Goal: Task Accomplishment & Management: Manage account settings

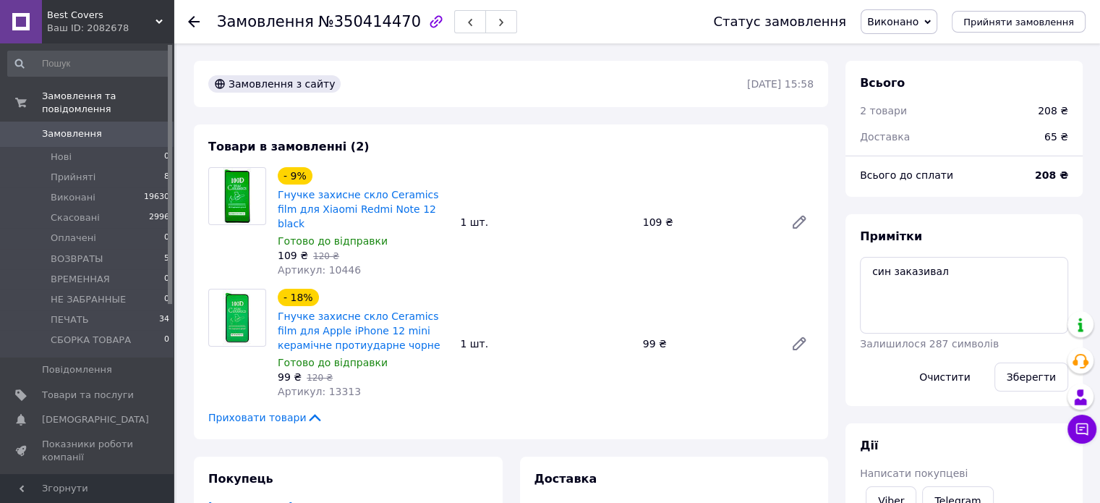
scroll to position [87, 0]
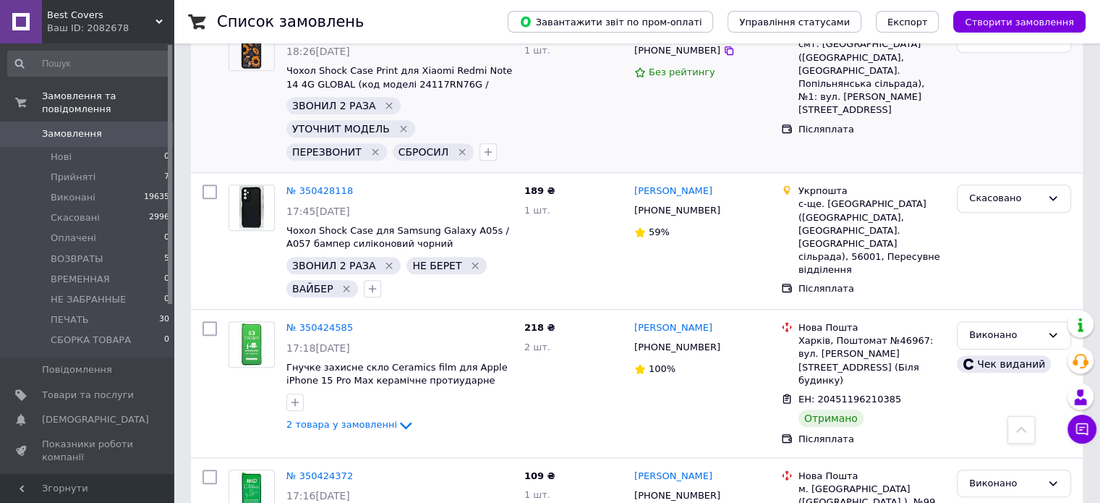
scroll to position [723, 0]
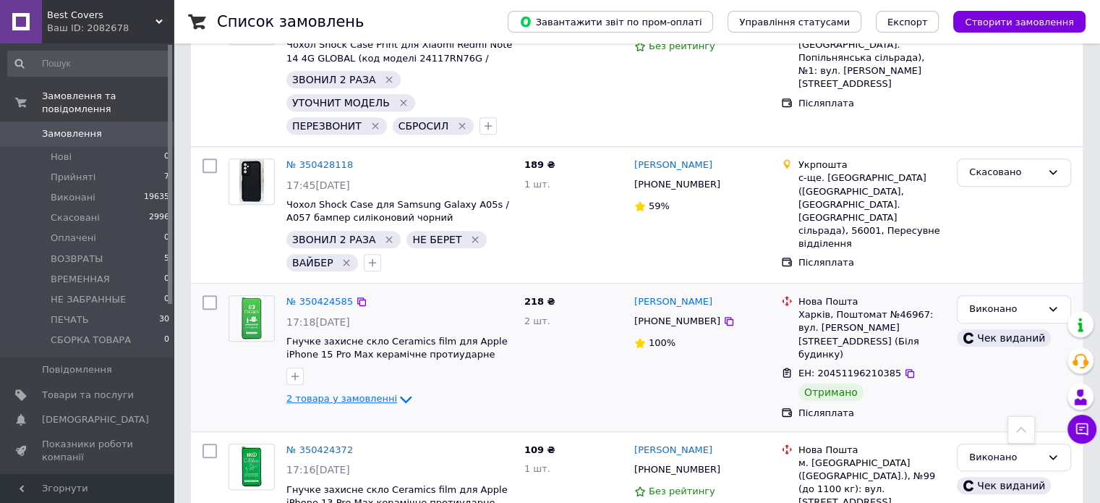
click at [360, 394] on span "2 товара у замовленні" at bounding box center [341, 399] width 111 height 11
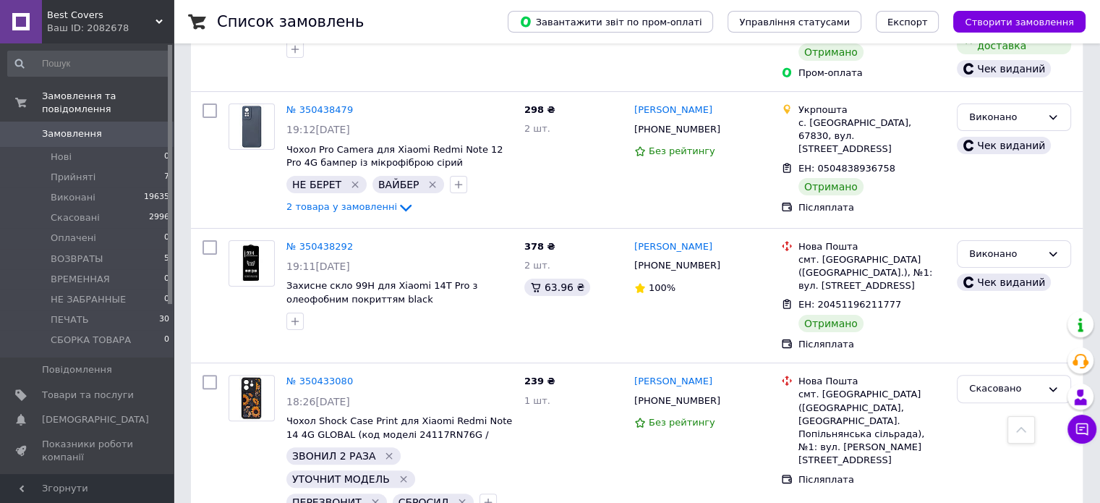
scroll to position [289, 0]
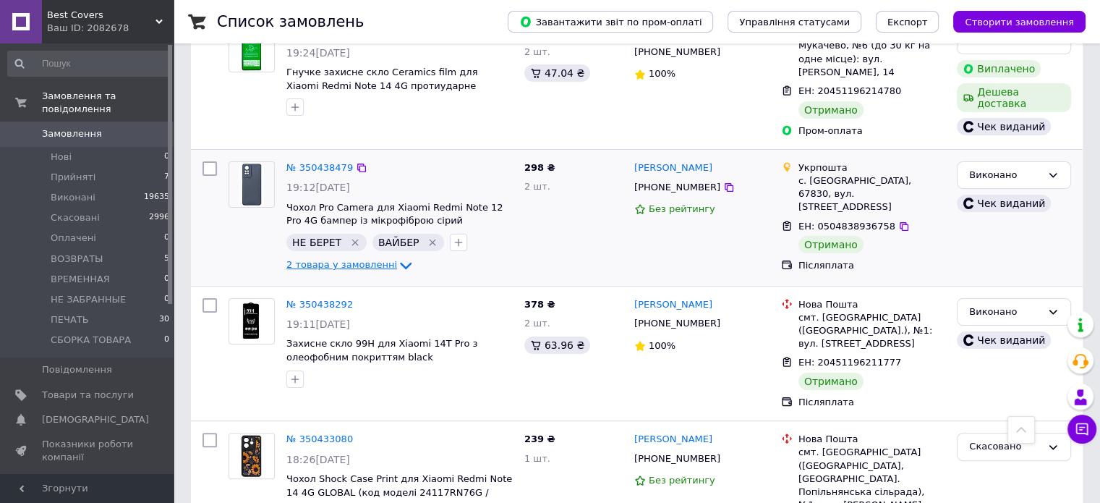
click at [368, 259] on span "2 товара у замовленні" at bounding box center [341, 264] width 111 height 11
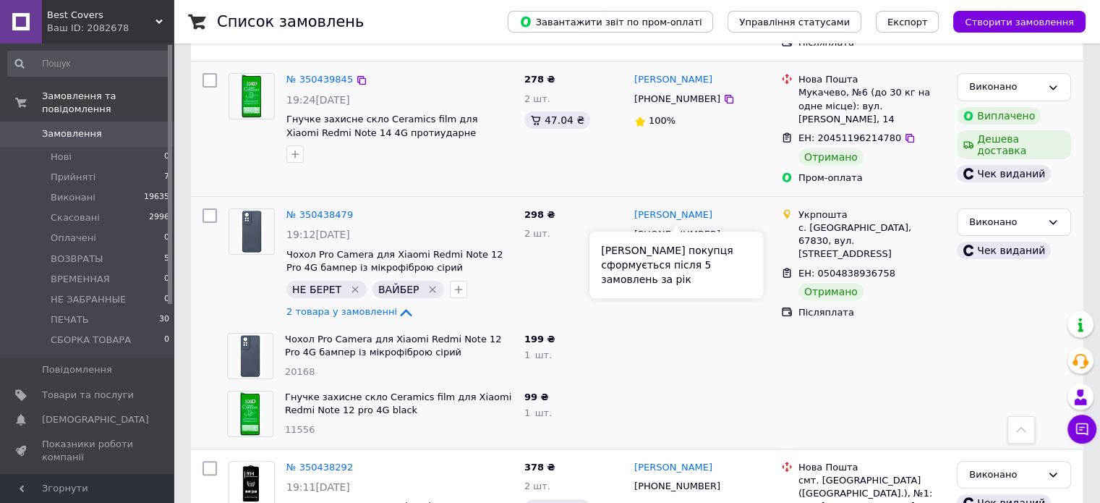
scroll to position [217, 0]
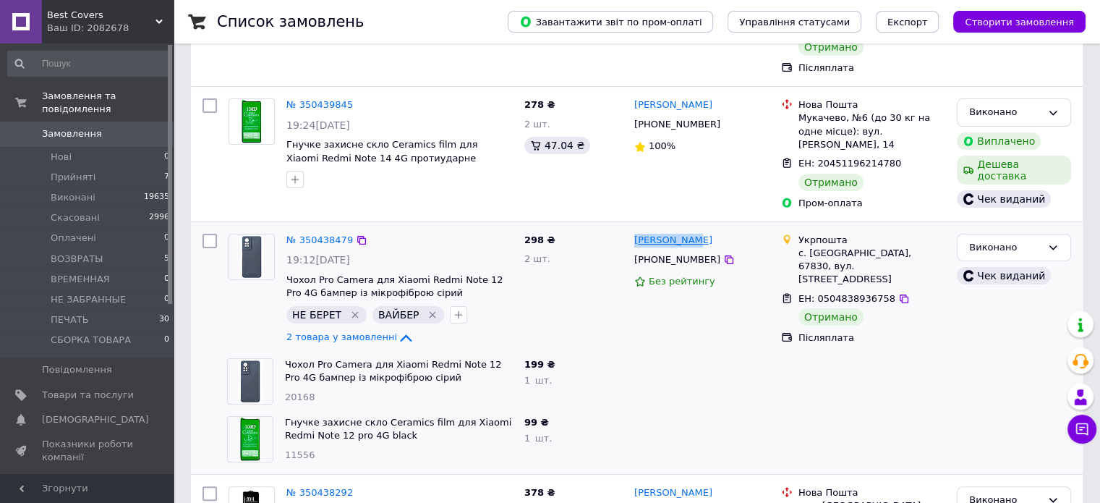
drag, startPoint x: 700, startPoint y: 200, endPoint x: 636, endPoint y: 203, distance: 64.5
click at [631, 228] on div "Ольга Ляшук +380689080102 Без рейтингу" at bounding box center [702, 290] width 147 height 124
copy link "Ольга Ляшук"
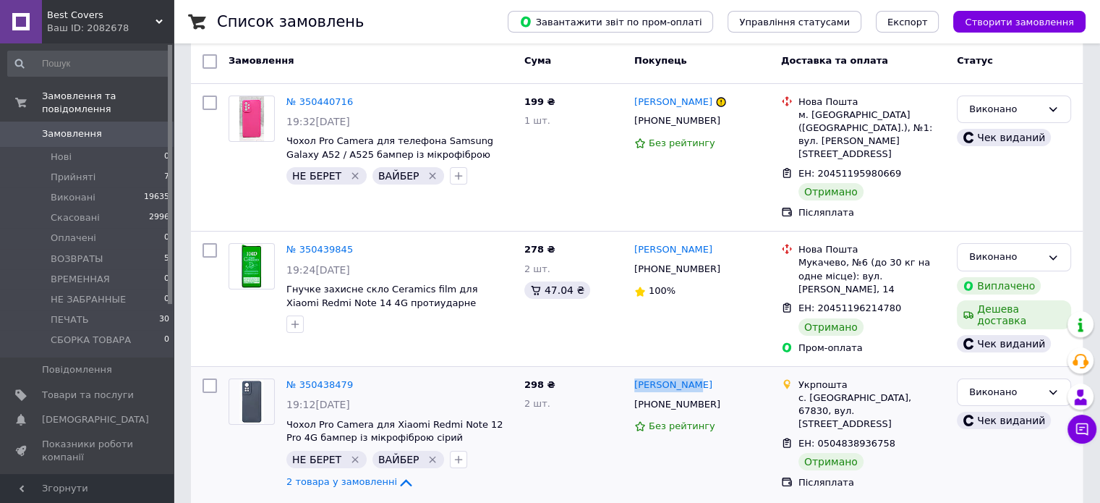
scroll to position [0, 0]
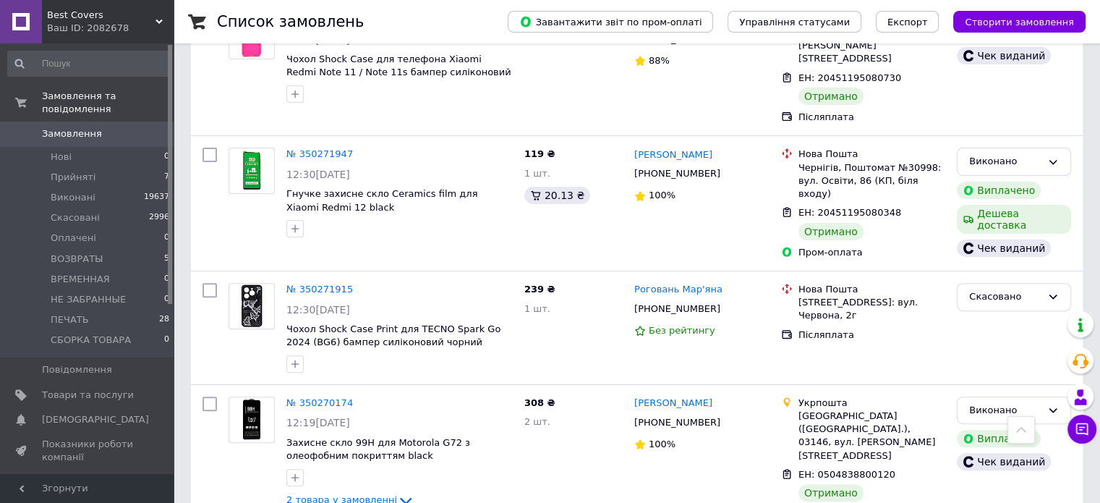
scroll to position [12890, 0]
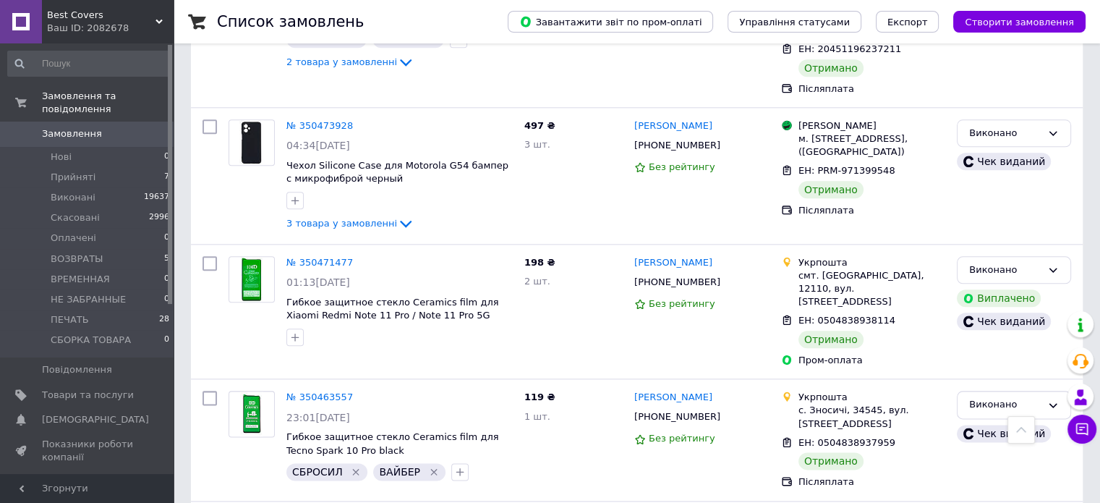
scroll to position [12664, 0]
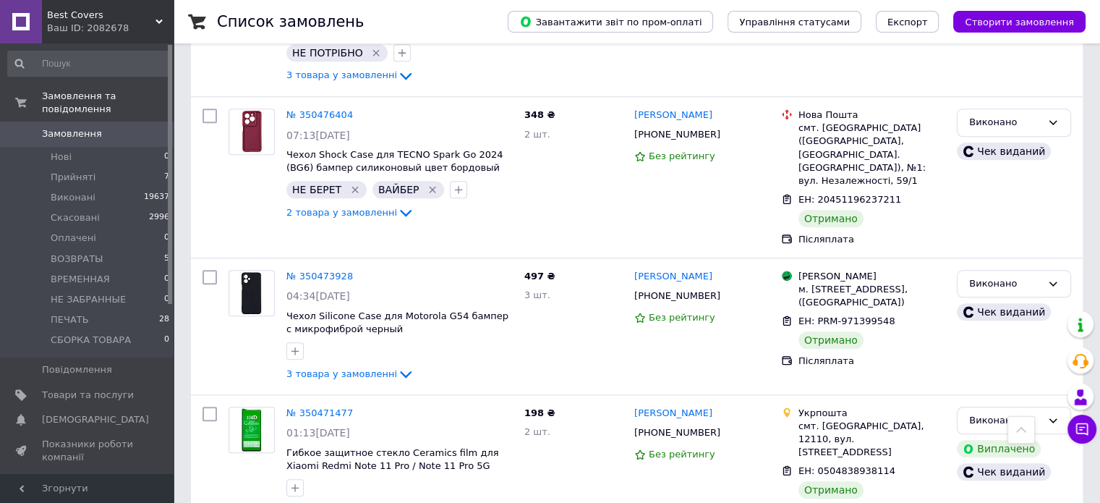
drag, startPoint x: 689, startPoint y: 192, endPoint x: 632, endPoint y: 189, distance: 56.5
copy link "Поліна Хиля"
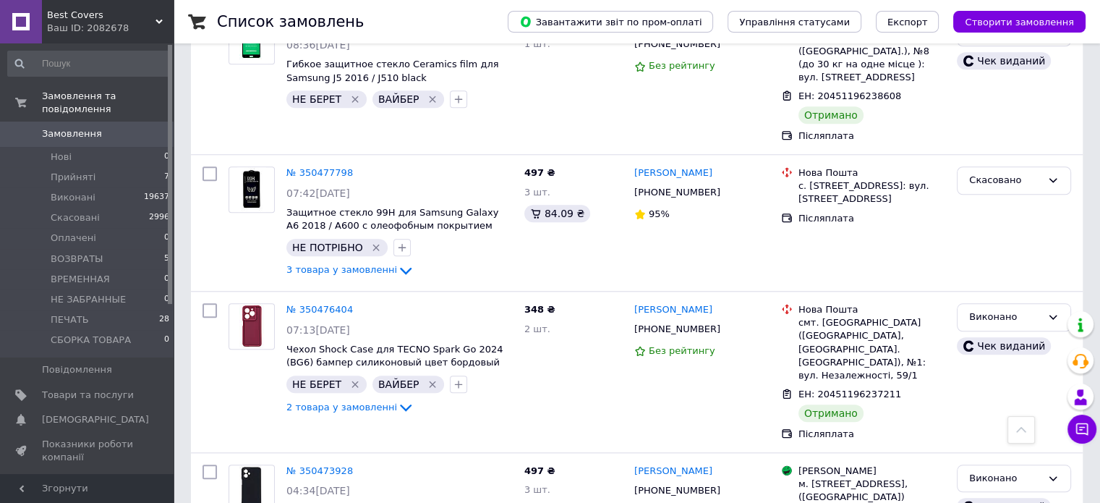
scroll to position [12230, 0]
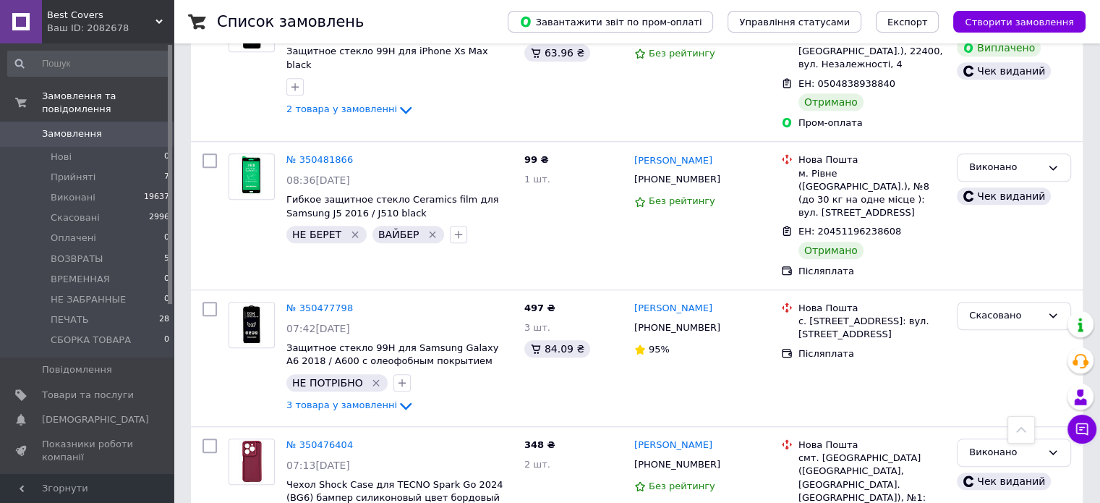
scroll to position [12158, 0]
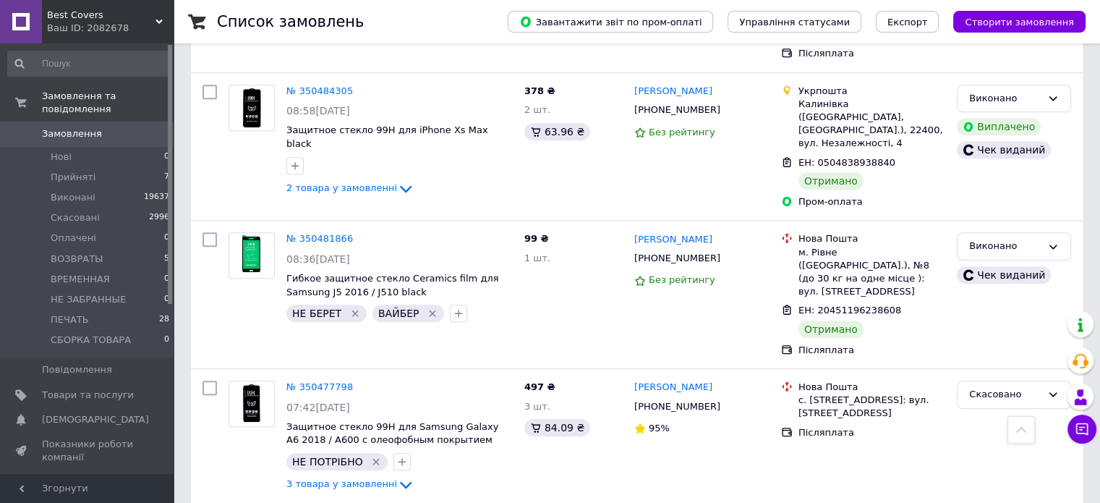
scroll to position [12013, 0]
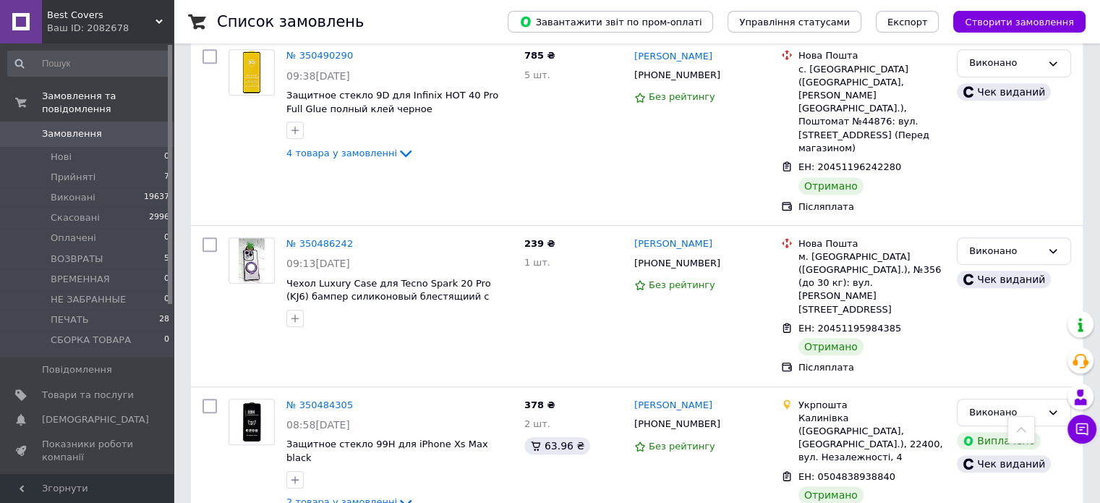
scroll to position [11796, 0]
drag, startPoint x: 717, startPoint y: 260, endPoint x: 633, endPoint y: 255, distance: 84.1
copy link "Наталія Панасюк"
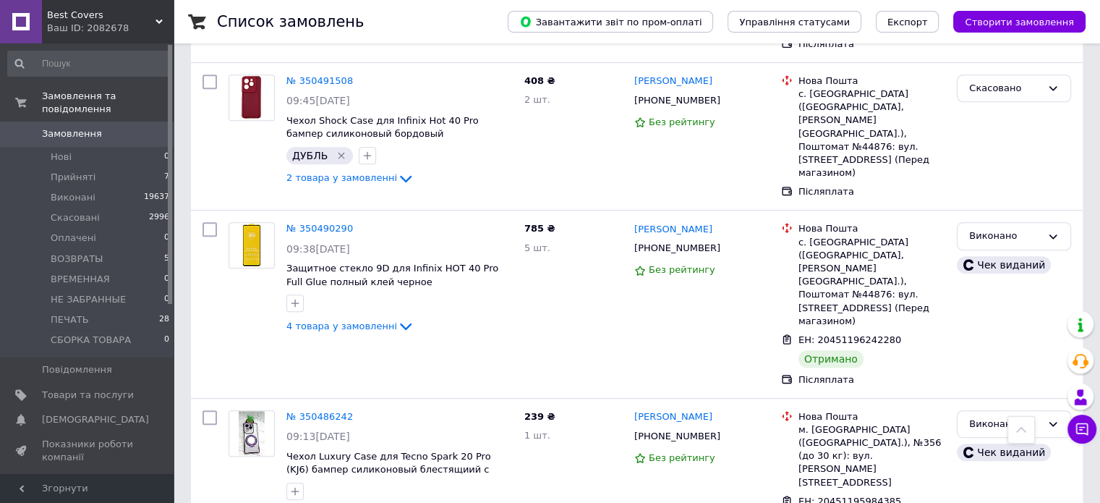
scroll to position [11579, 0]
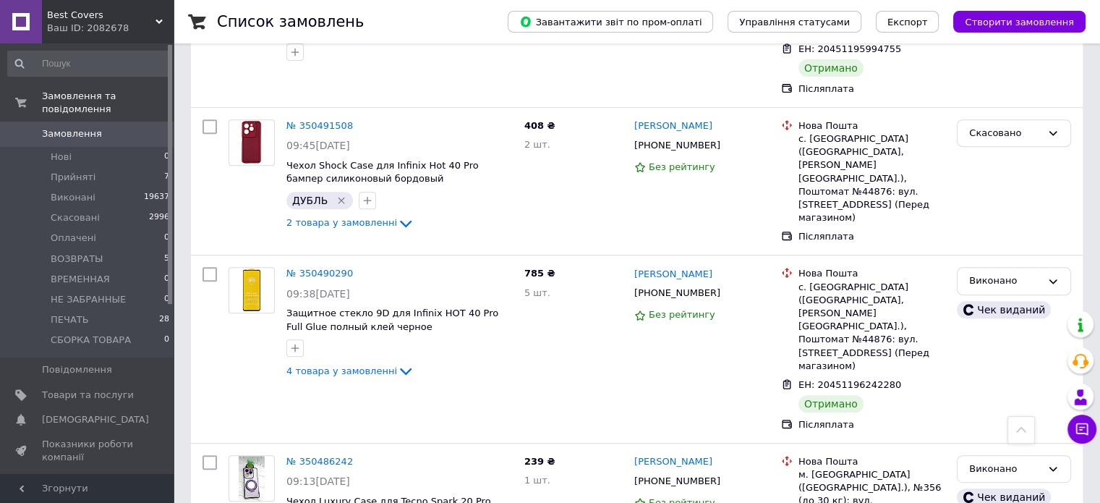
drag, startPoint x: 379, startPoint y: 323, endPoint x: 425, endPoint y: 335, distance: 47.7
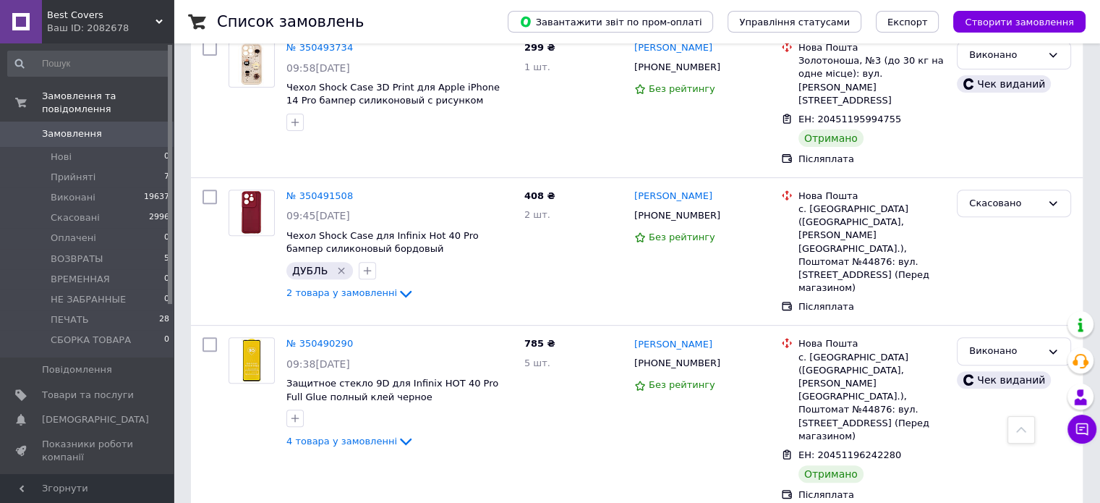
scroll to position [11507, 0]
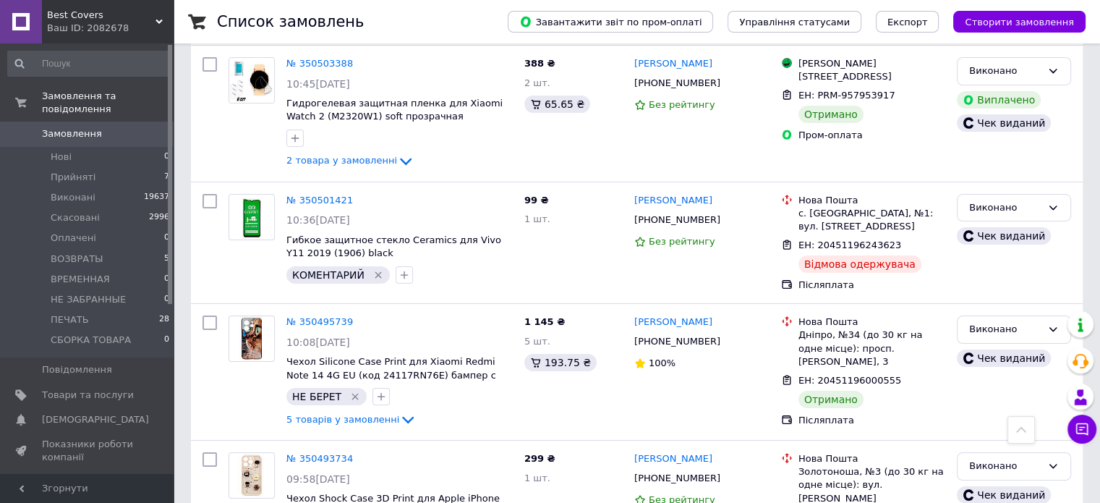
scroll to position [11073, 0]
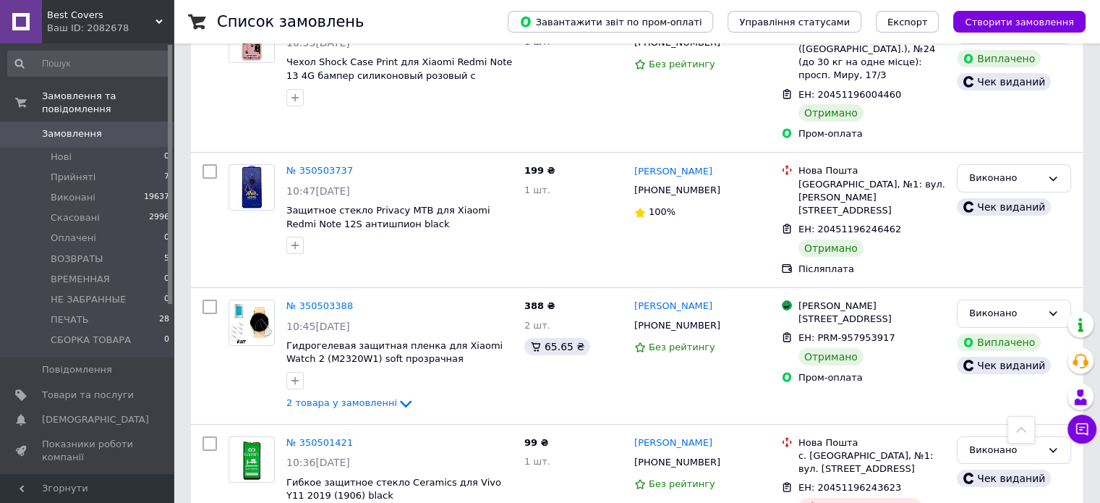
scroll to position [10783, 0]
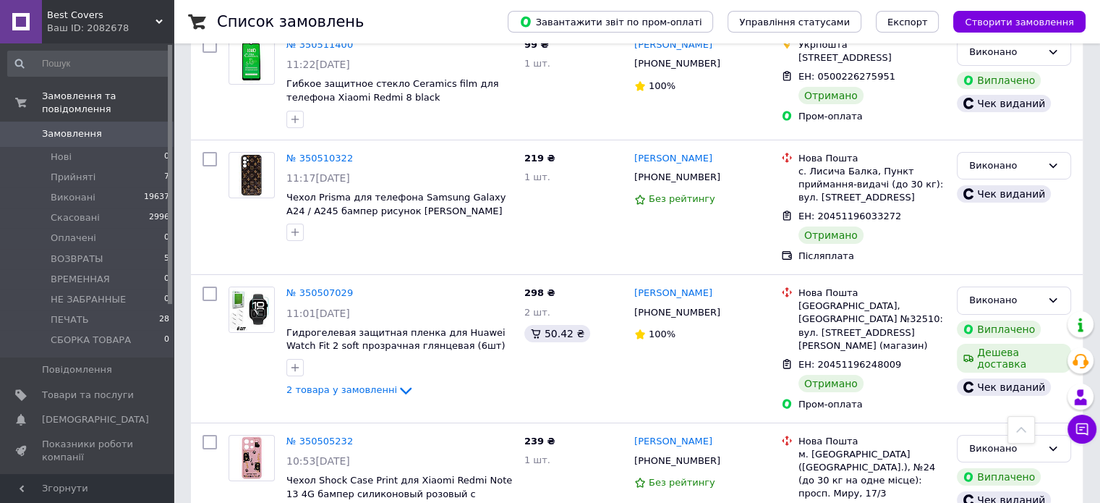
scroll to position [10421, 0]
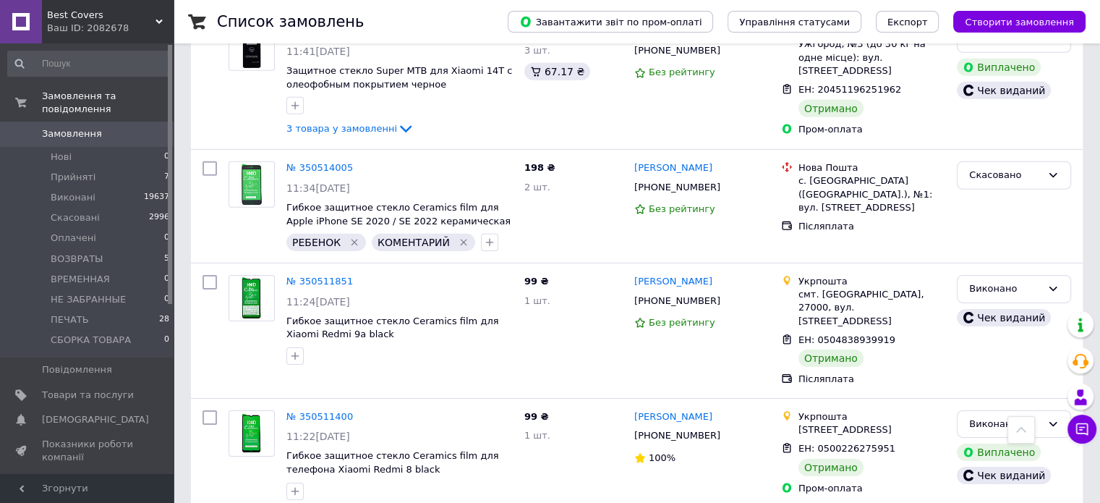
scroll to position [10060, 0]
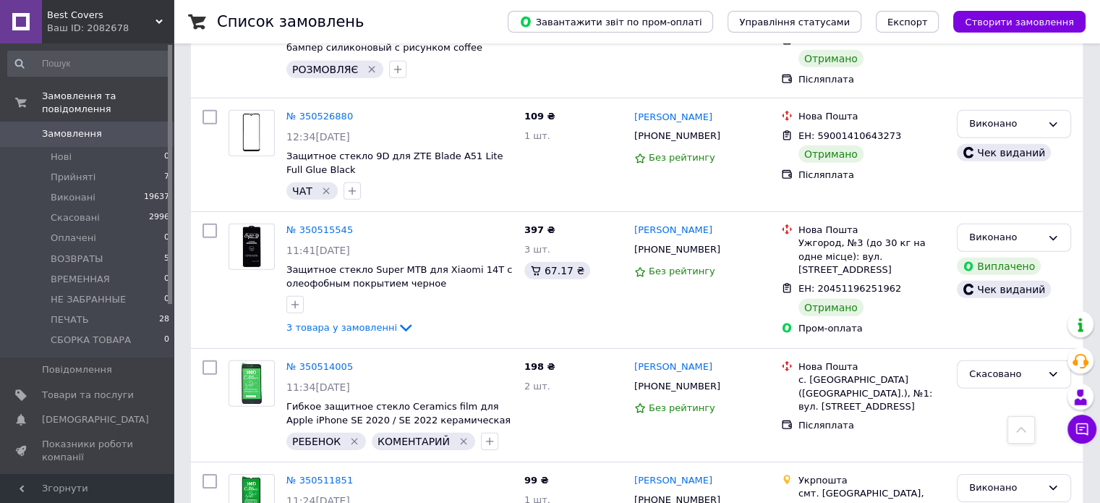
scroll to position [9770, 0]
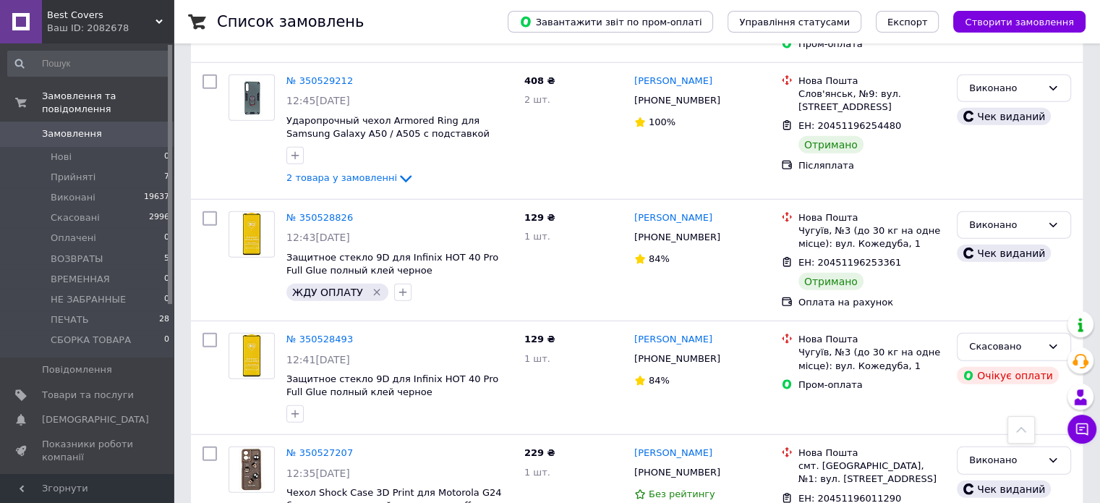
scroll to position [9336, 0]
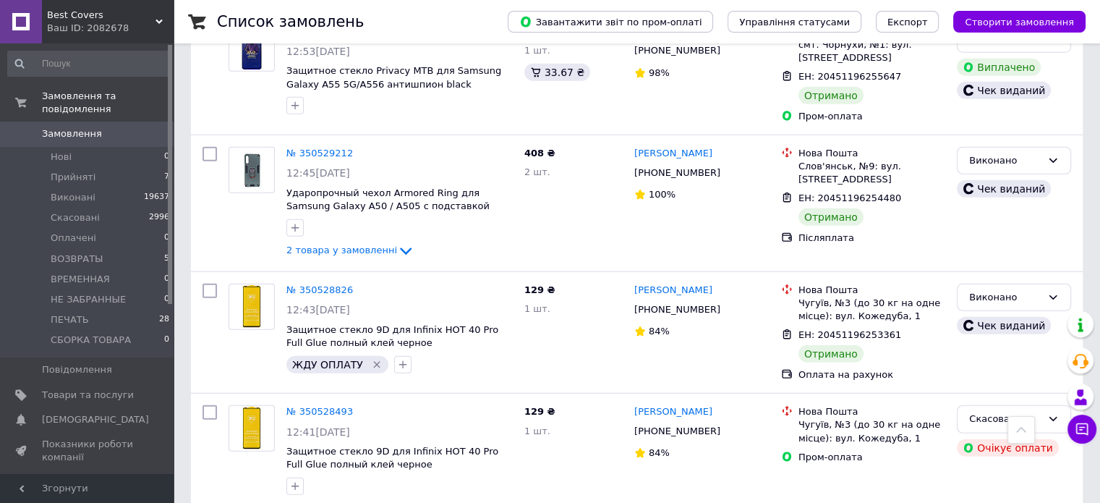
drag, startPoint x: 720, startPoint y: 221, endPoint x: 624, endPoint y: 213, distance: 96.5
drag, startPoint x: 728, startPoint y: 224, endPoint x: 652, endPoint y: 220, distance: 76.1
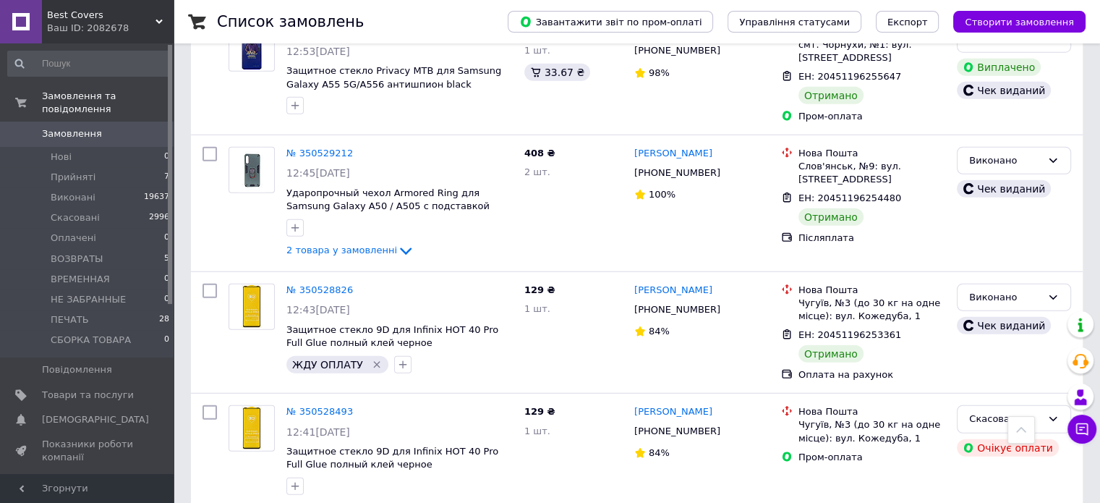
copy link "Ірина Нестеренко"
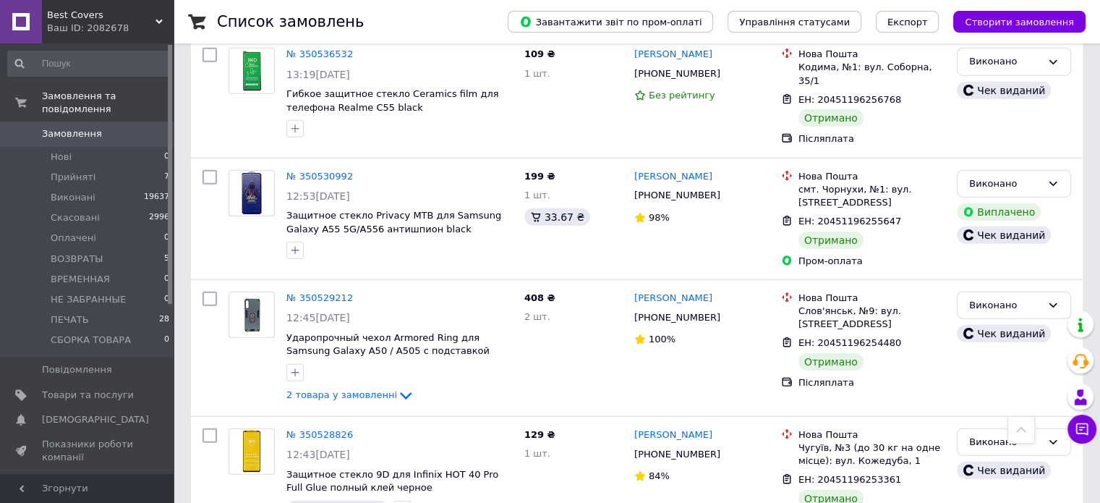
scroll to position [9047, 0]
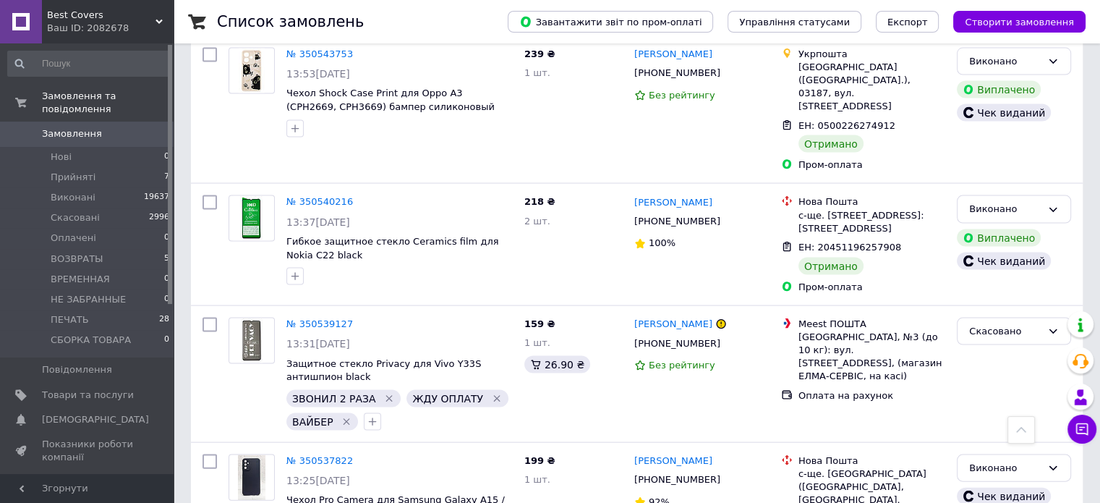
scroll to position [8468, 0]
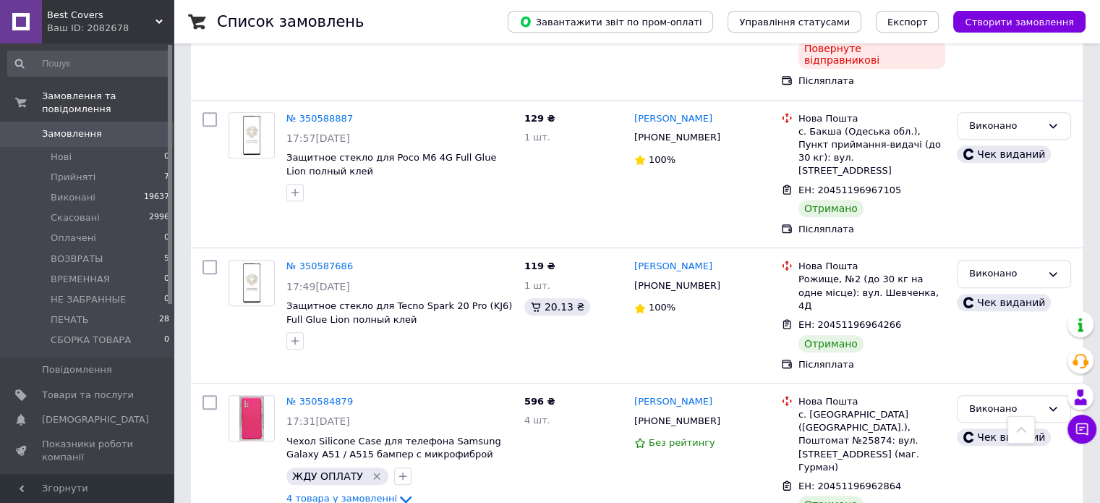
scroll to position [6226, 0]
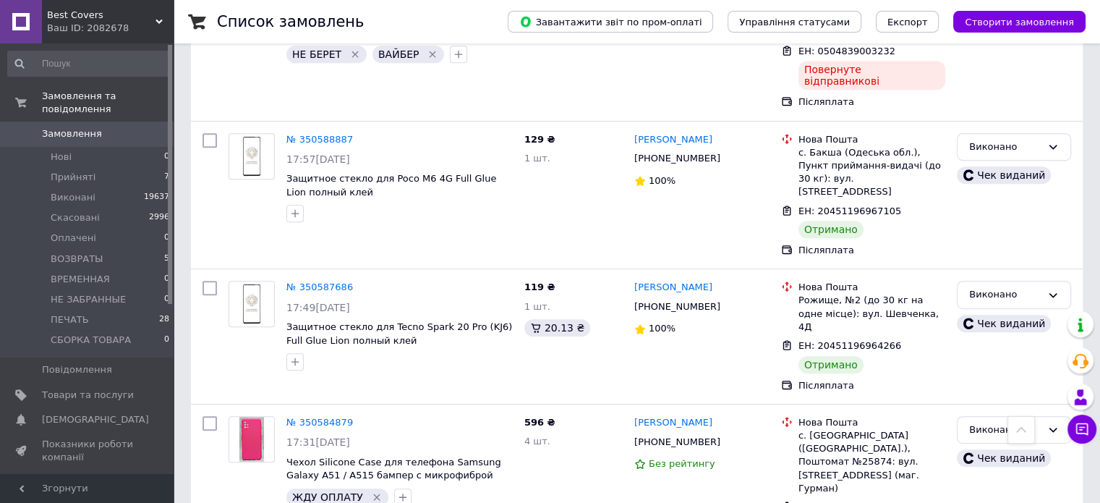
drag, startPoint x: 720, startPoint y: 177, endPoint x: 628, endPoint y: 177, distance: 92.6
copy link "Анатолій Сьомка"
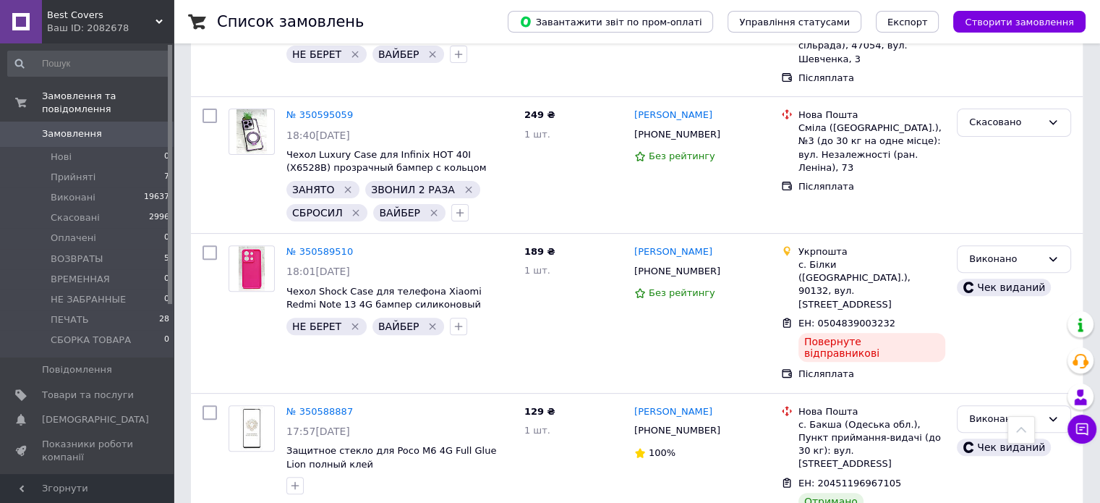
scroll to position [5937, 0]
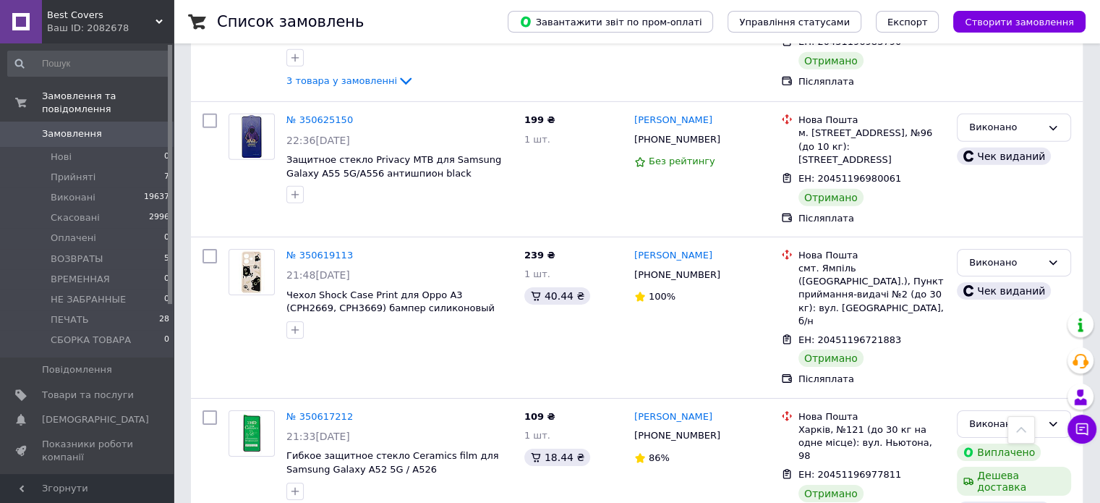
scroll to position [4562, 0]
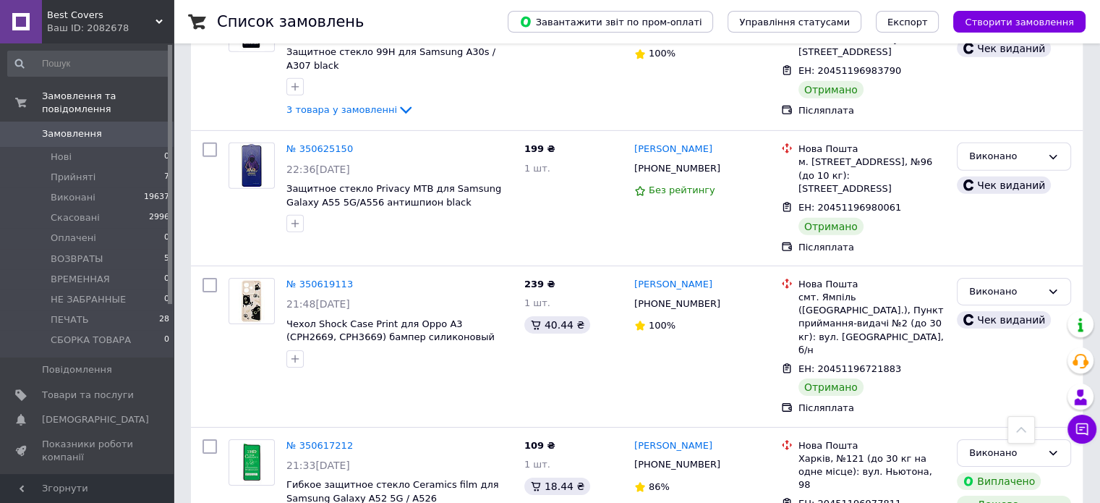
drag, startPoint x: 360, startPoint y: 422, endPoint x: 433, endPoint y: 394, distance: 78.6
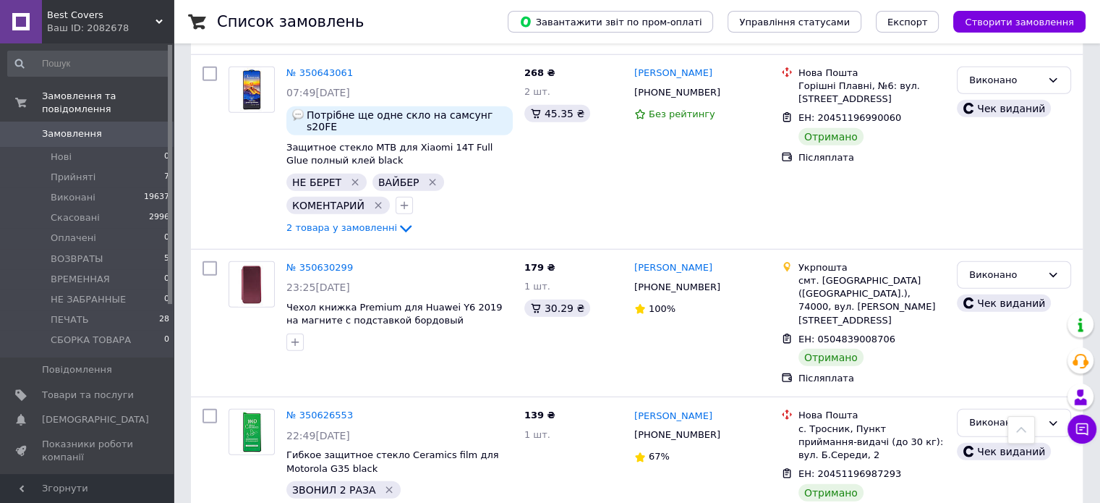
scroll to position [3984, 0]
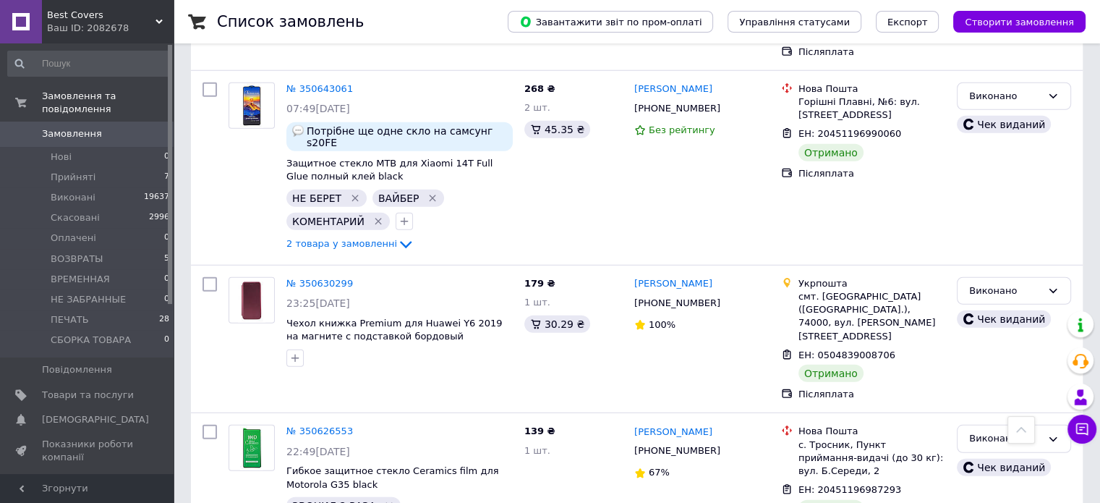
drag, startPoint x: 350, startPoint y: 354, endPoint x: 473, endPoint y: 349, distance: 123.1
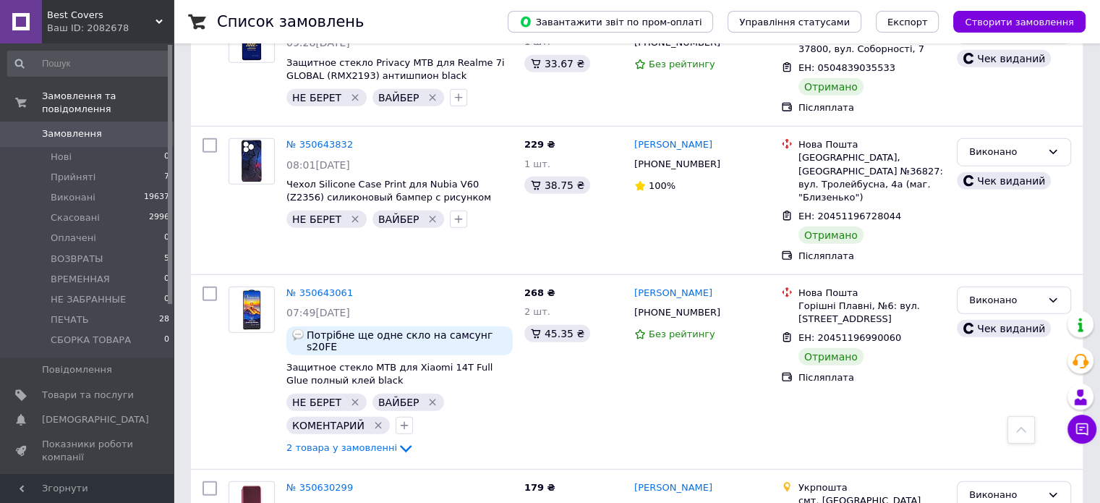
scroll to position [3767, 0]
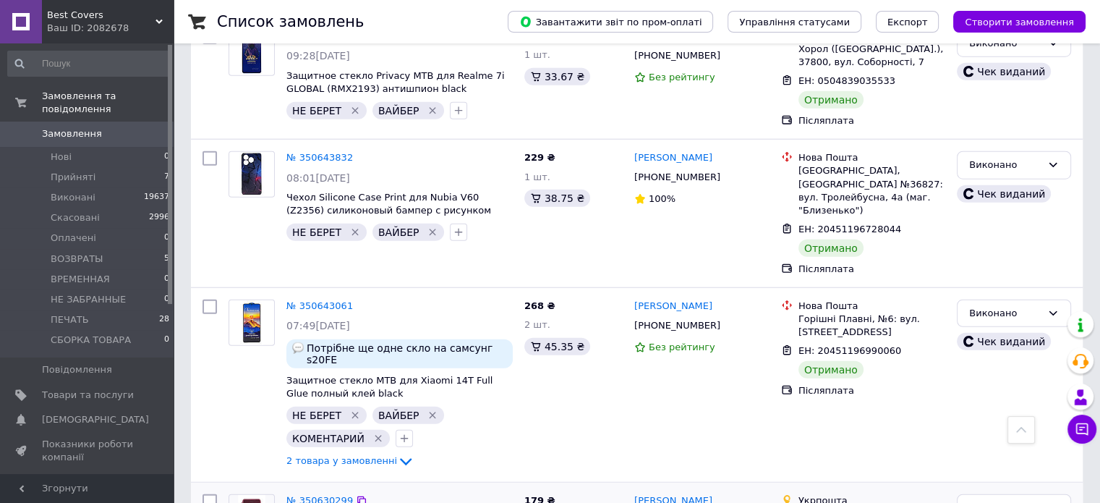
drag, startPoint x: 645, startPoint y: 213, endPoint x: 637, endPoint y: 211, distance: 8.1
click at [633, 493] on div "Віктор Гембель" at bounding box center [702, 501] width 138 height 17
copy link "Віктор Гембель"
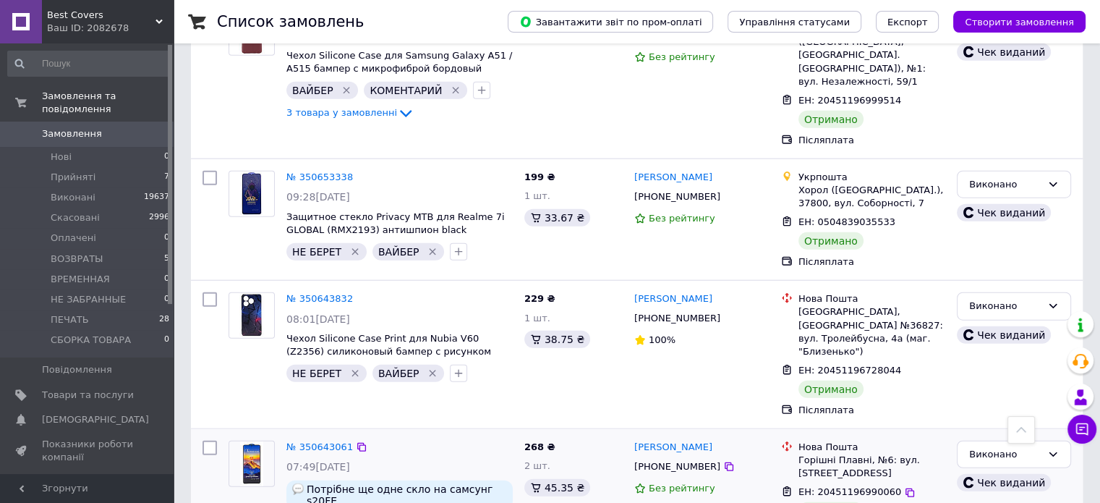
scroll to position [3622, 0]
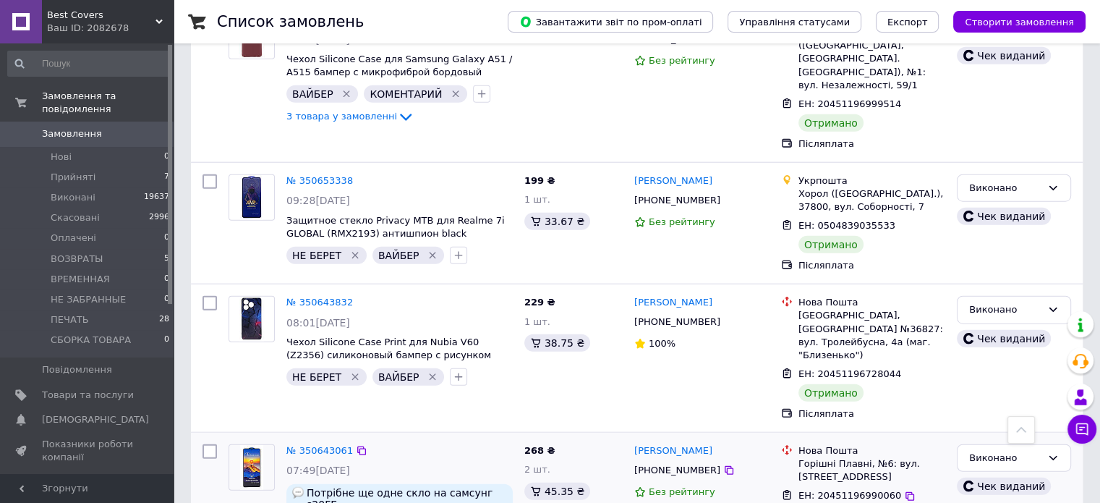
drag, startPoint x: 328, startPoint y: 323, endPoint x: 345, endPoint y: 289, distance: 38.5
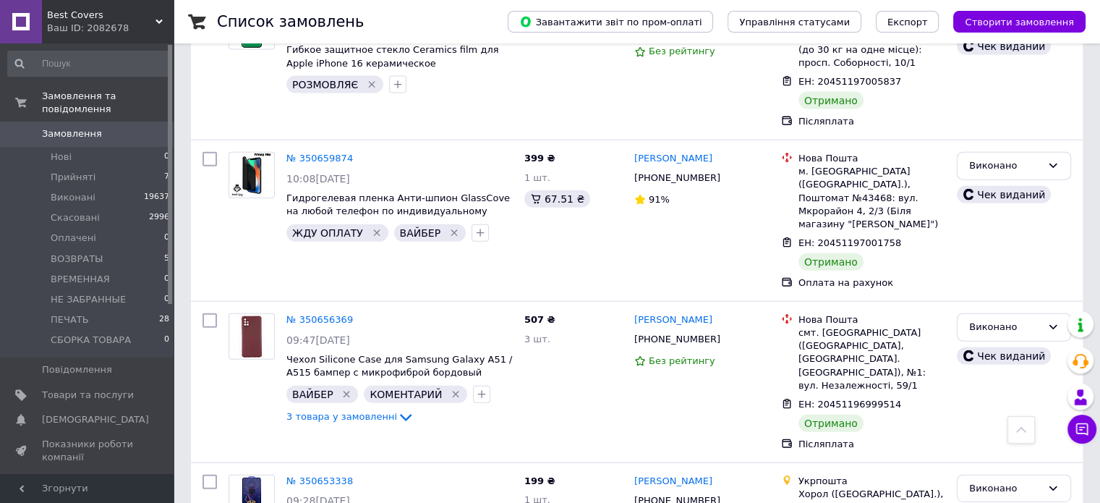
scroll to position [3260, 0]
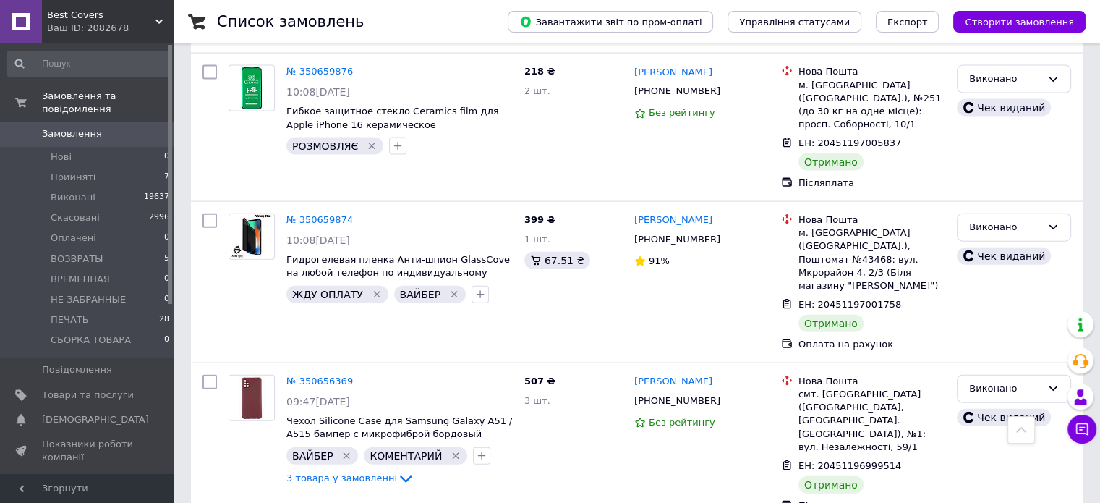
drag, startPoint x: 722, startPoint y: 280, endPoint x: 630, endPoint y: 268, distance: 92.6
copy link "Олена Борисова"
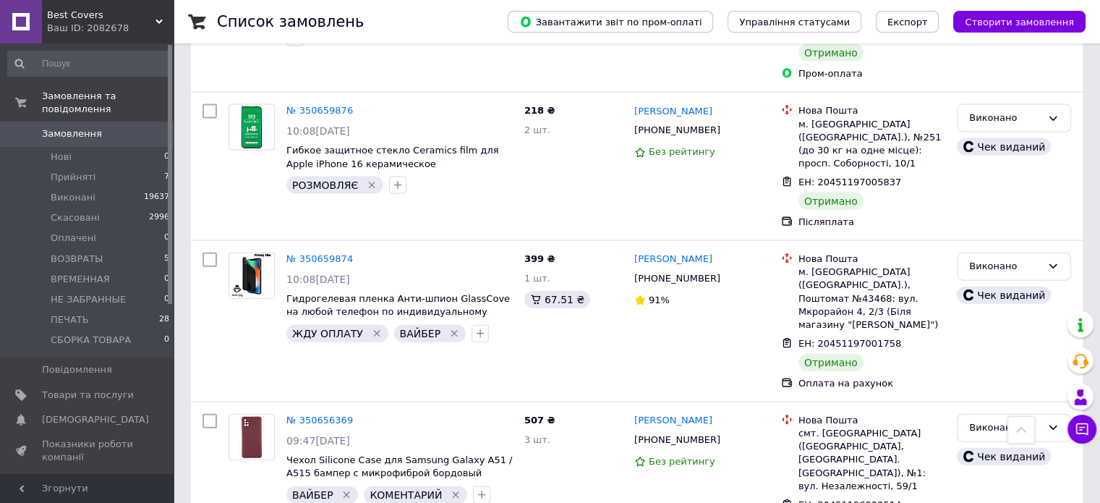
scroll to position [3188, 0]
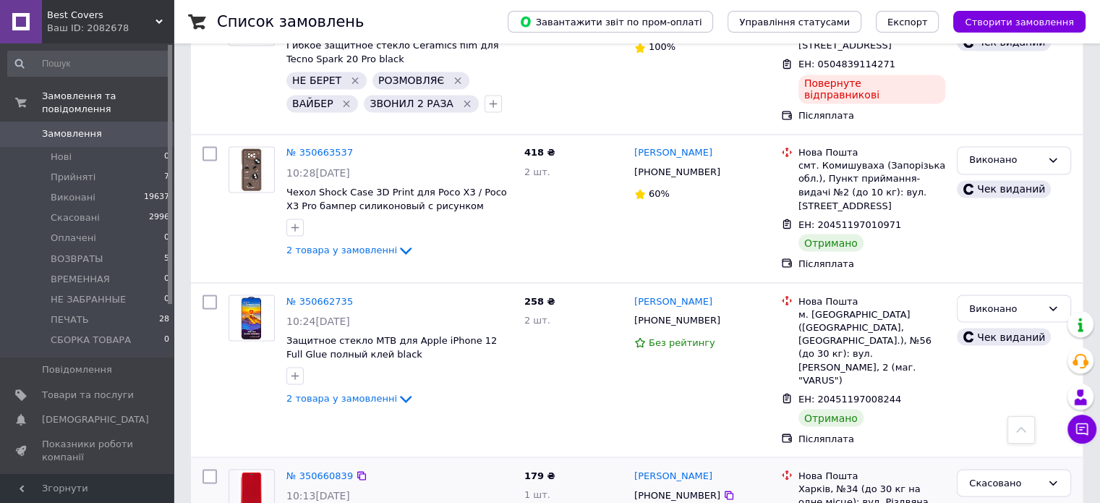
scroll to position [2392, 0]
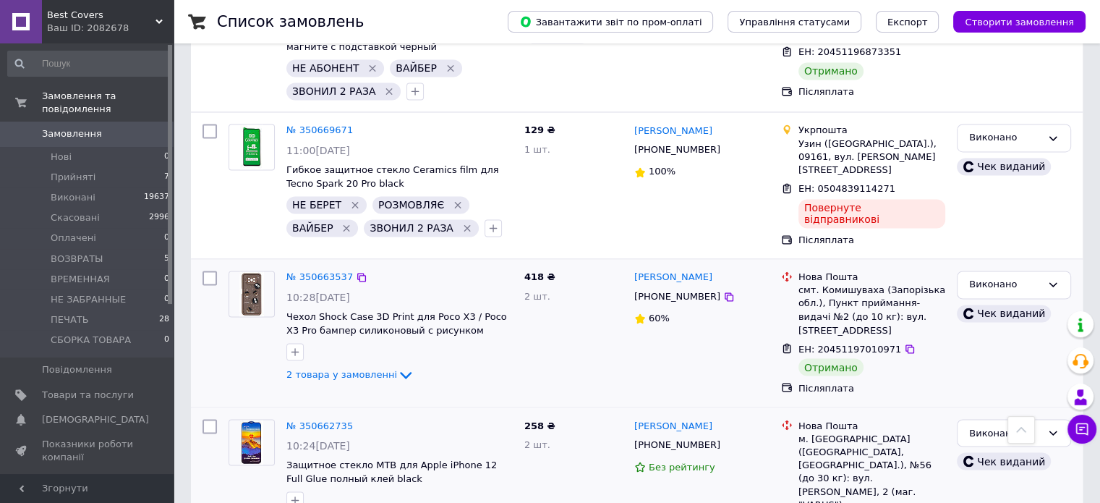
scroll to position [2320, 0]
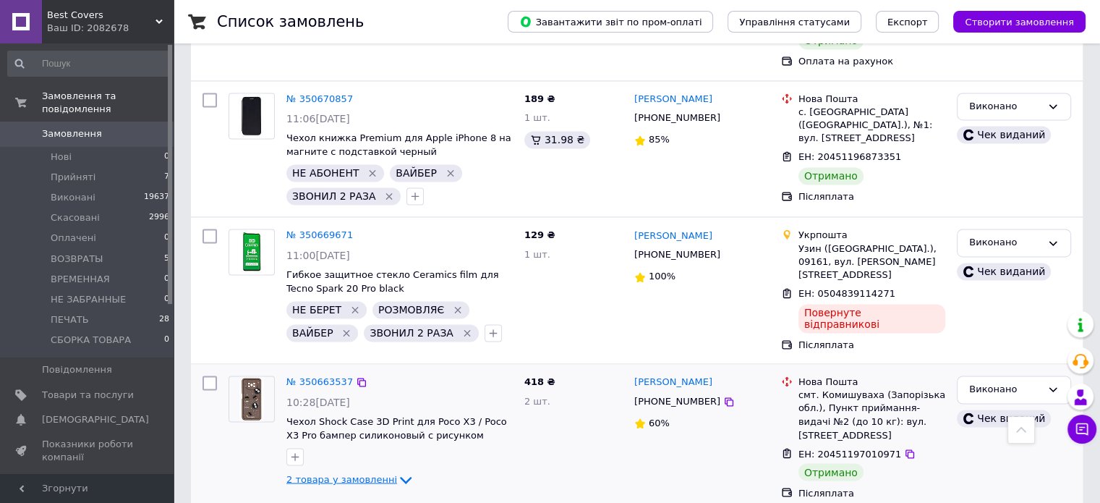
click at [364, 474] on span "2 товара у замовленні" at bounding box center [341, 479] width 111 height 11
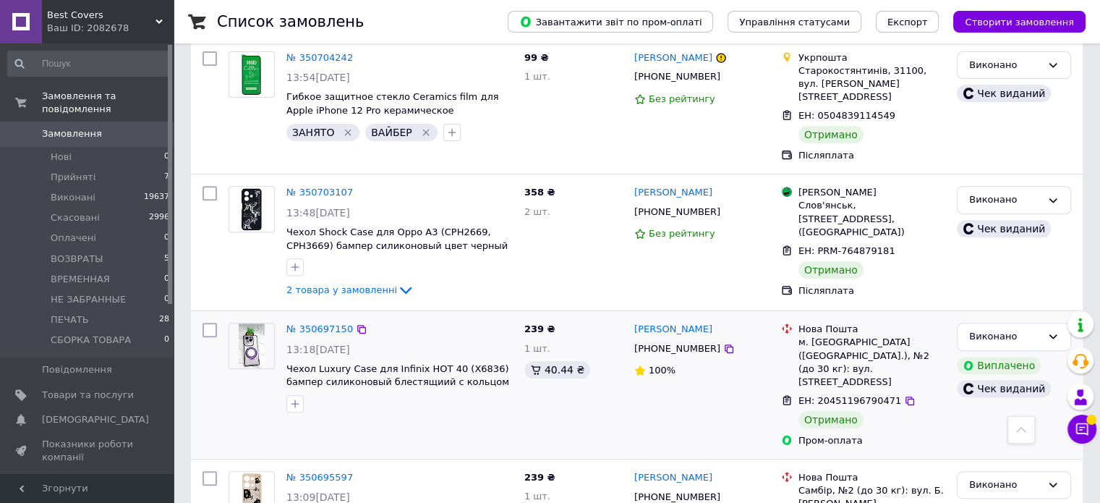
scroll to position [511, 0]
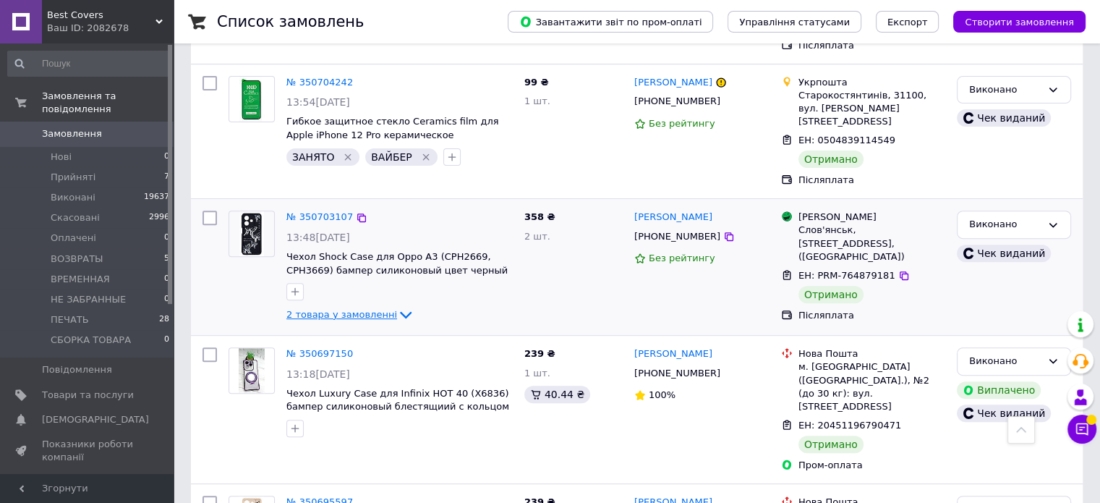
click at [362, 309] on span "2 товара у замовленні" at bounding box center [341, 314] width 111 height 11
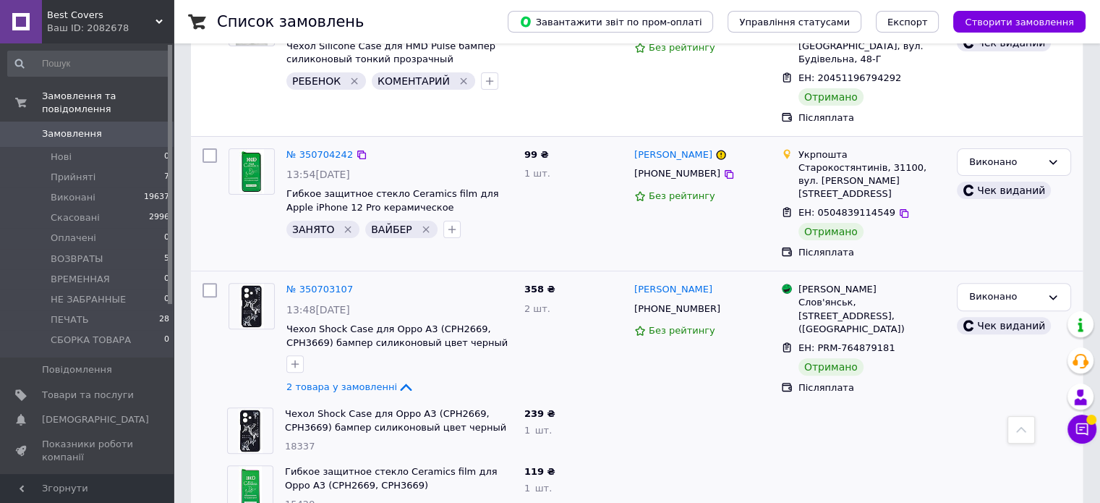
scroll to position [367, 0]
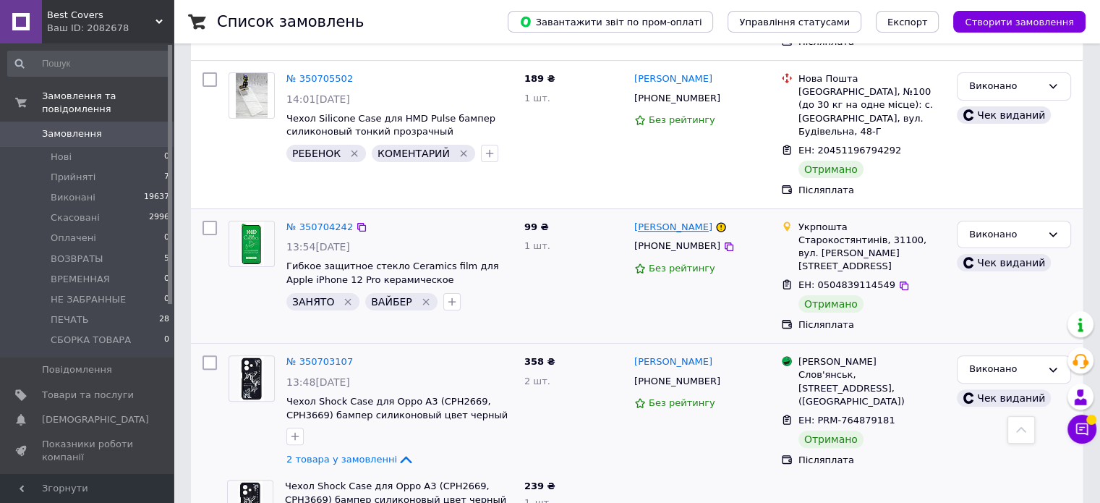
drag, startPoint x: 713, startPoint y: 200, endPoint x: 645, endPoint y: 194, distance: 68.2
click at [658, 219] on div "Ольга Петровська" at bounding box center [702, 227] width 138 height 17
drag, startPoint x: 631, startPoint y: 201, endPoint x: 714, endPoint y: 205, distance: 82.5
click at [714, 215] on div "Ольга Петровська +380684215563 Без рейтингу" at bounding box center [702, 276] width 147 height 123
copy div "Ольга Петровська"
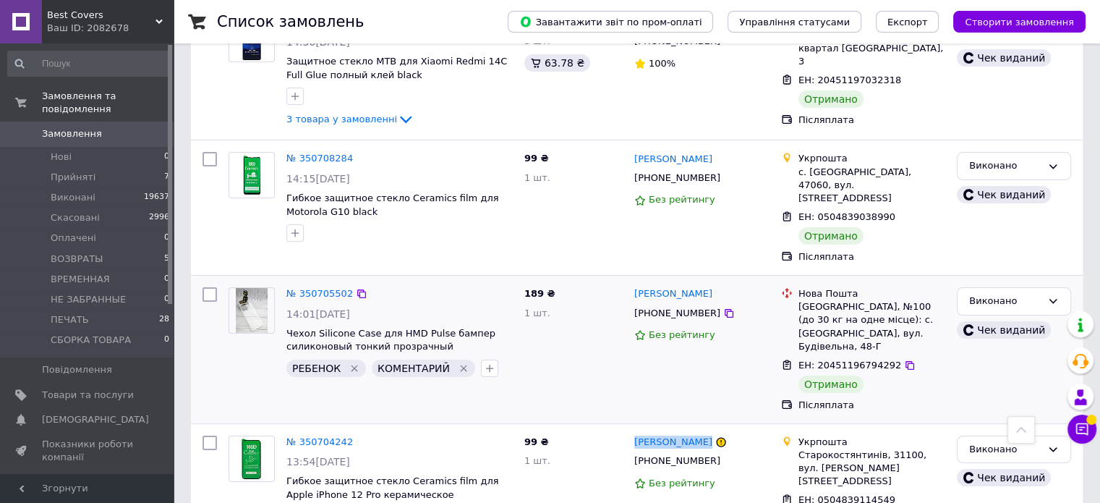
scroll to position [150, 0]
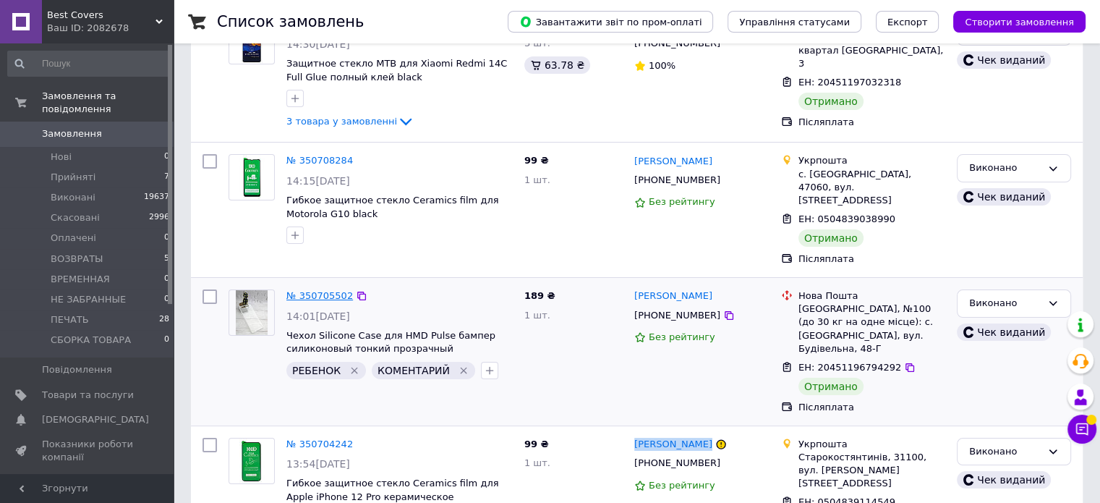
drag, startPoint x: 301, startPoint y: 277, endPoint x: 333, endPoint y: 281, distance: 32.8
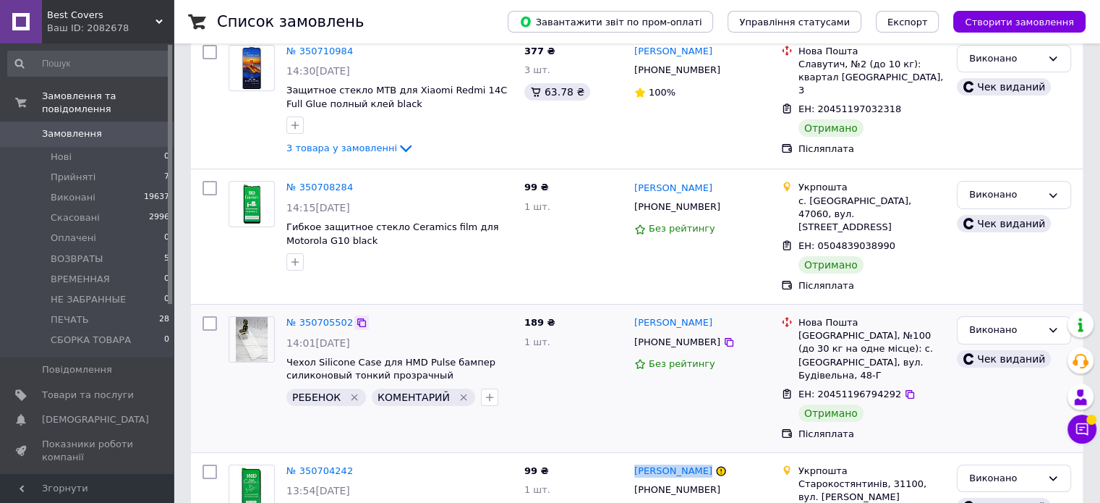
scroll to position [77, 0]
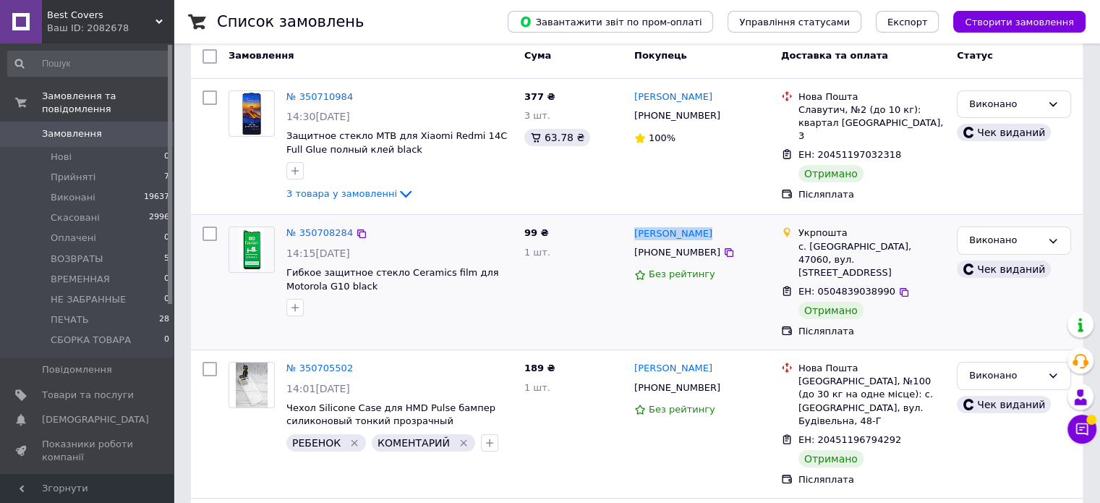
drag, startPoint x: 709, startPoint y: 228, endPoint x: 633, endPoint y: 224, distance: 76.1
click at [633, 224] on div "Тетяна Чепчур +380968017553 Без рейтингу" at bounding box center [702, 282] width 147 height 123
copy link "Тетяна Чепчур"
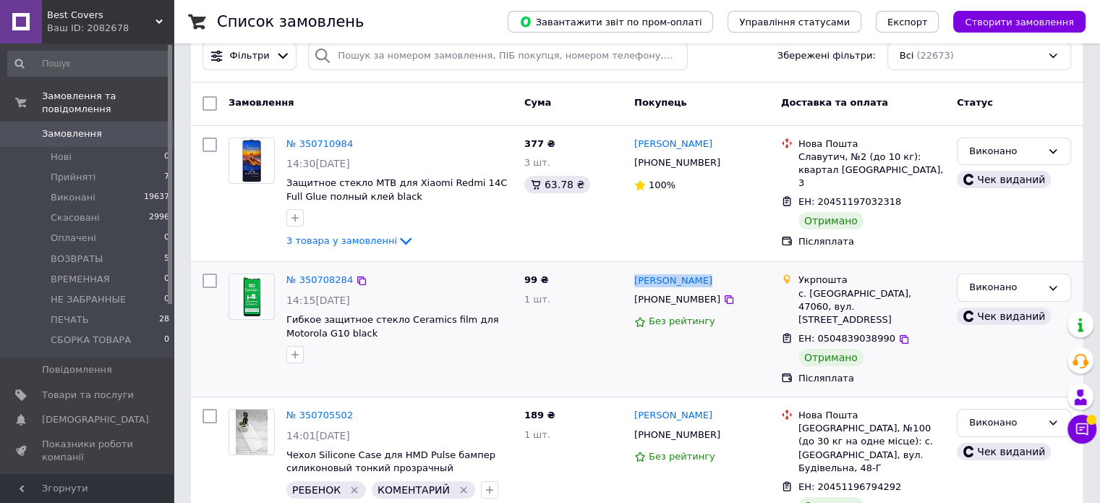
scroll to position [5, 0]
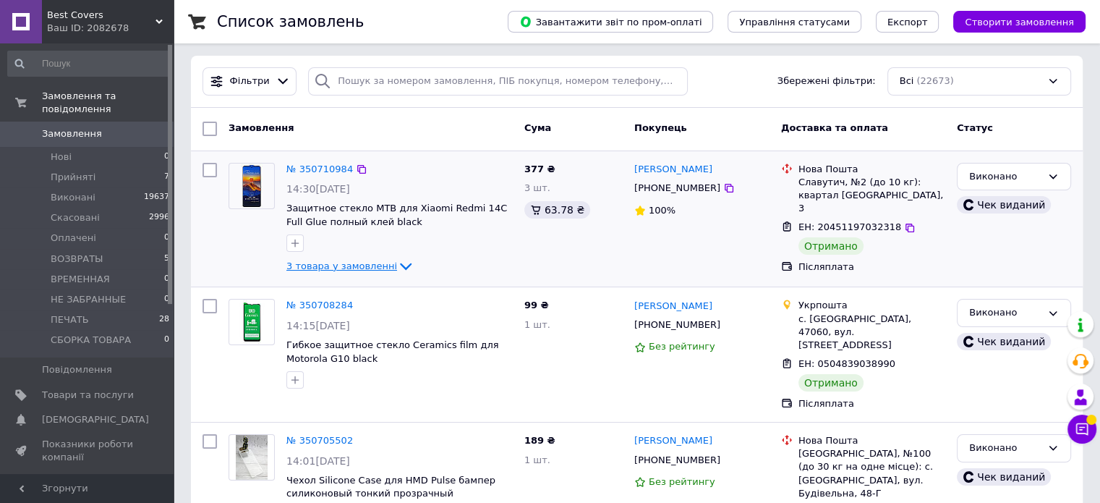
click at [362, 268] on span "3 товара у замовленні" at bounding box center [341, 265] width 111 height 11
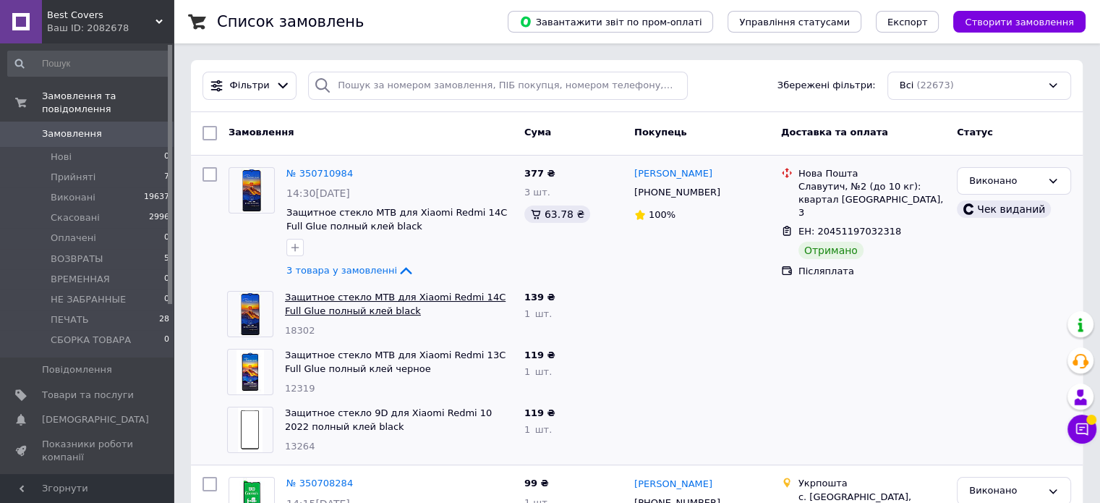
scroll to position [0, 0]
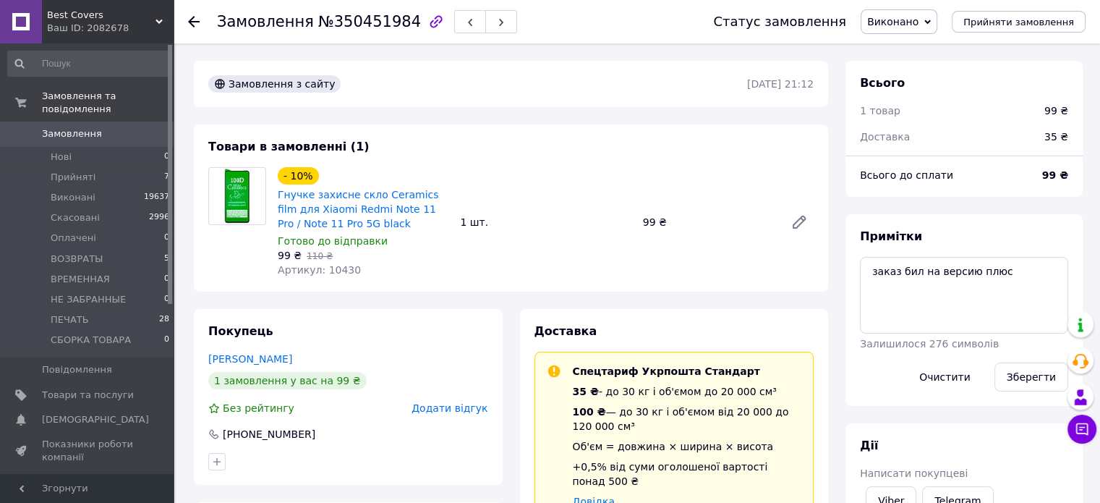
scroll to position [29, 0]
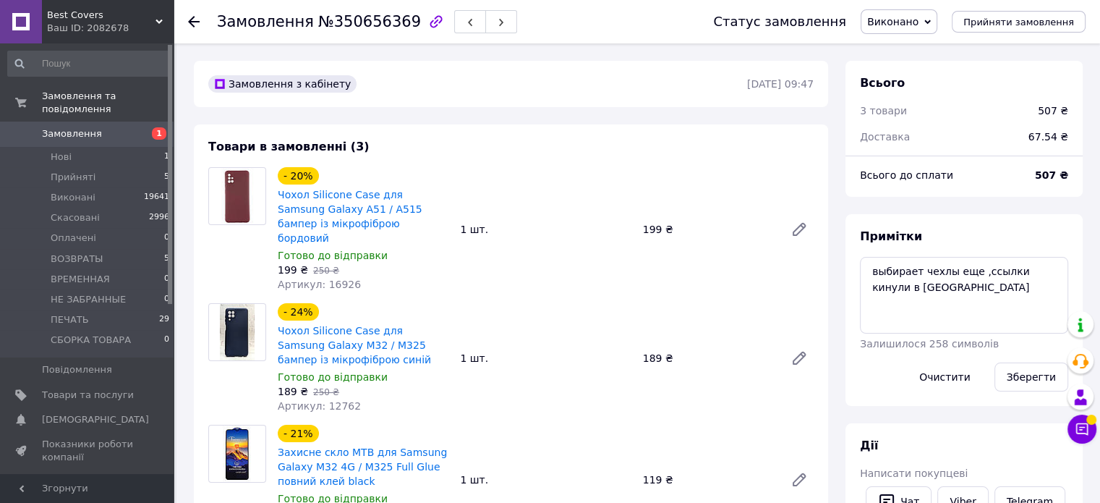
scroll to position [99, 0]
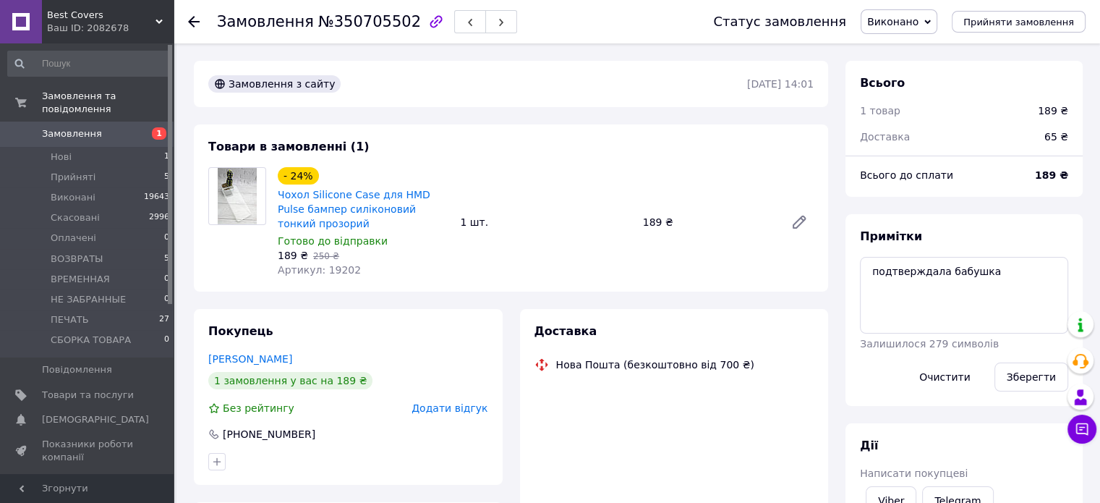
scroll to position [32, 0]
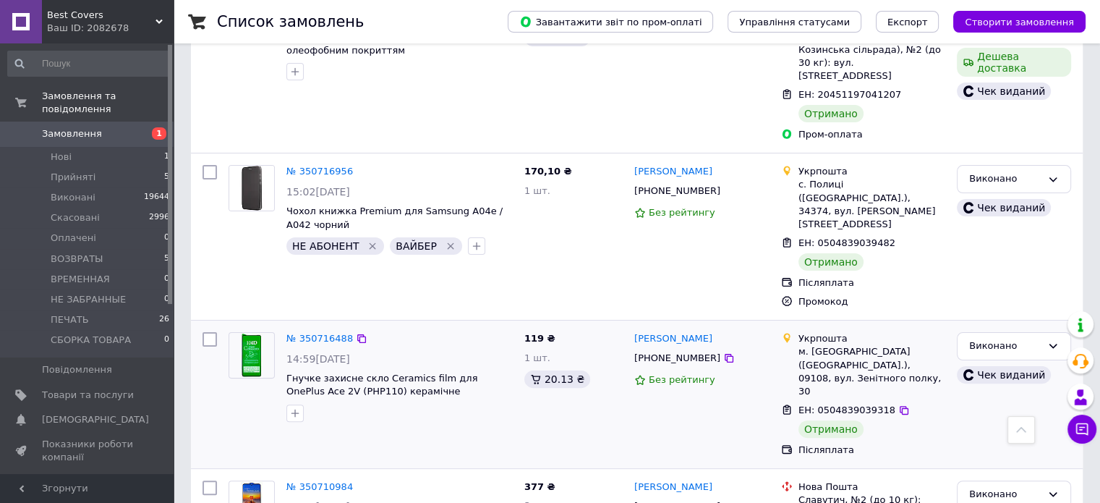
scroll to position [289, 0]
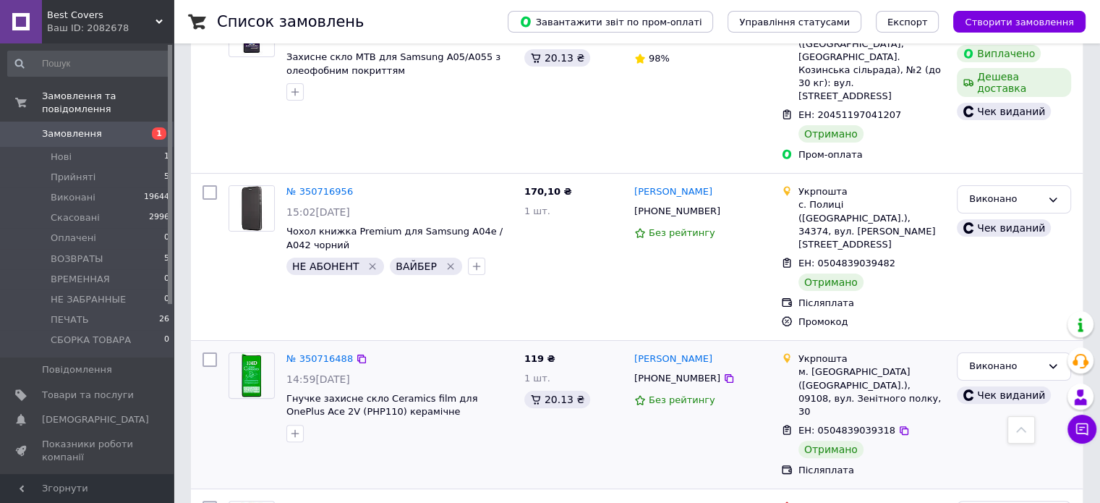
drag, startPoint x: 697, startPoint y: 298, endPoint x: 652, endPoint y: 295, distance: 44.9
click at [642, 341] on div "№ 350716488 14:59, 01.07.2025 Гнучке захисне скло Ceramics film для OnePlus Ace…" at bounding box center [637, 415] width 892 height 148
copy link "[PERSON_NAME]"
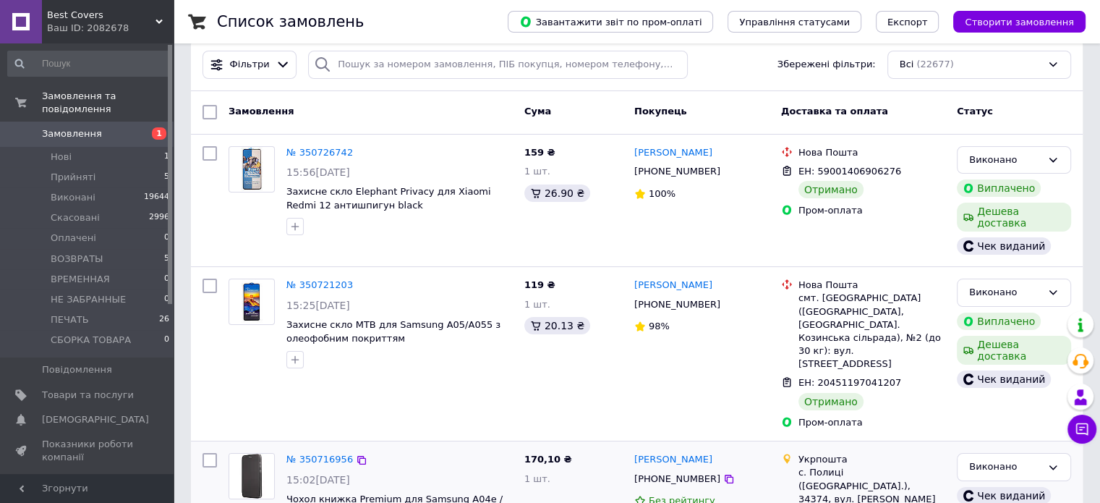
scroll to position [0, 0]
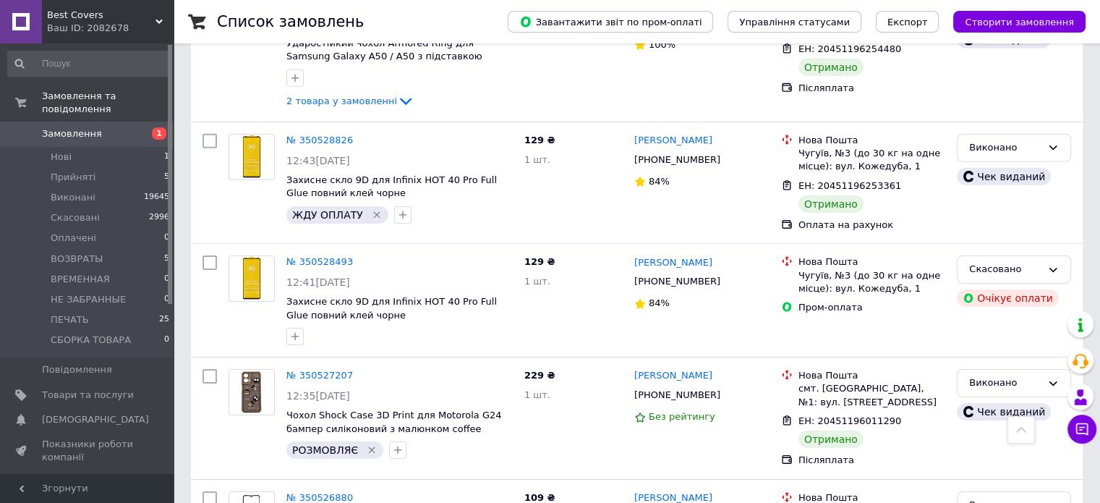
scroll to position [12783, 0]
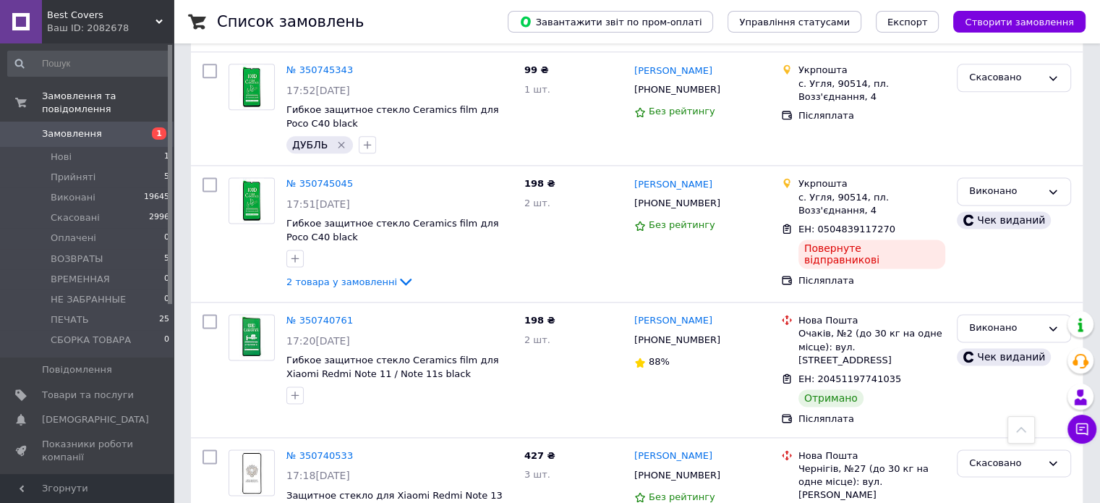
scroll to position [12879, 0]
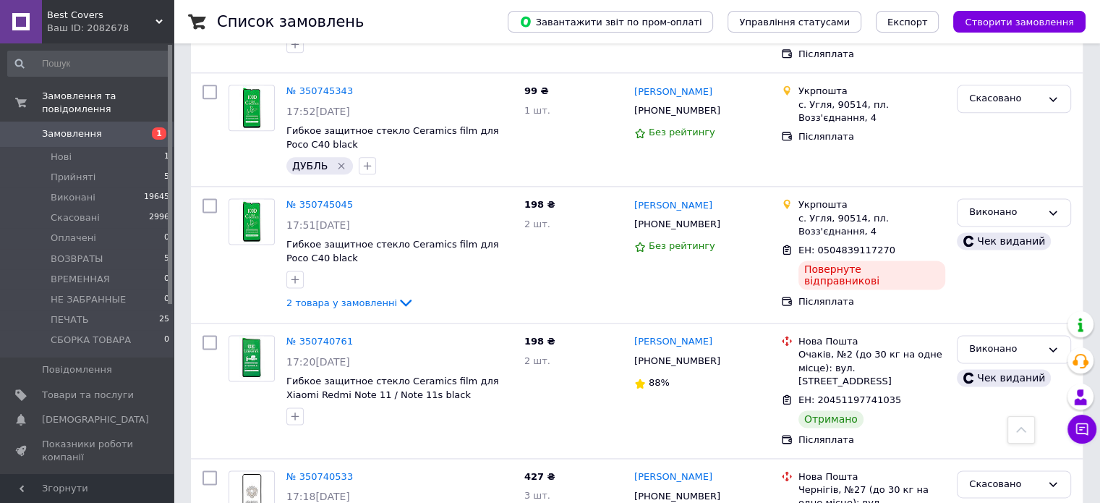
drag, startPoint x: 342, startPoint y: 258, endPoint x: 729, endPoint y: 168, distance: 397.3
drag, startPoint x: 707, startPoint y: 161, endPoint x: 634, endPoint y: 160, distance: 73.1
copy link "Анна Душкова"
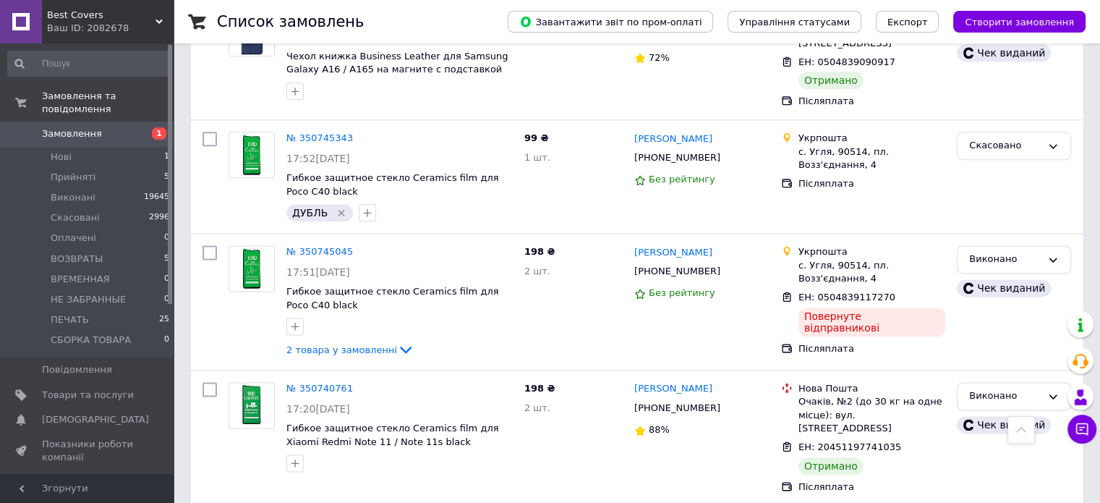
scroll to position [12735, 0]
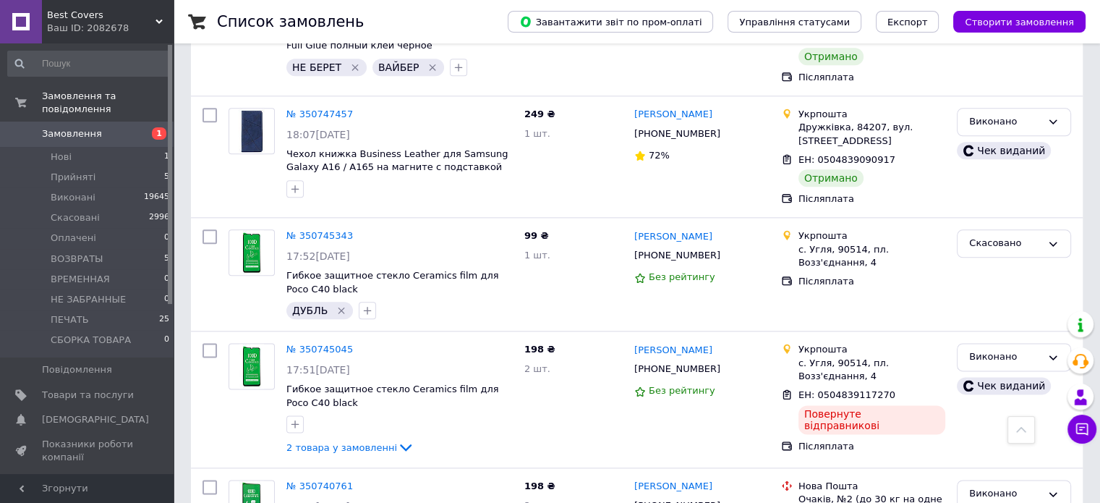
drag, startPoint x: 703, startPoint y: 166, endPoint x: 630, endPoint y: 156, distance: 73.8
copy link "Сергій Соляник"
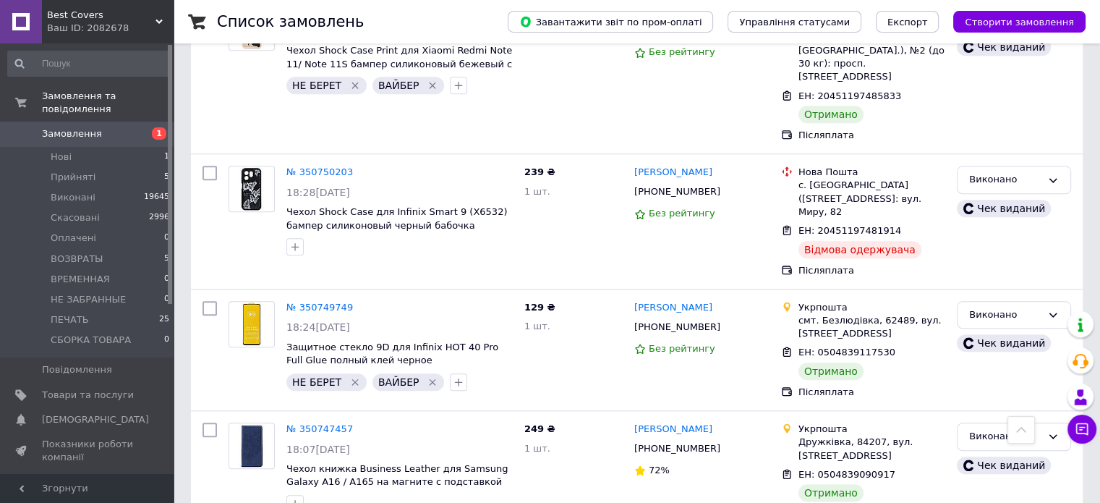
scroll to position [12445, 0]
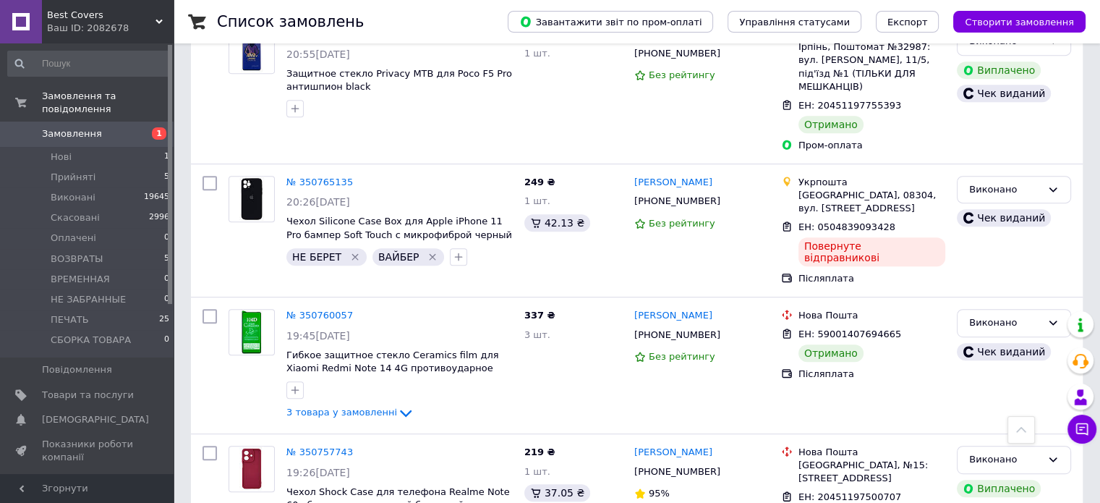
scroll to position [11650, 0]
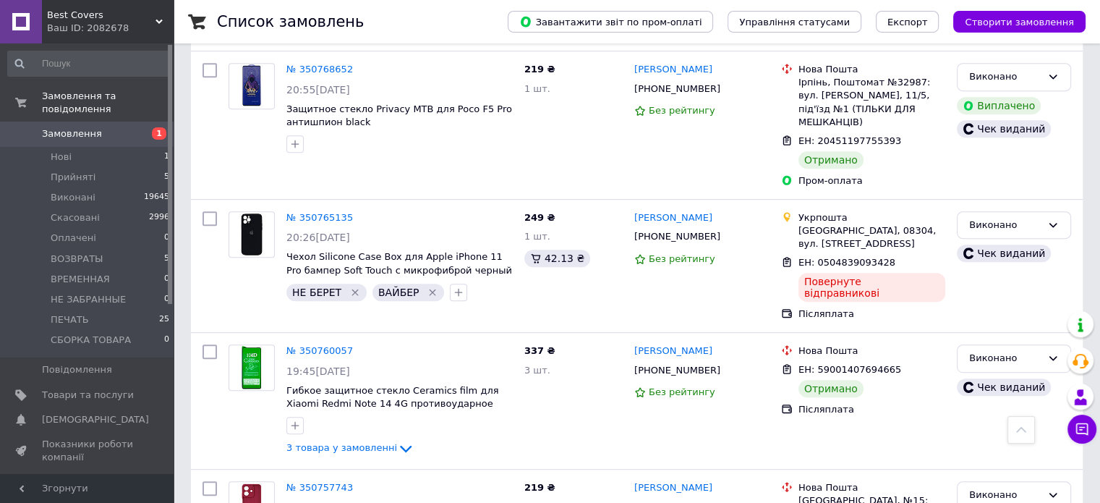
drag, startPoint x: 700, startPoint y: 205, endPoint x: 663, endPoint y: 209, distance: 37.8
copy link "[PERSON_NAME]"
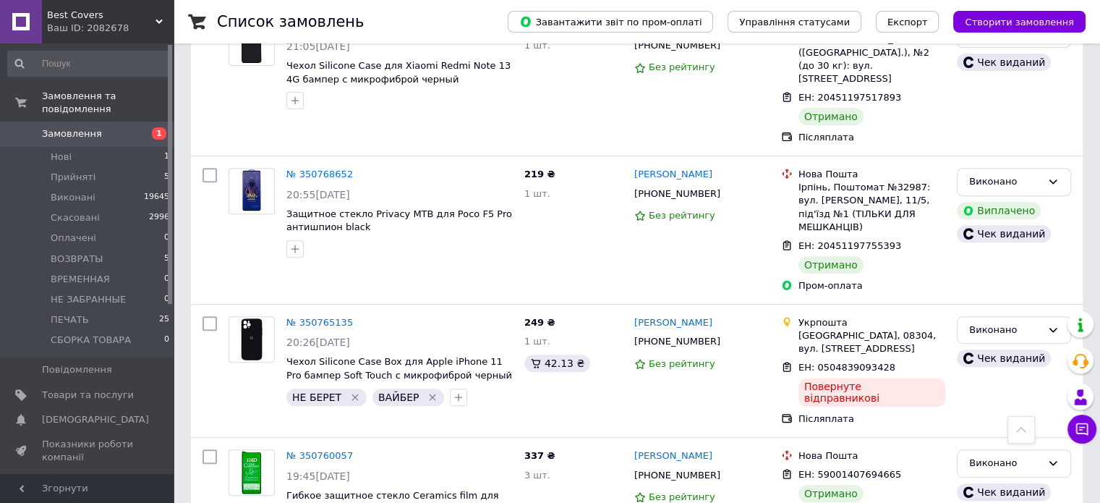
scroll to position [11505, 0]
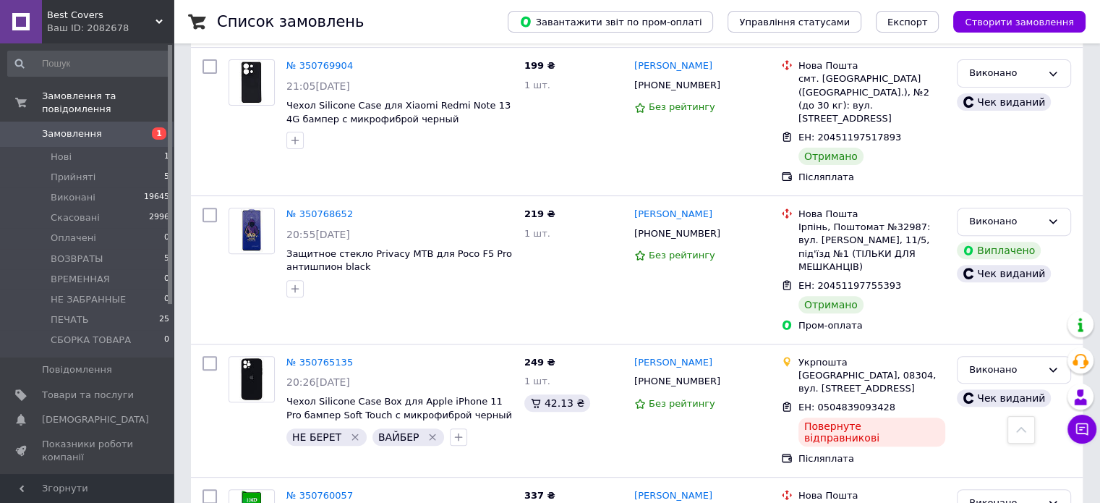
drag, startPoint x: 684, startPoint y: 231, endPoint x: 636, endPoint y: 225, distance: 48.8
copy link "[PERSON_NAME]"
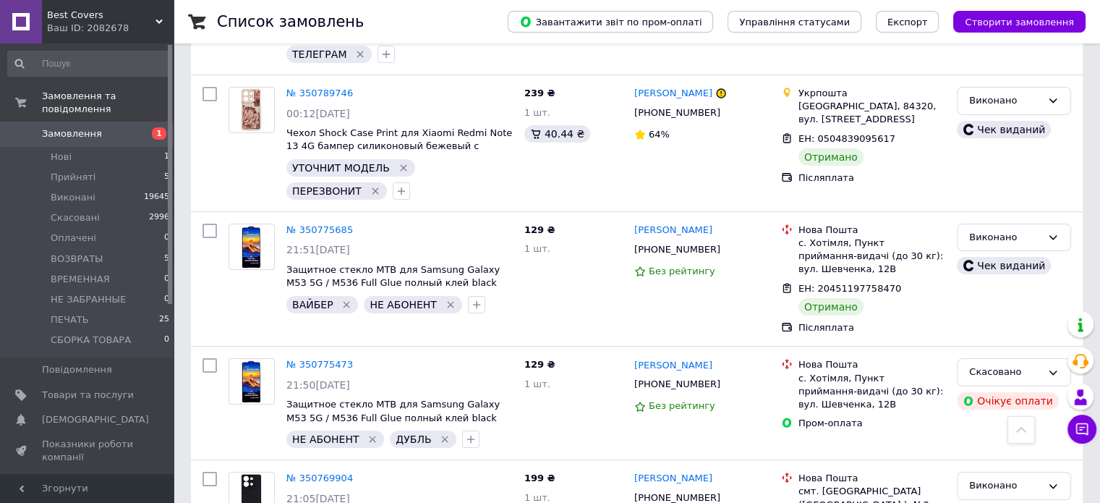
scroll to position [11071, 0]
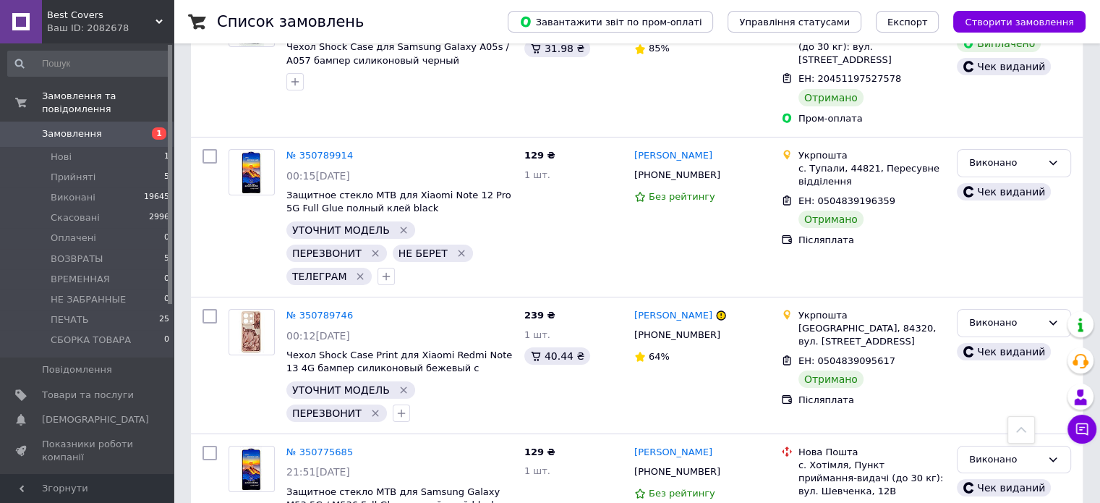
scroll to position [10854, 0]
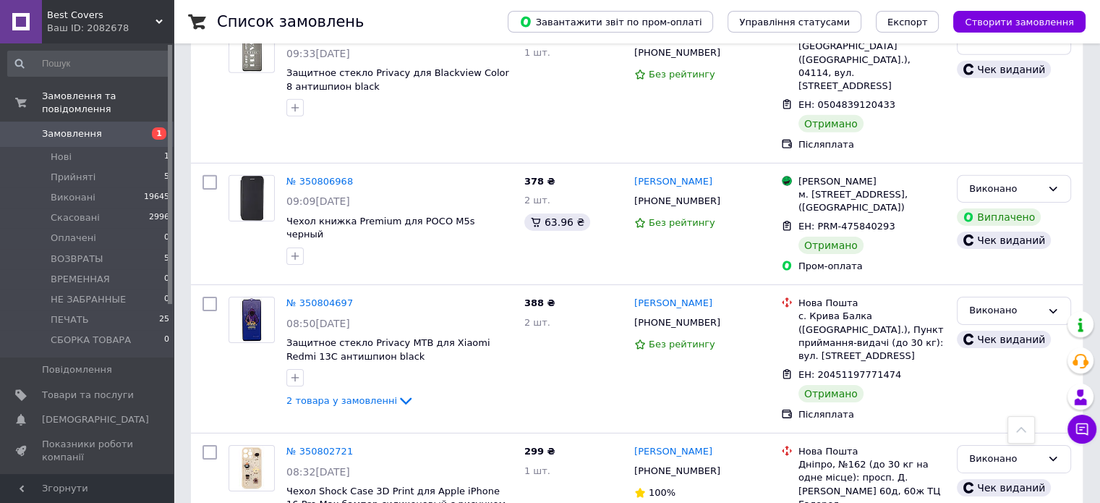
scroll to position [9986, 0]
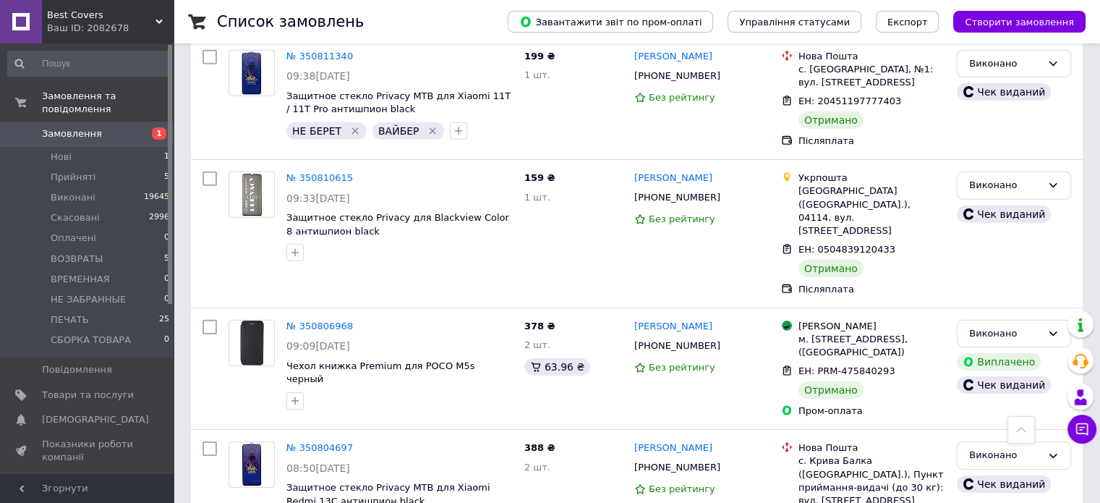
drag, startPoint x: 711, startPoint y: 196, endPoint x: 635, endPoint y: 197, distance: 76.0
copy link "[PERSON_NAME]"
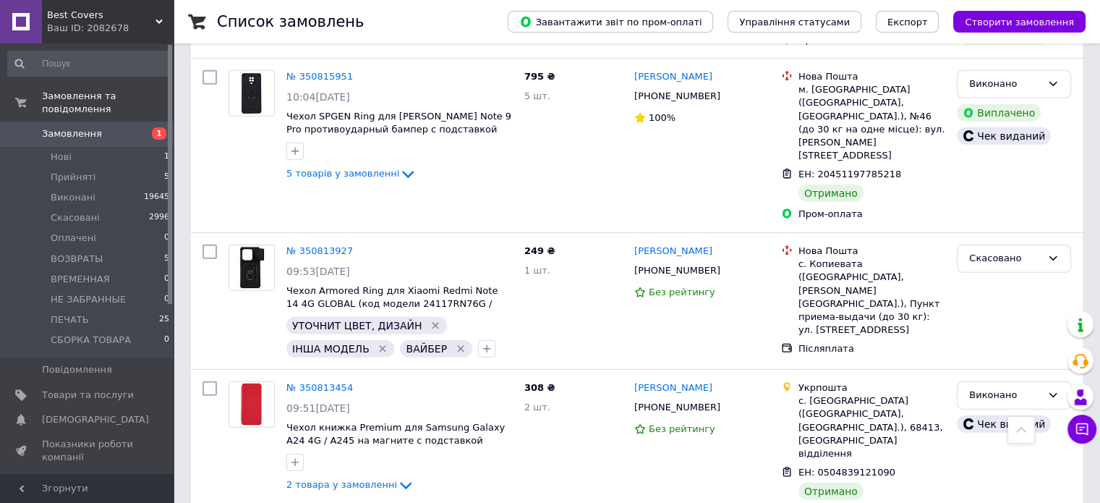
scroll to position [9480, 0]
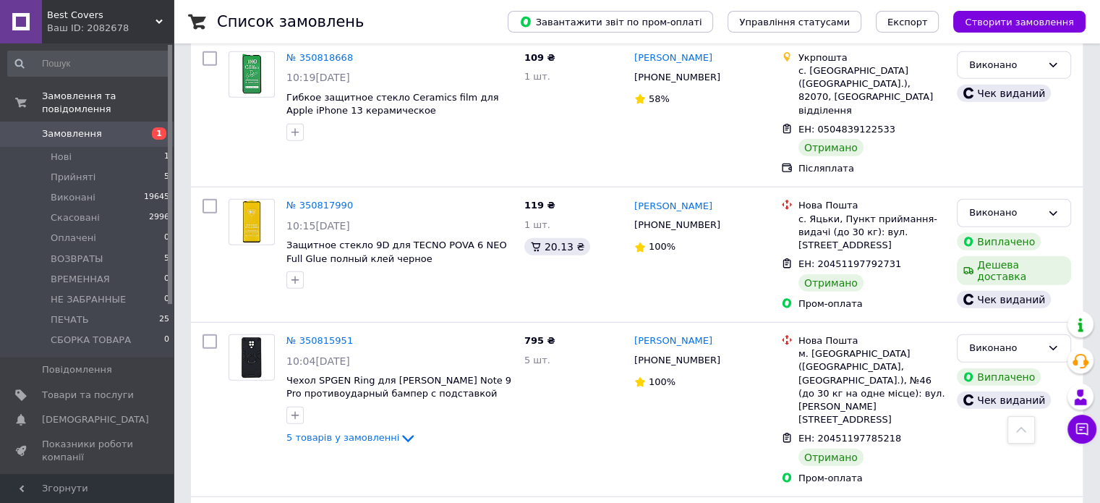
scroll to position [9263, 0]
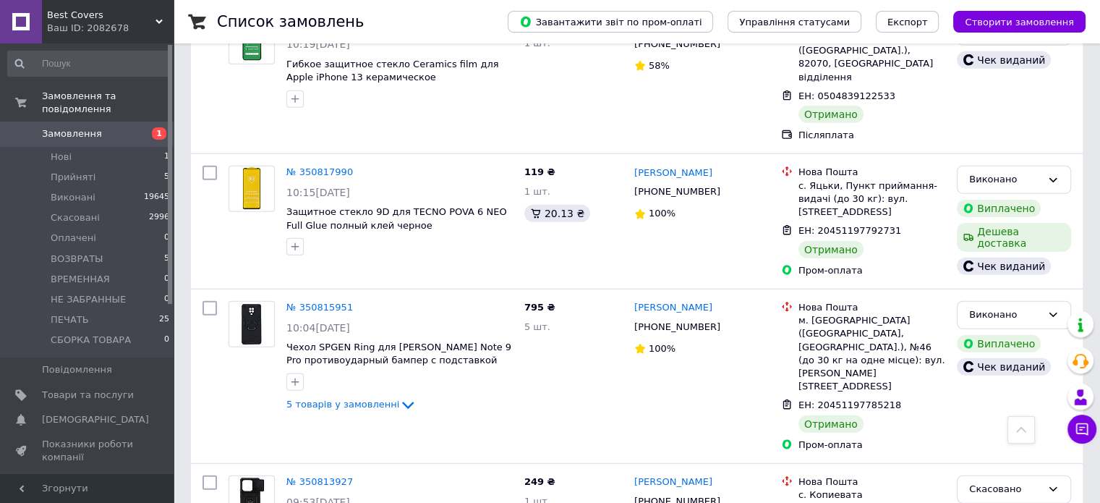
drag, startPoint x: 701, startPoint y: 135, endPoint x: 633, endPoint y: 140, distance: 68.1
copy link "[PERSON_NAME]"
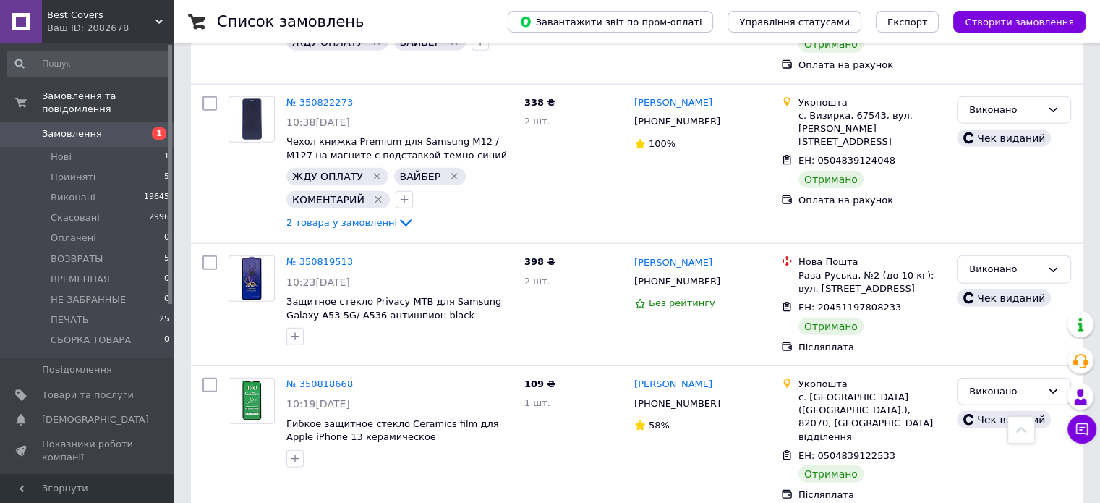
scroll to position [8901, 0]
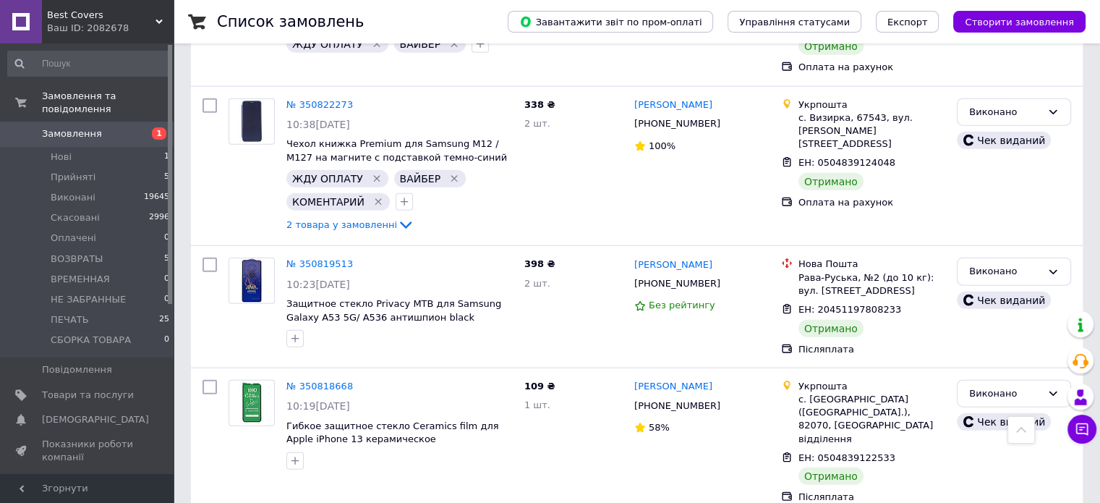
drag, startPoint x: 700, startPoint y: 235, endPoint x: 631, endPoint y: 229, distance: 69.0
copy link "[PERSON_NAME]"
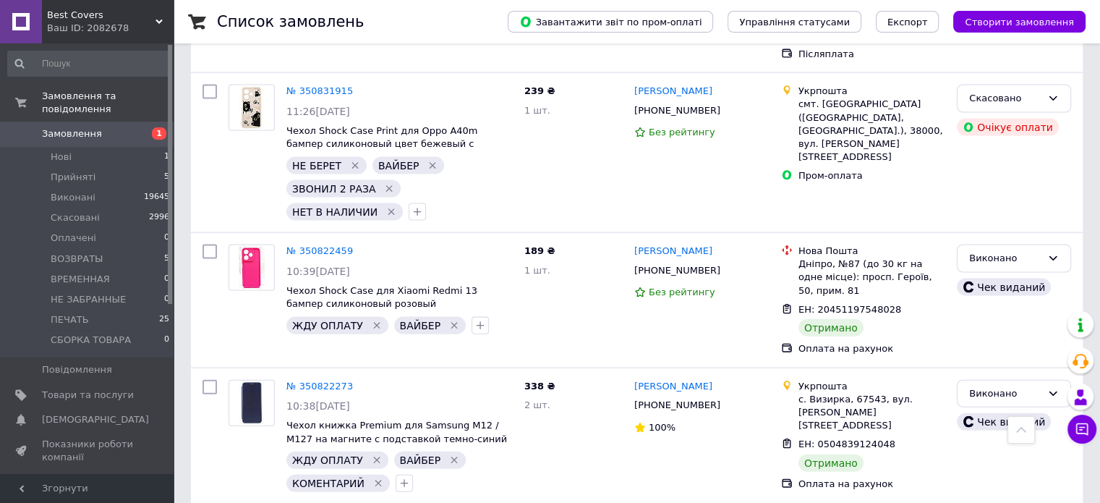
scroll to position [8612, 0]
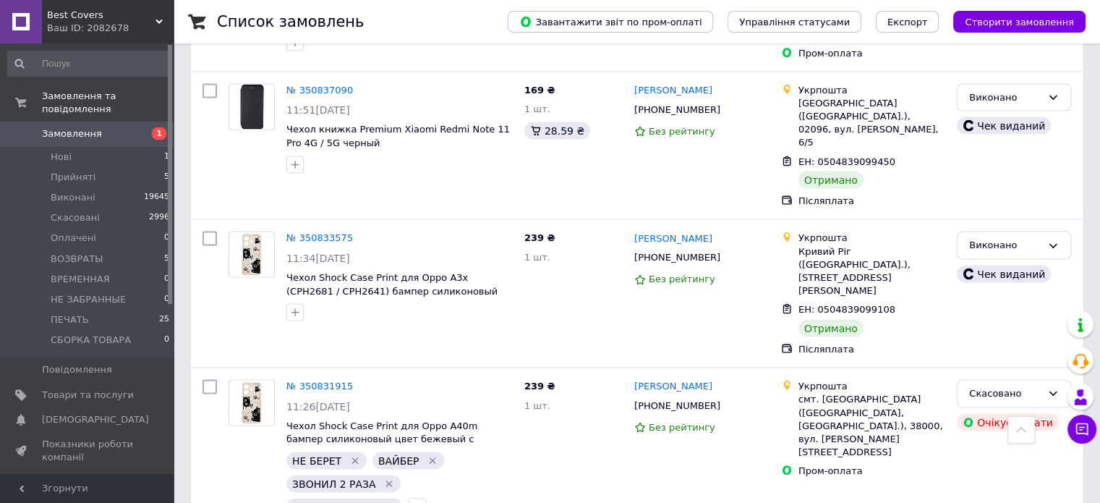
scroll to position [8322, 0]
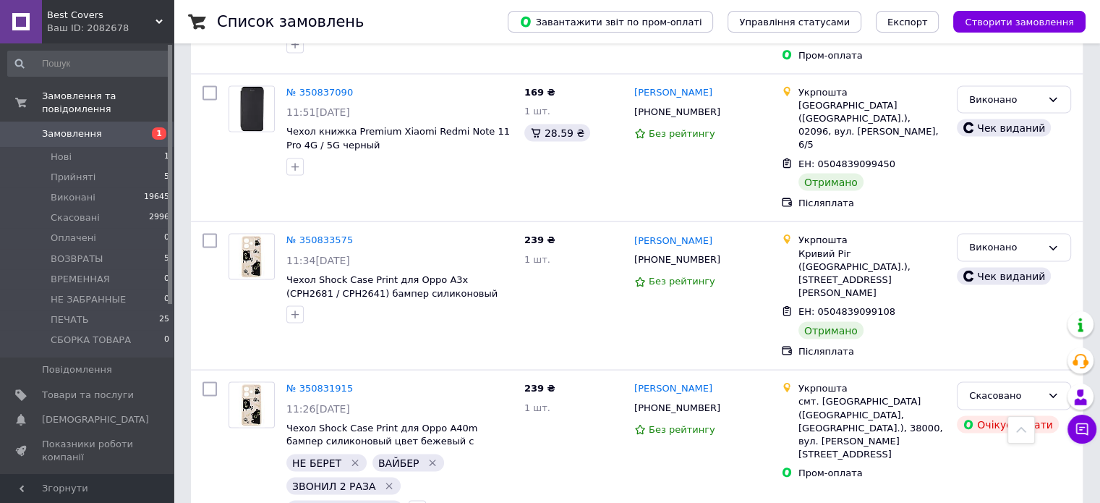
drag, startPoint x: 721, startPoint y: 274, endPoint x: 647, endPoint y: 278, distance: 73.9
copy link "[PERSON_NAME]"
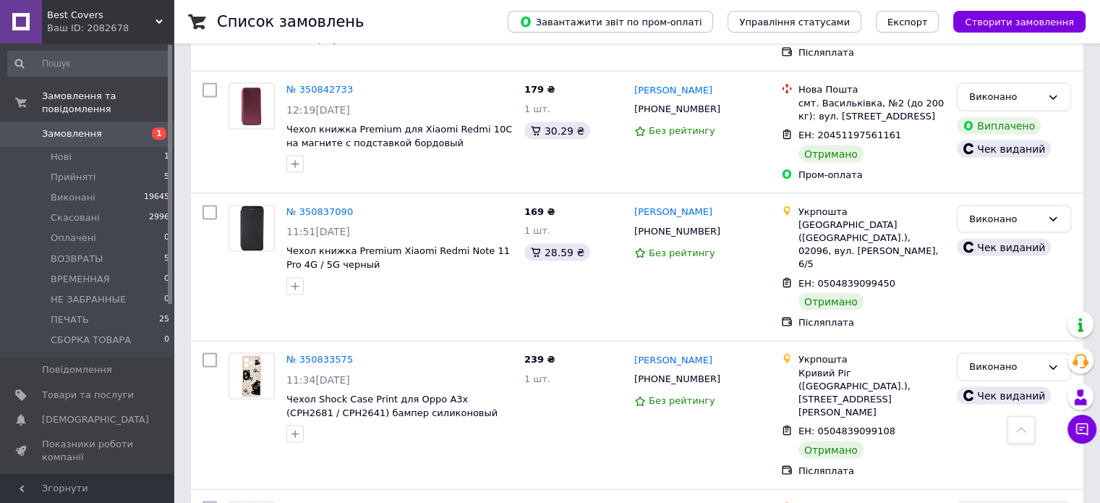
scroll to position [8178, 0]
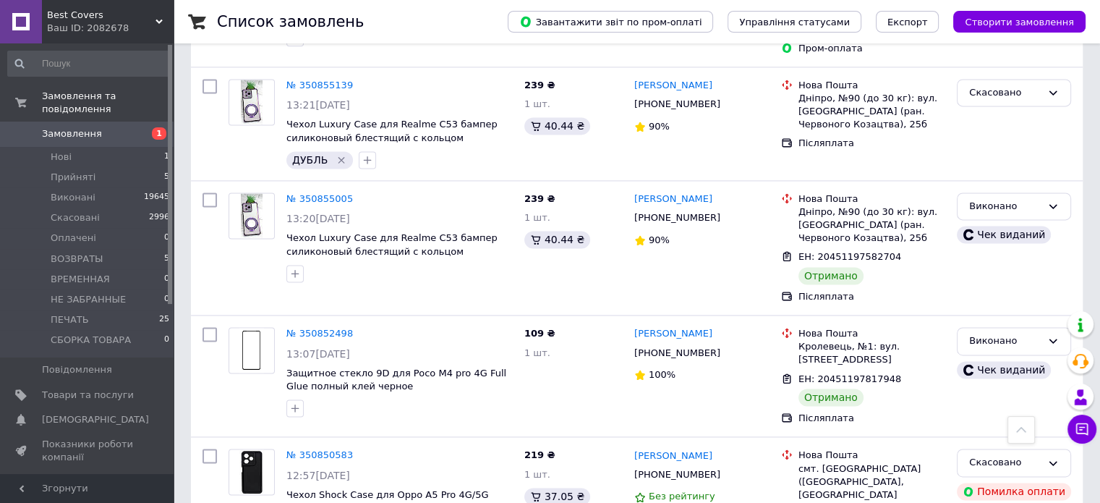
scroll to position [7527, 0]
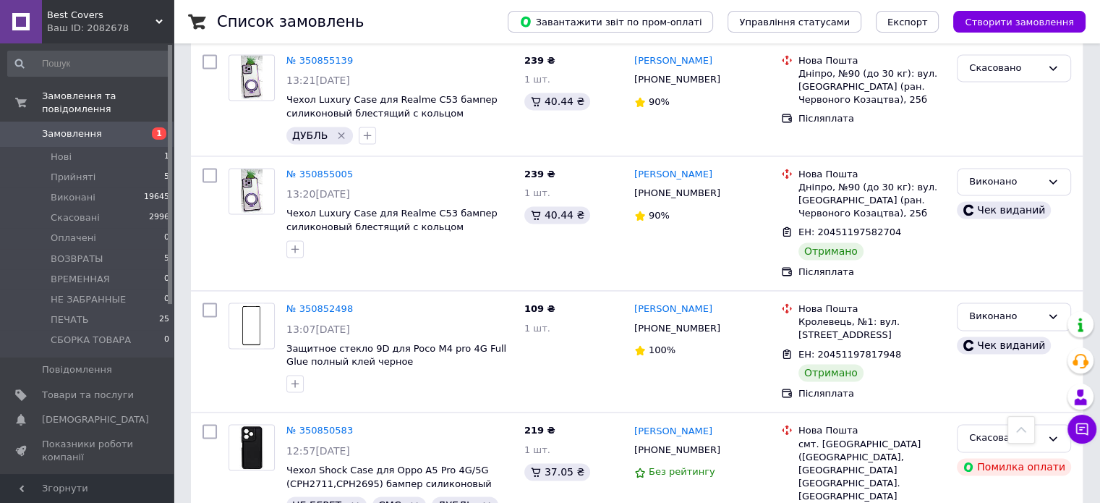
drag, startPoint x: 707, startPoint y: 373, endPoint x: 638, endPoint y: 371, distance: 69.5
copy link "[PERSON_NAME]"
drag, startPoint x: 716, startPoint y: 254, endPoint x: 637, endPoint y: 248, distance: 79.1
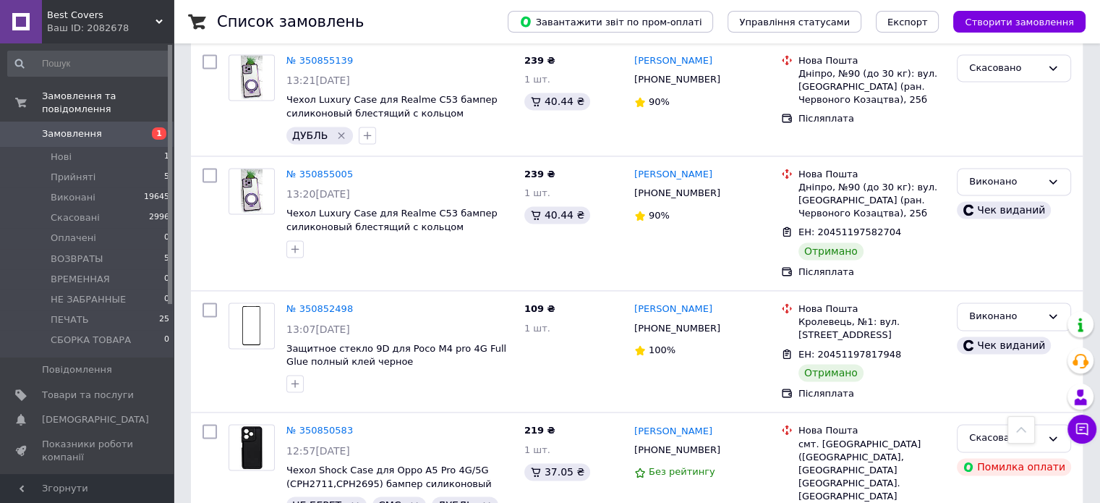
copy link "[PERSON_NAME]"
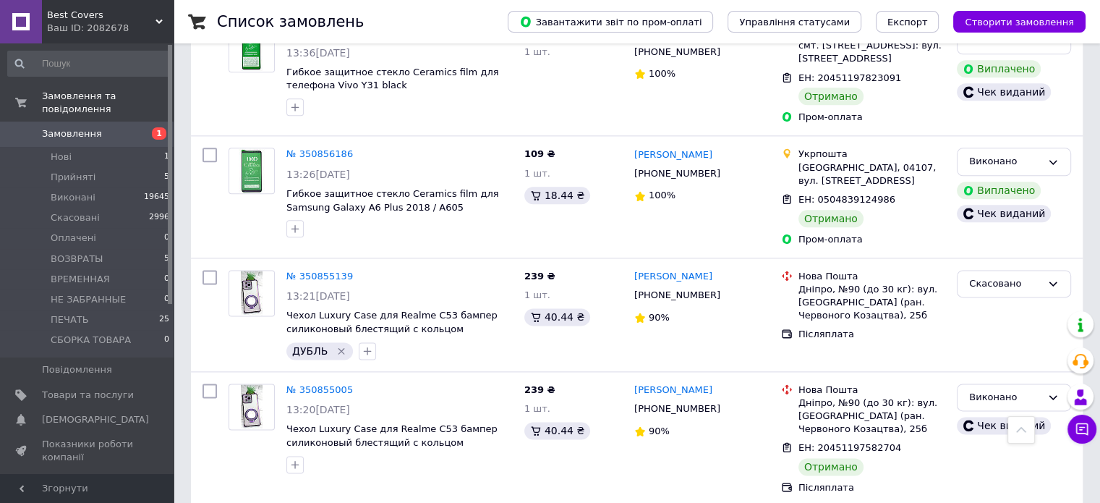
scroll to position [7310, 0]
drag, startPoint x: 730, startPoint y: 214, endPoint x: 635, endPoint y: 208, distance: 94.9
drag, startPoint x: 721, startPoint y: 362, endPoint x: 710, endPoint y: 380, distance: 22.1
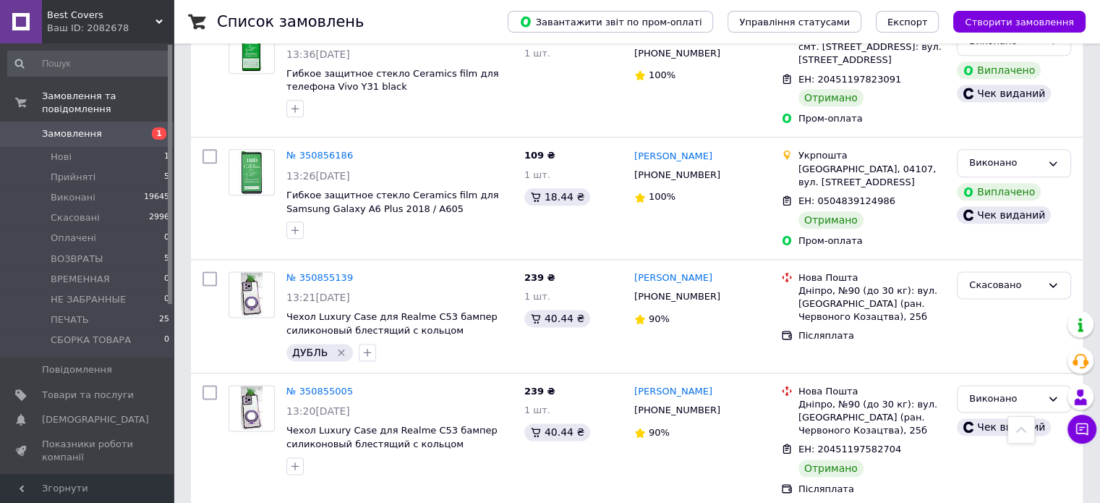
drag, startPoint x: 729, startPoint y: 216, endPoint x: 635, endPoint y: 210, distance: 94.2
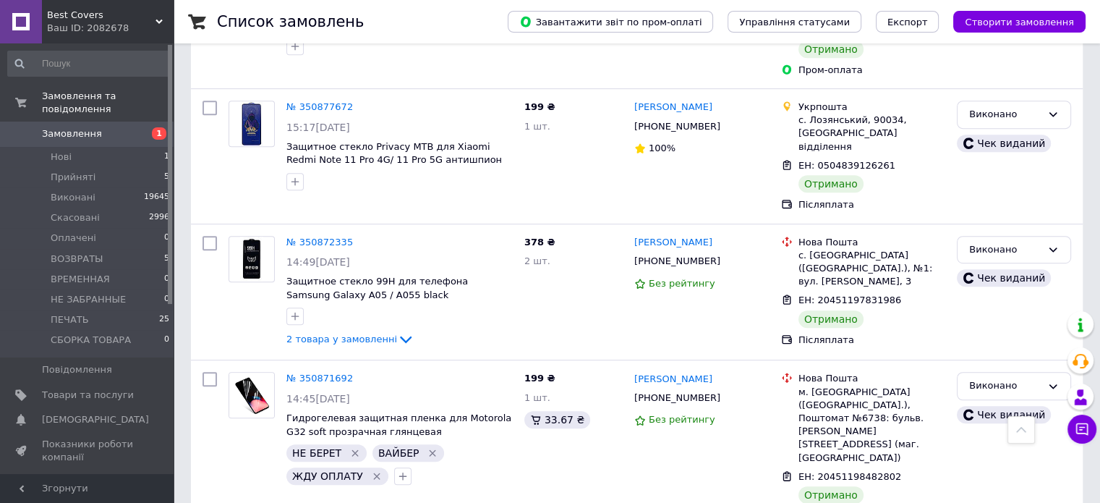
scroll to position [6225, 0]
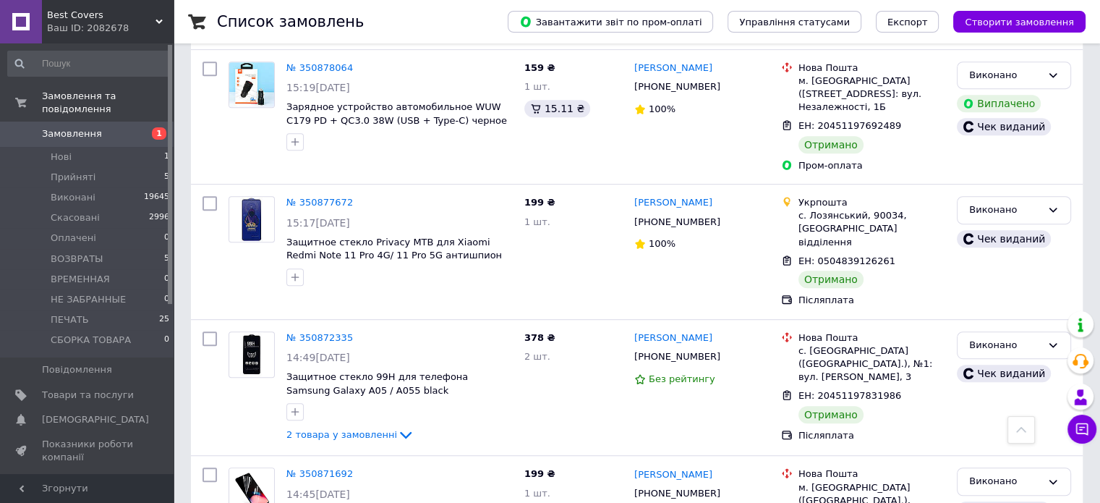
drag, startPoint x: 693, startPoint y: 302, endPoint x: 634, endPoint y: 301, distance: 59.3
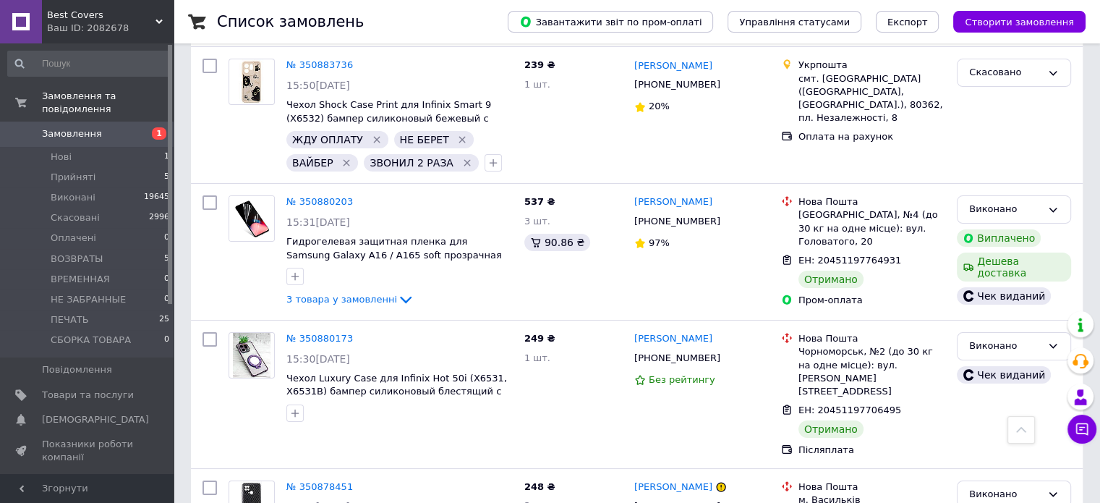
scroll to position [5646, 0]
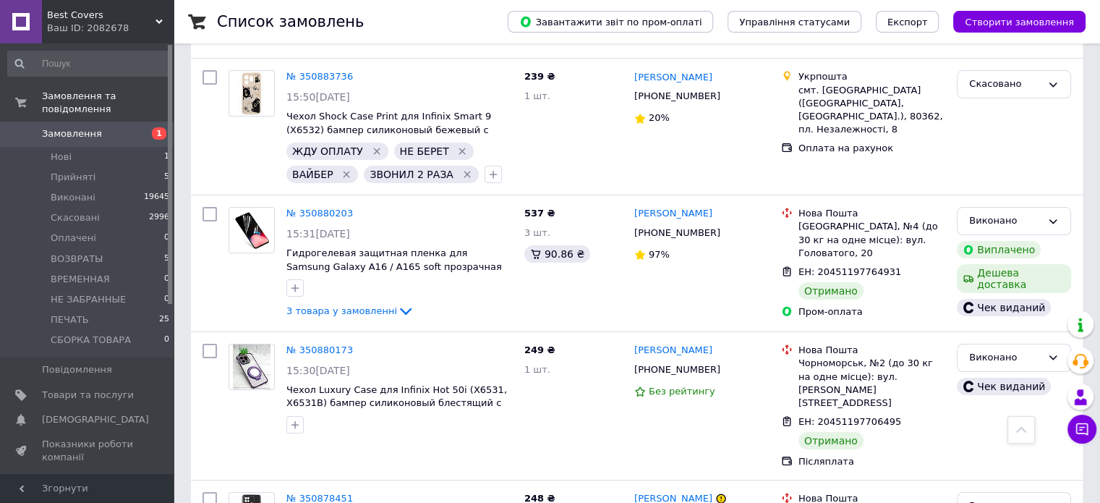
drag, startPoint x: 706, startPoint y: 299, endPoint x: 631, endPoint y: 289, distance: 75.9
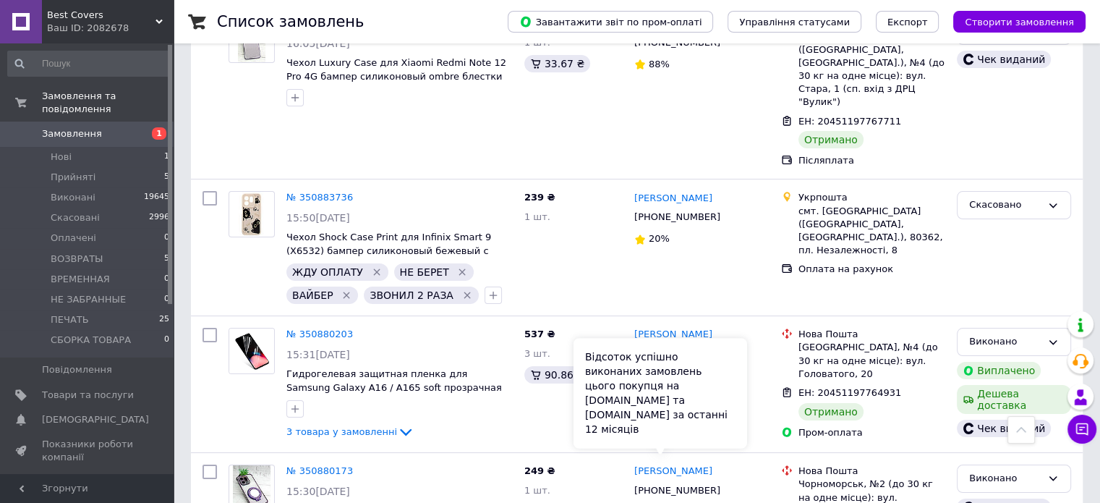
scroll to position [5429, 0]
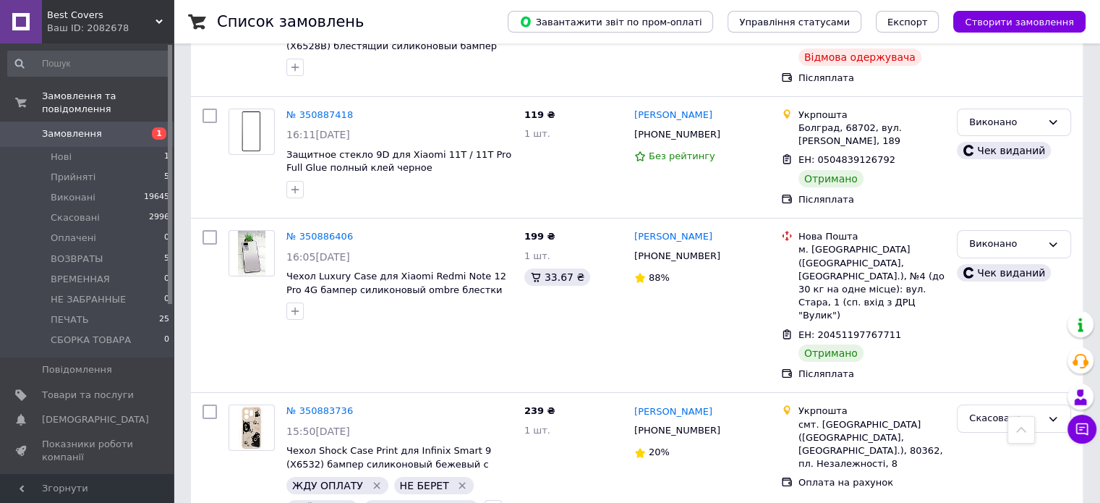
scroll to position [5284, 0]
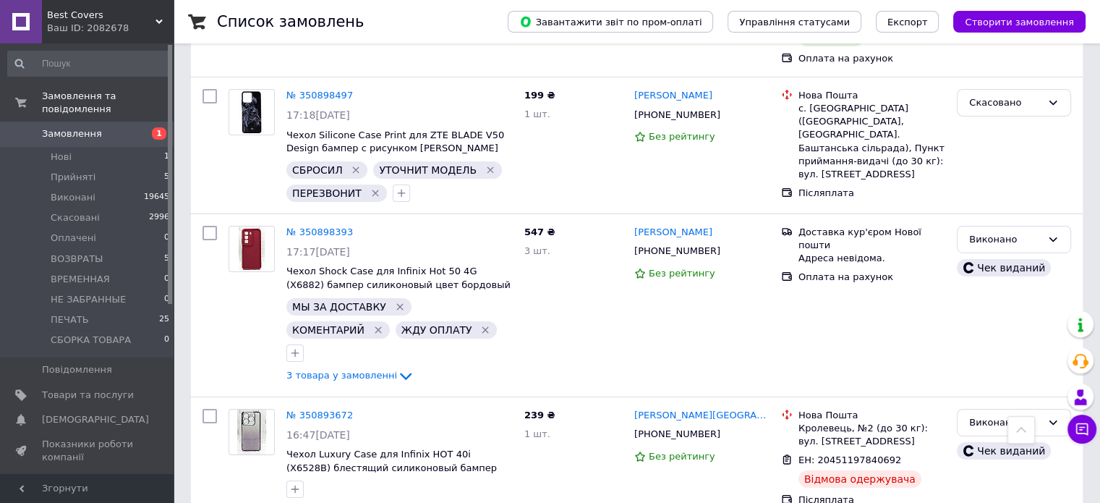
scroll to position [4850, 0]
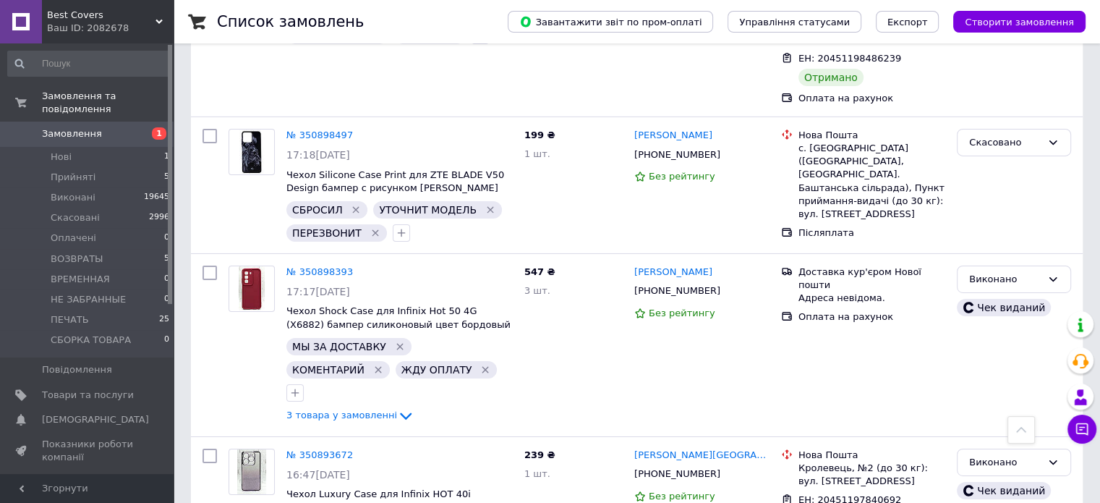
drag, startPoint x: 711, startPoint y: 148, endPoint x: 630, endPoint y: 147, distance: 81.0
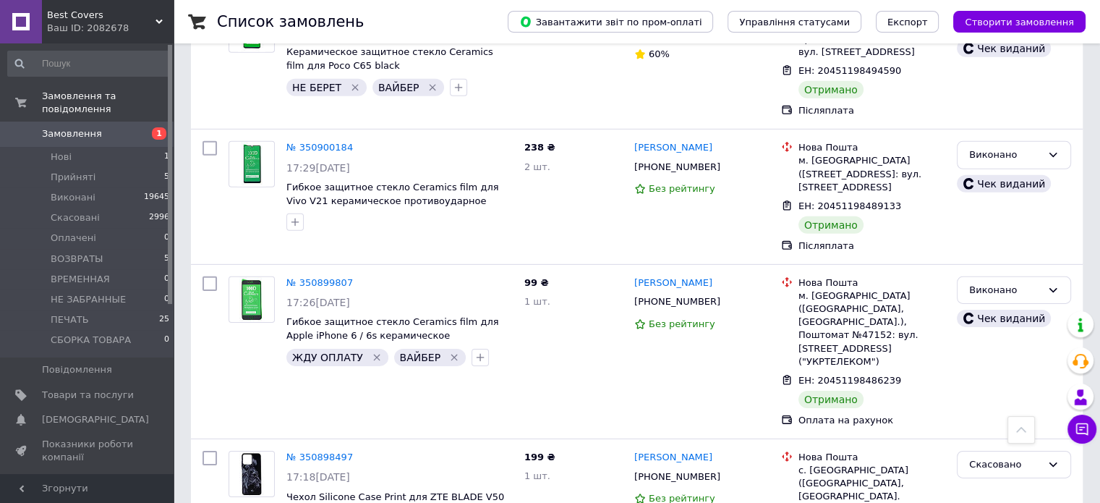
scroll to position [4561, 0]
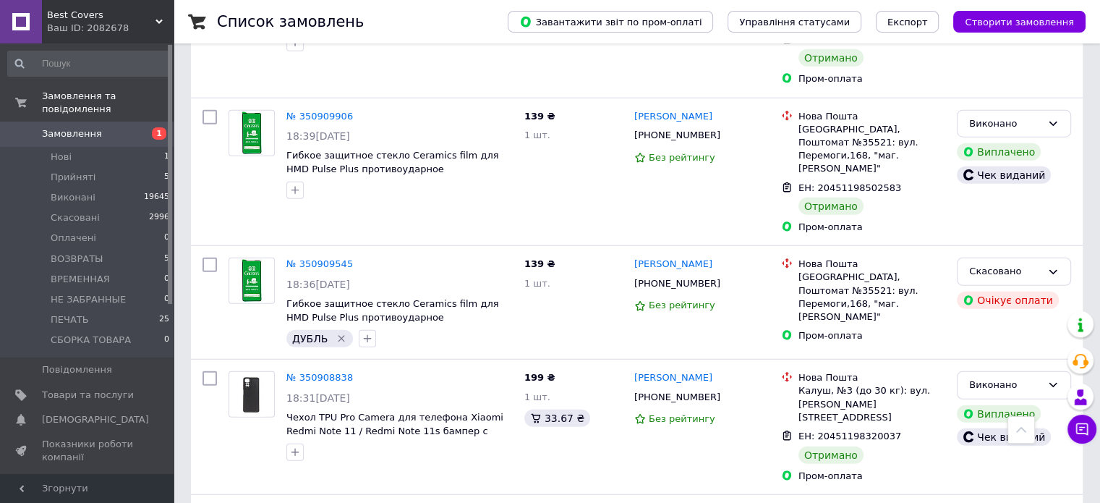
scroll to position [3620, 0]
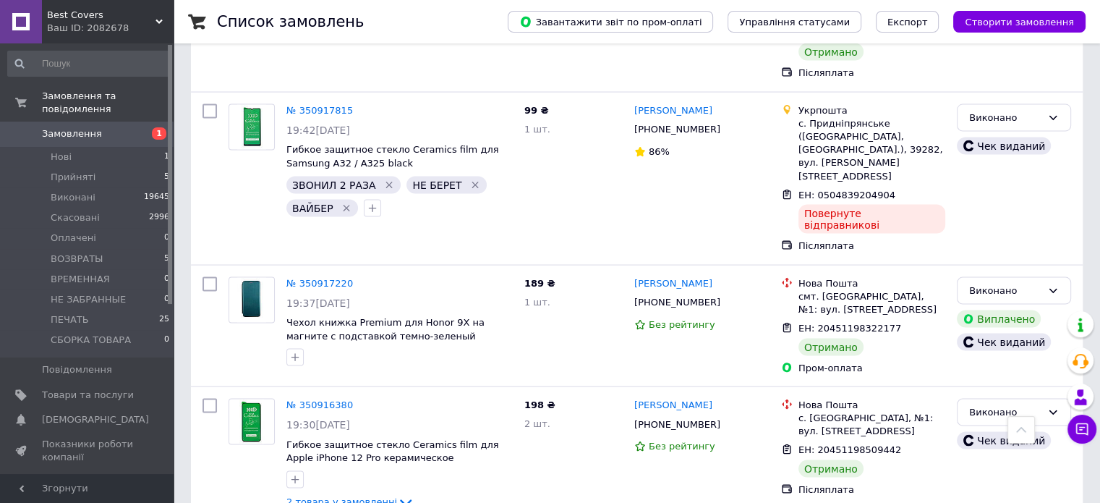
scroll to position [2897, 0]
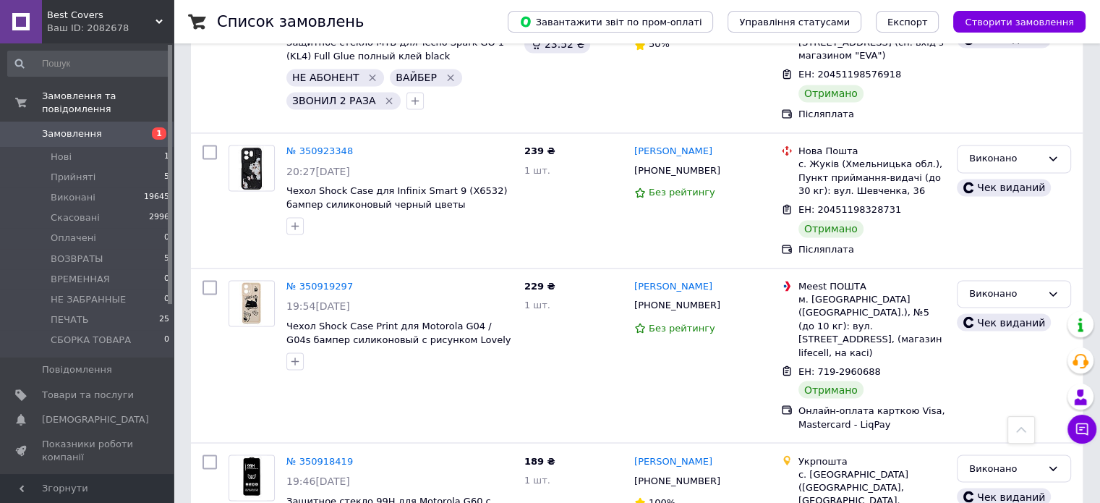
scroll to position [2391, 0]
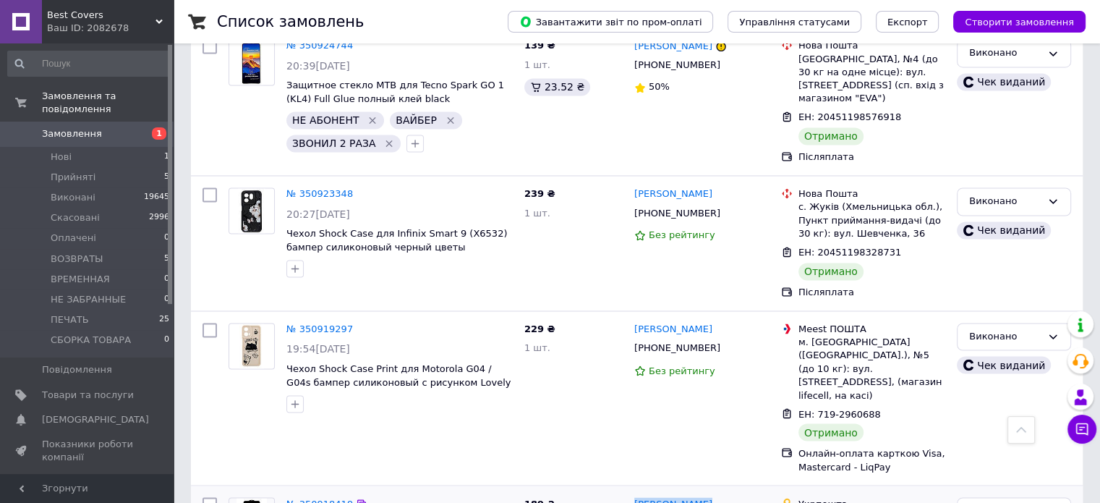
drag, startPoint x: 697, startPoint y: 292, endPoint x: 648, endPoint y: 292, distance: 49.2
click at [634, 496] on div "[PERSON_NAME]" at bounding box center [702, 504] width 138 height 17
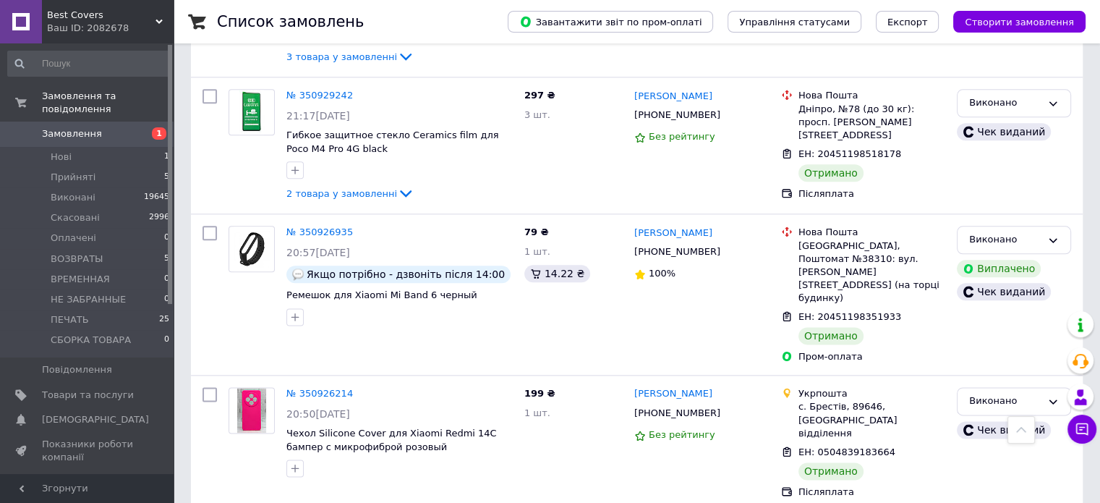
scroll to position [1740, 0]
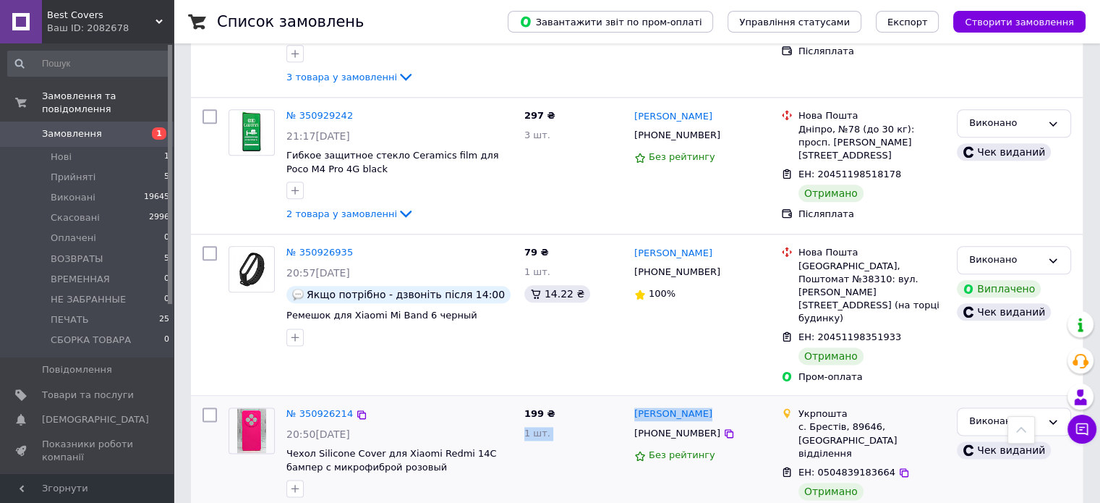
drag, startPoint x: 704, startPoint y: 257, endPoint x: 628, endPoint y: 245, distance: 76.8
click at [626, 401] on div "№ 350926214 20:50, 02.07.2025 Чехол Silicone Cover для Xiaomi Redmi 14C бампер …" at bounding box center [637, 462] width 880 height 123
click at [660, 240] on div "Ярослав Шимко +380687820189 100%" at bounding box center [702, 314] width 147 height 149
drag, startPoint x: 703, startPoint y: 255, endPoint x: 634, endPoint y: 255, distance: 69.4
click at [634, 406] on div "[PERSON_NAME]" at bounding box center [702, 414] width 138 height 17
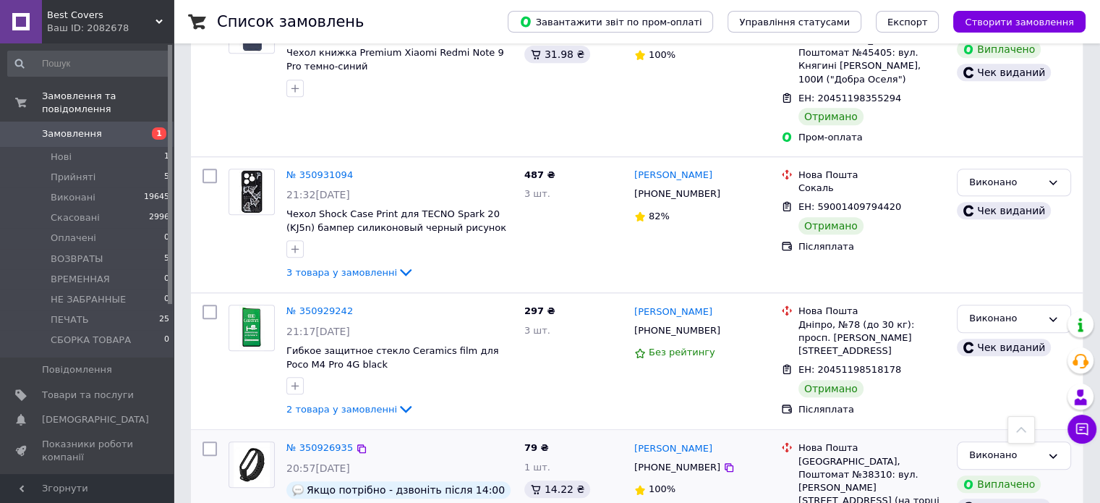
scroll to position [1523, 0]
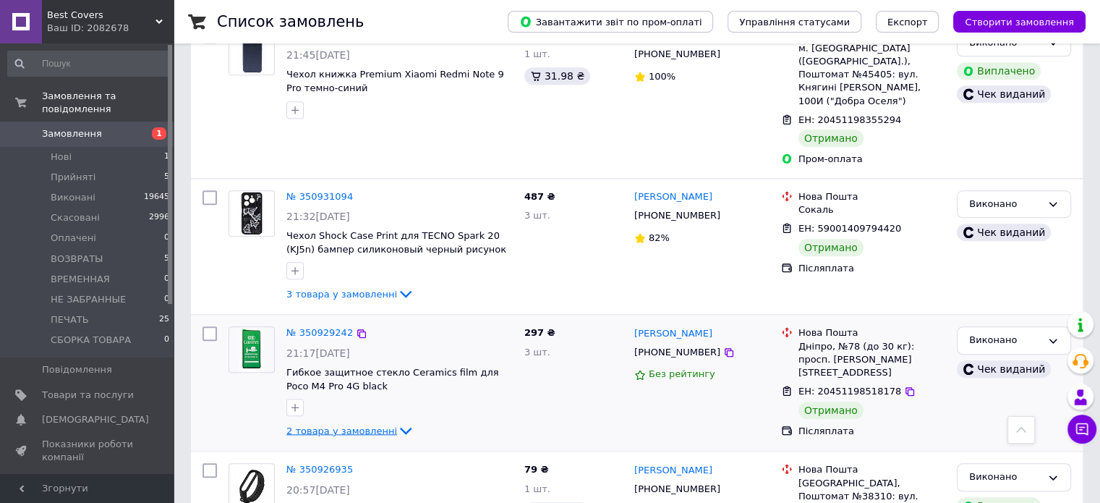
click at [323, 425] on span "2 товара у замовленні" at bounding box center [341, 430] width 111 height 11
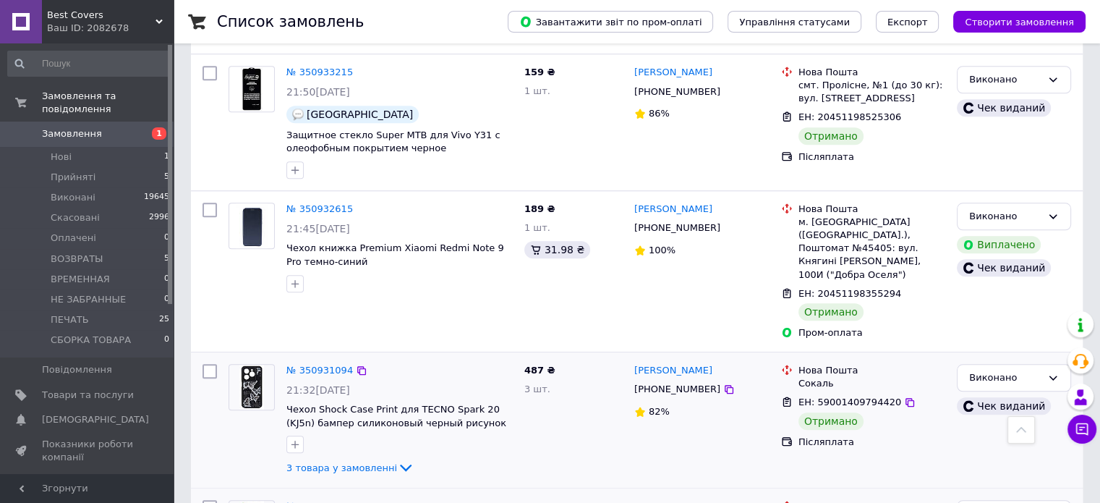
scroll to position [1306, 0]
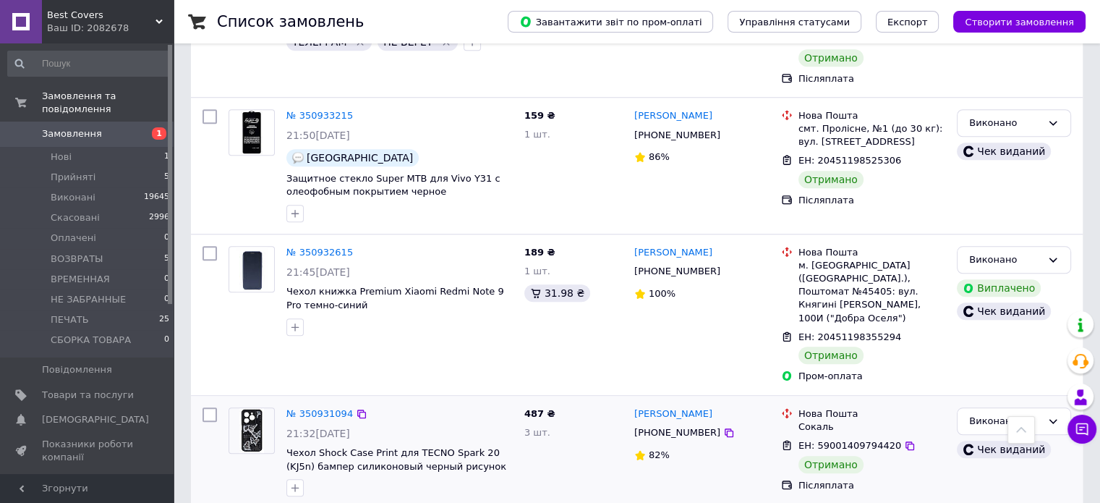
click at [338, 502] on span "3 товара у замовленні" at bounding box center [341, 510] width 111 height 11
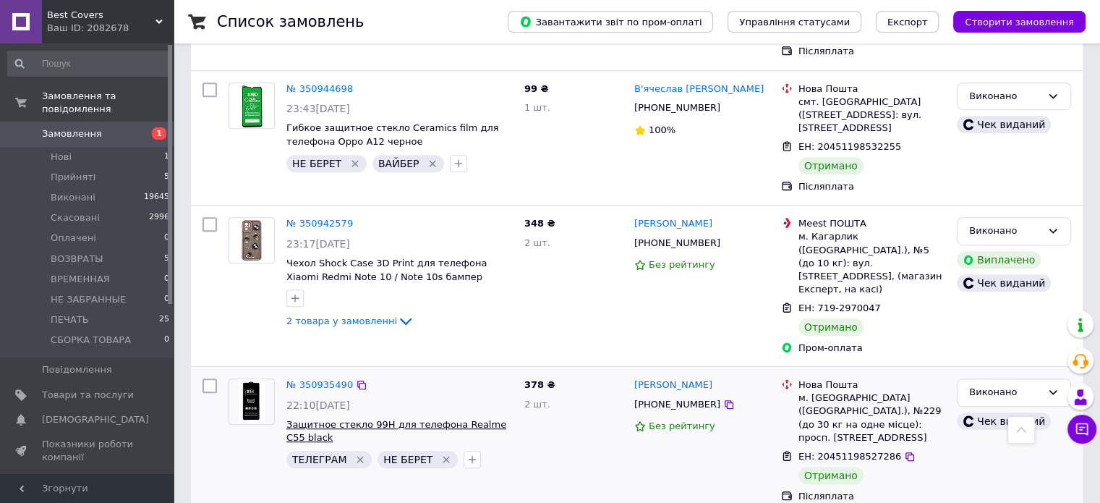
scroll to position [872, 0]
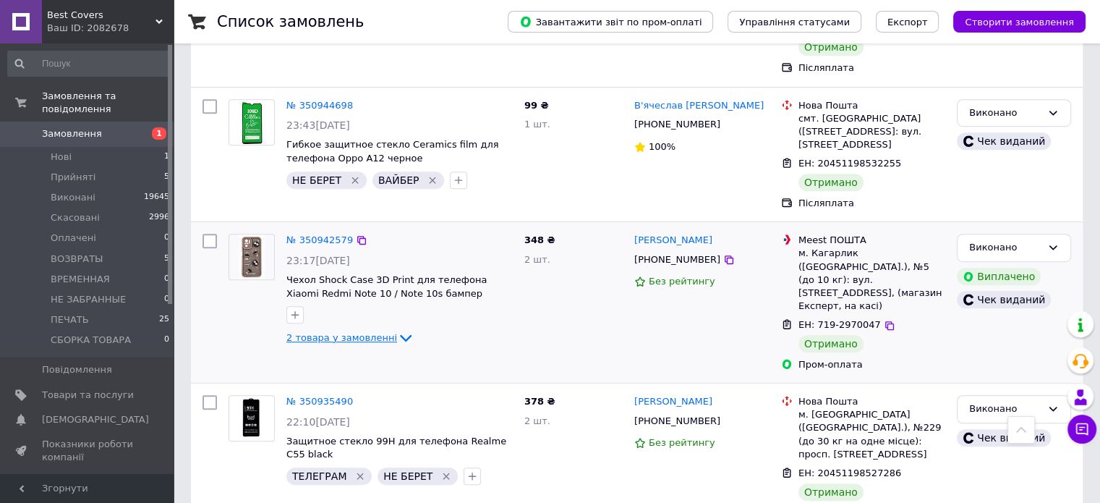
click at [315, 332] on span "2 товара у замовленні" at bounding box center [341, 337] width 111 height 11
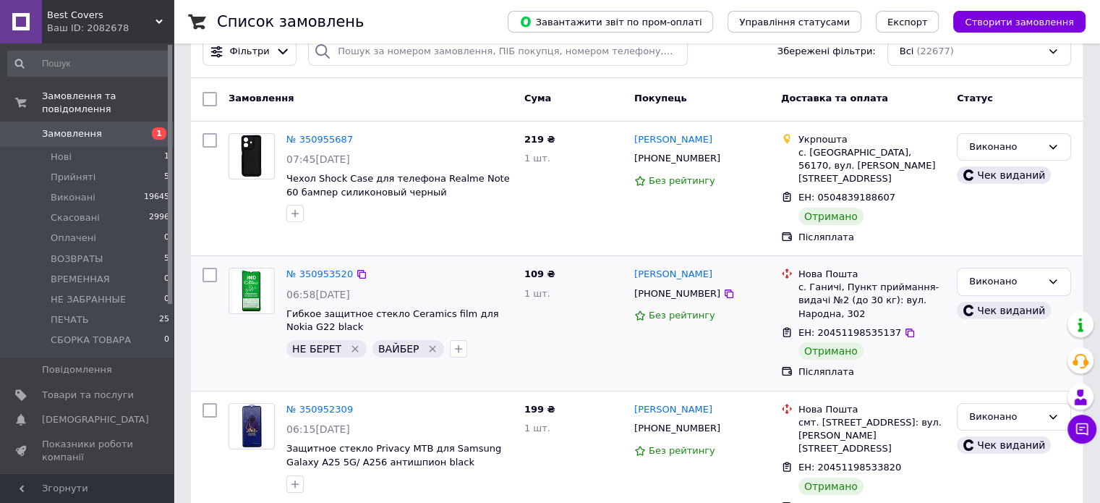
scroll to position [4, 0]
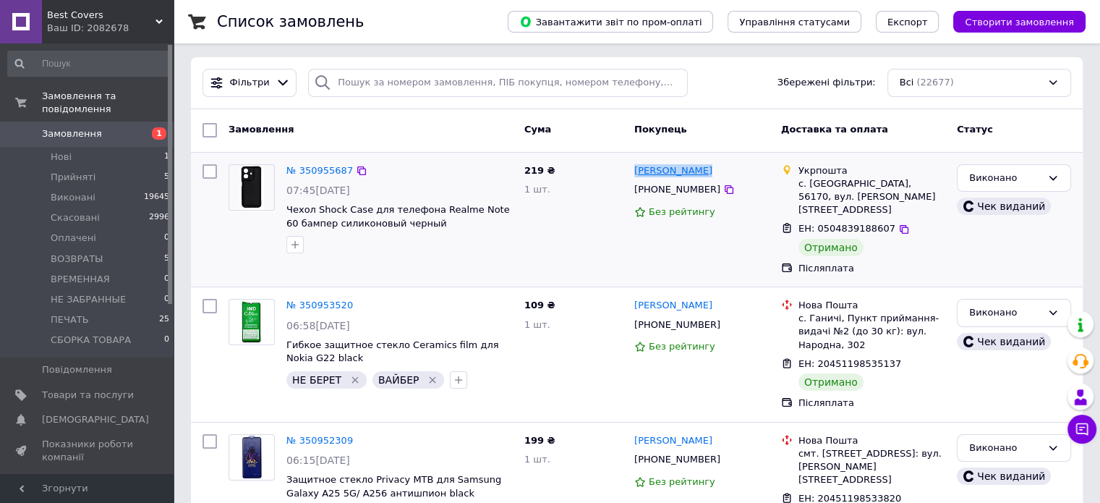
drag, startPoint x: 709, startPoint y: 175, endPoint x: 646, endPoint y: 164, distance: 63.9
click at [646, 164] on div "[PERSON_NAME]" at bounding box center [702, 171] width 138 height 17
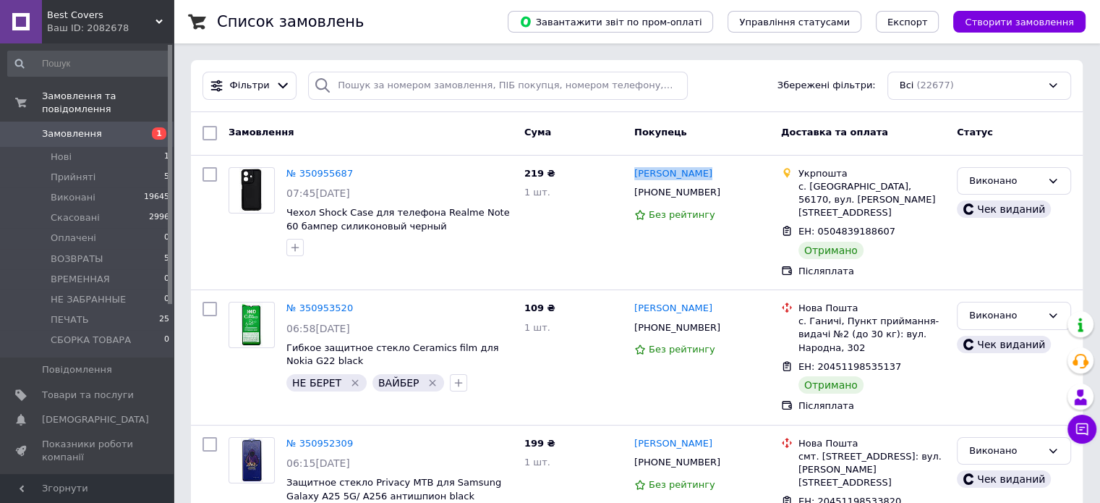
scroll to position [0, 0]
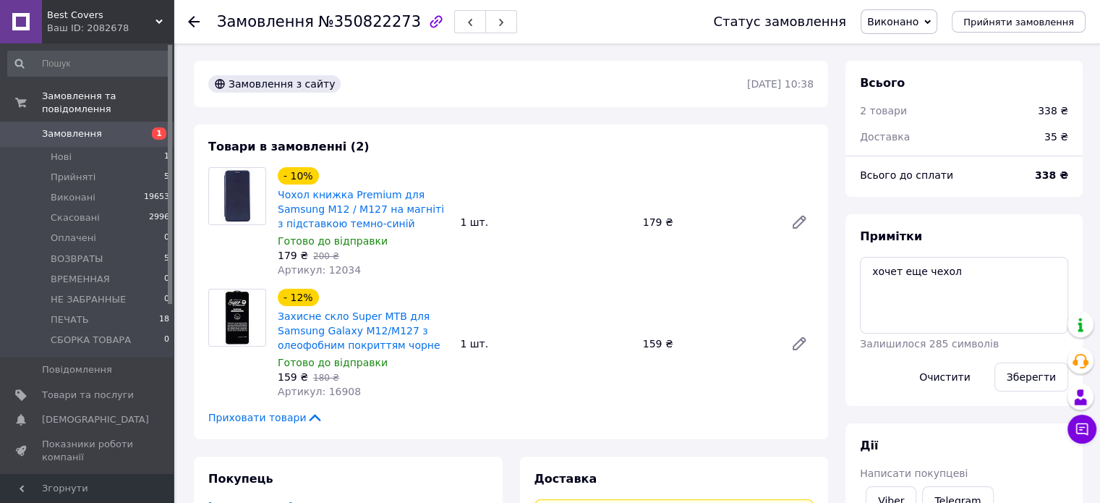
scroll to position [14, 0]
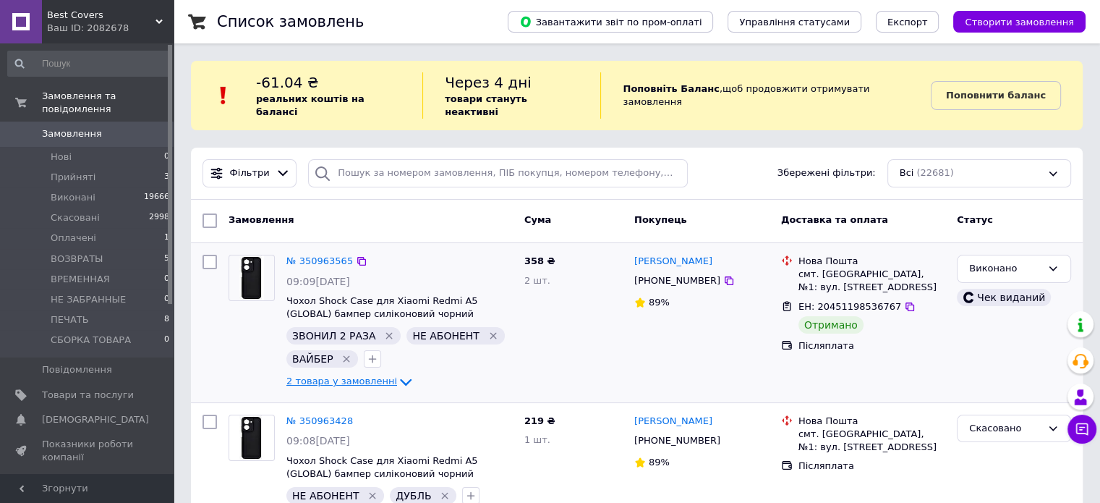
click at [344, 376] on span "2 товара у замовленні" at bounding box center [341, 381] width 111 height 11
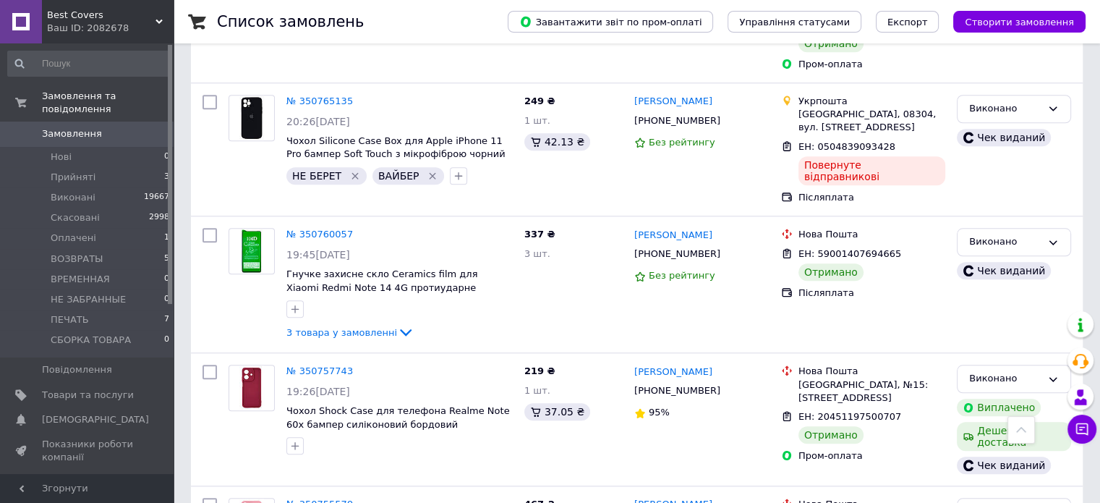
scroll to position [13047, 0]
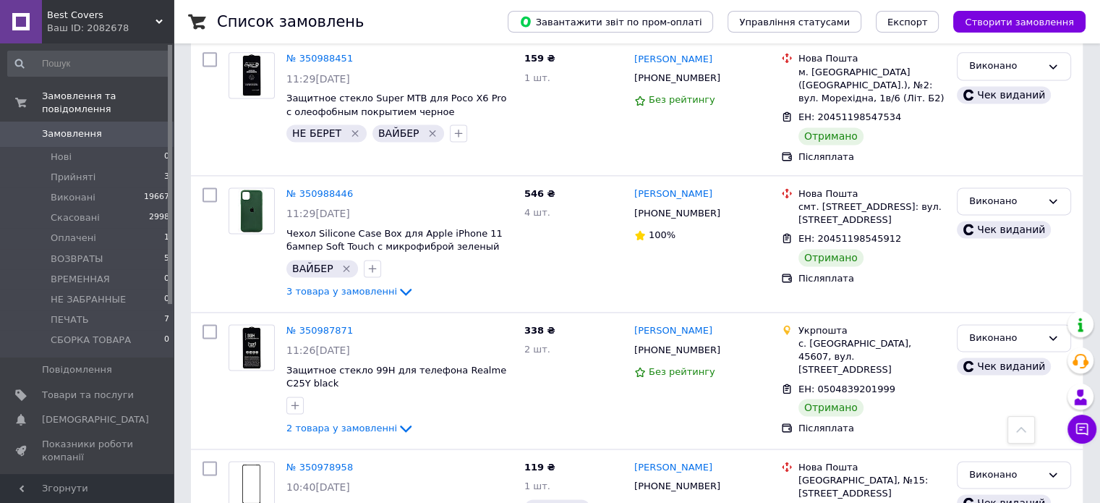
scroll to position [12861, 0]
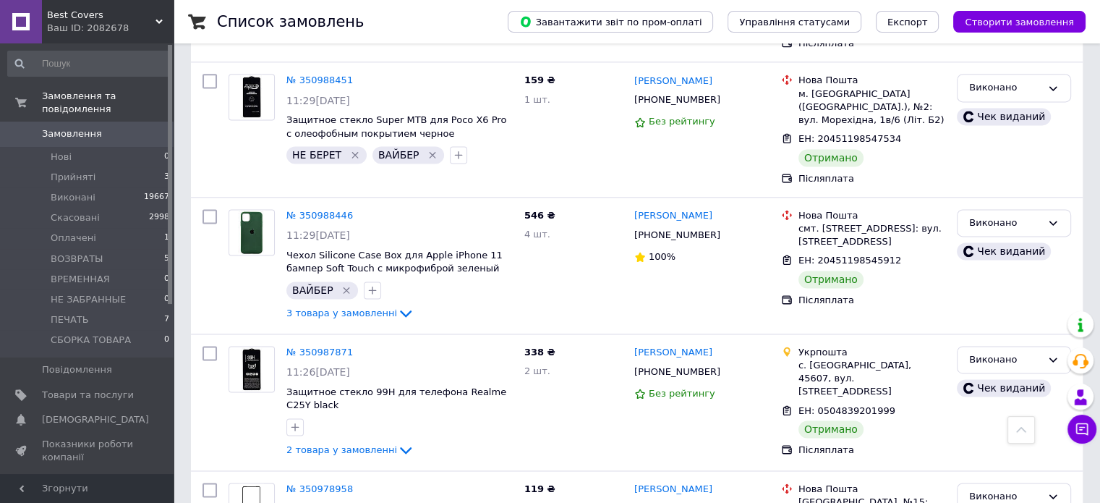
scroll to position [13005, 0]
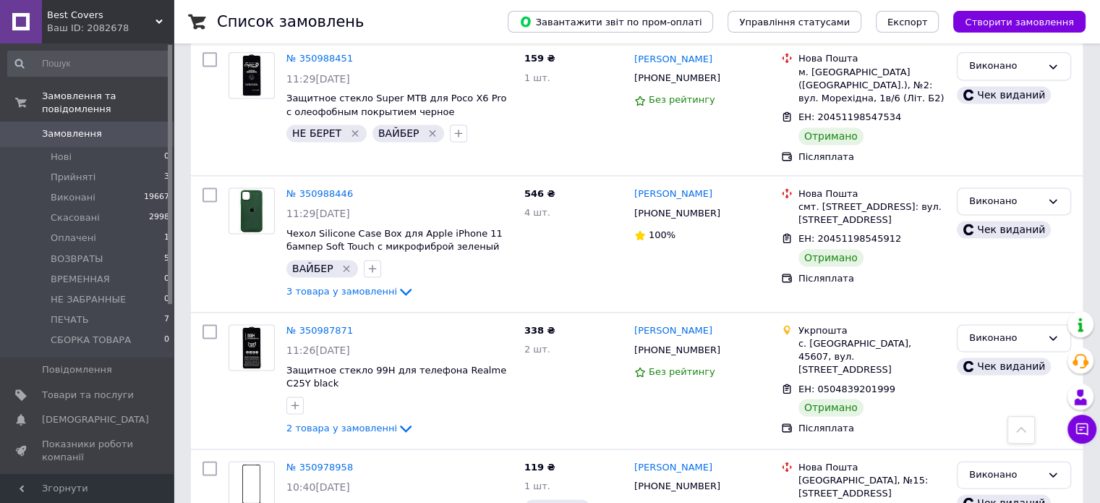
drag, startPoint x: 718, startPoint y: 179, endPoint x: 642, endPoint y: 176, distance: 76.0
copy link "[PERSON_NAME]"
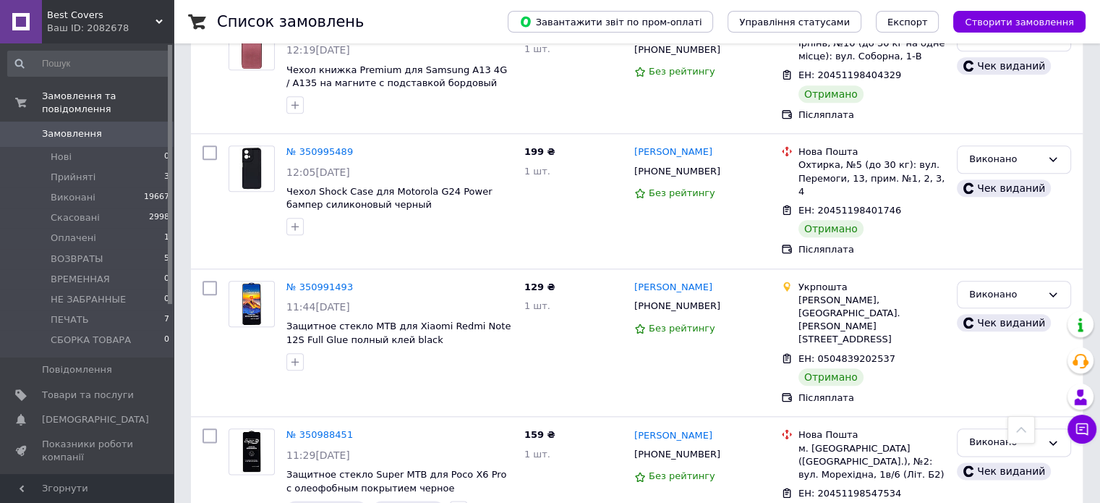
scroll to position [12571, 0]
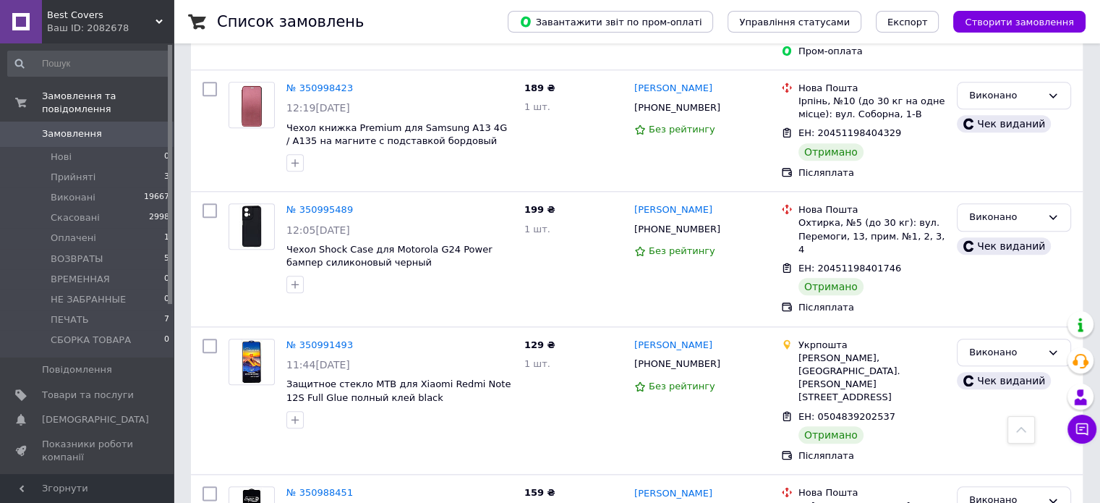
drag, startPoint x: 684, startPoint y: 213, endPoint x: 656, endPoint y: 213, distance: 28.2
copy link "[PERSON_NAME]"
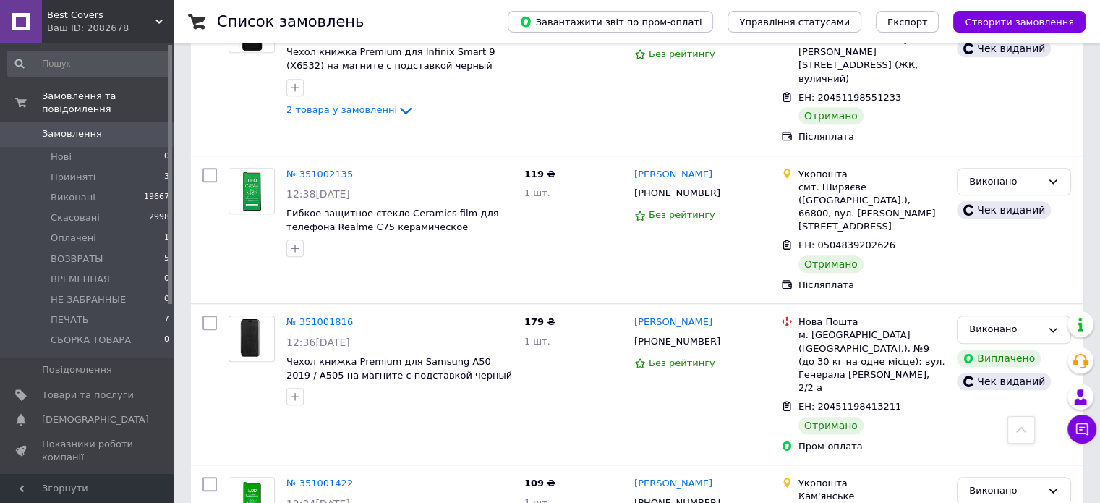
scroll to position [11993, 0]
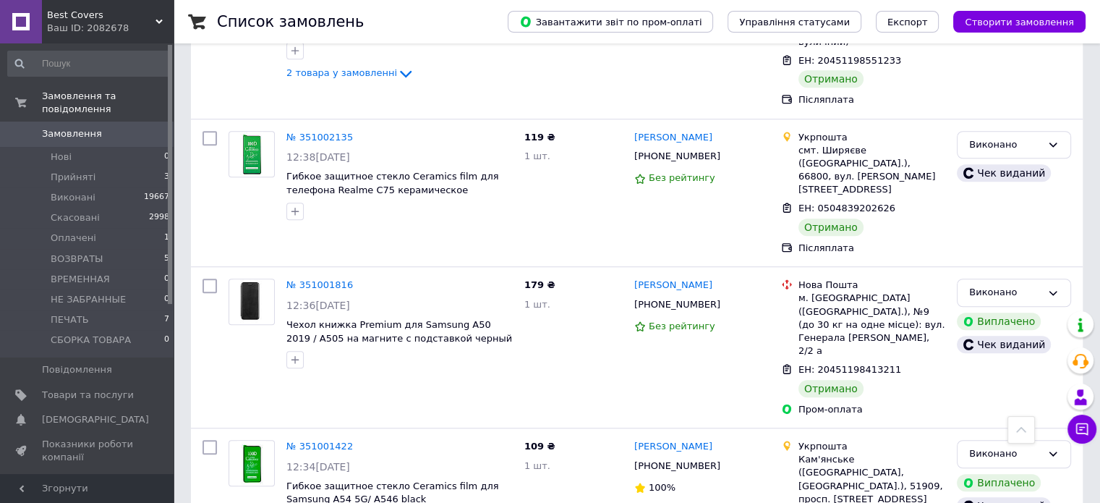
drag, startPoint x: 739, startPoint y: 182, endPoint x: 653, endPoint y: 174, distance: 86.5
copy link "[PERSON_NAME]"
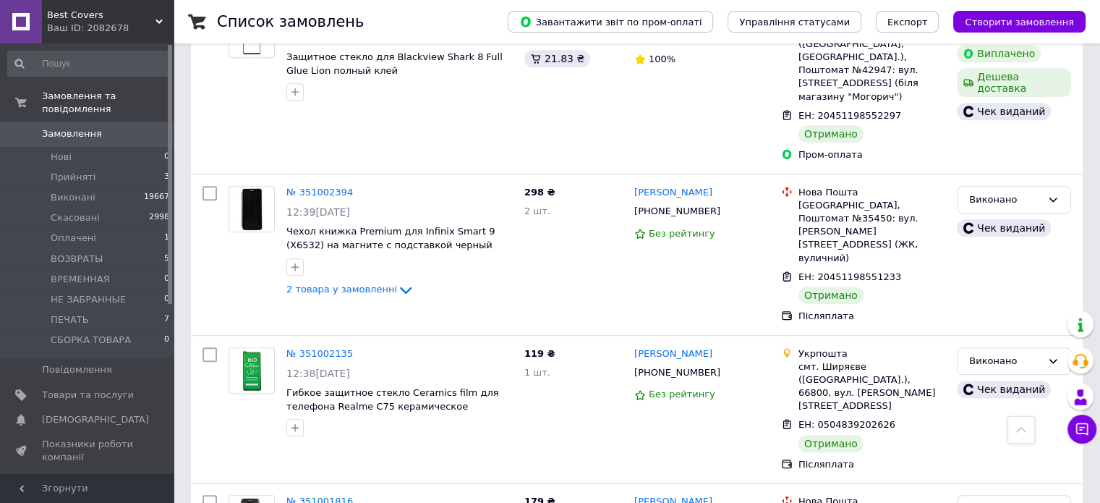
scroll to position [11848, 0]
drag, startPoint x: 346, startPoint y: 357, endPoint x: 360, endPoint y: 357, distance: 13.7
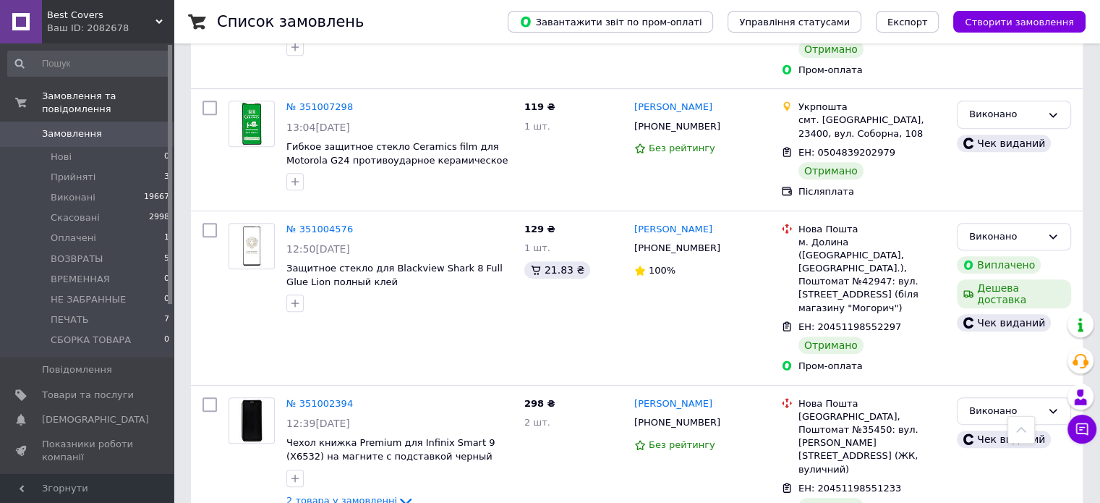
scroll to position [11631, 0]
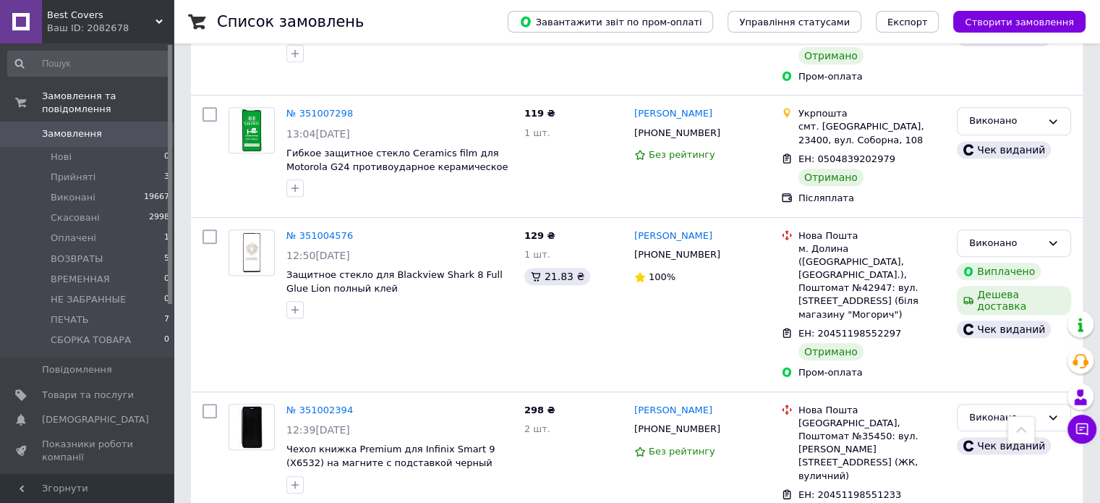
drag, startPoint x: 723, startPoint y: 234, endPoint x: 649, endPoint y: 233, distance: 73.8
copy link "[PERSON_NAME]"
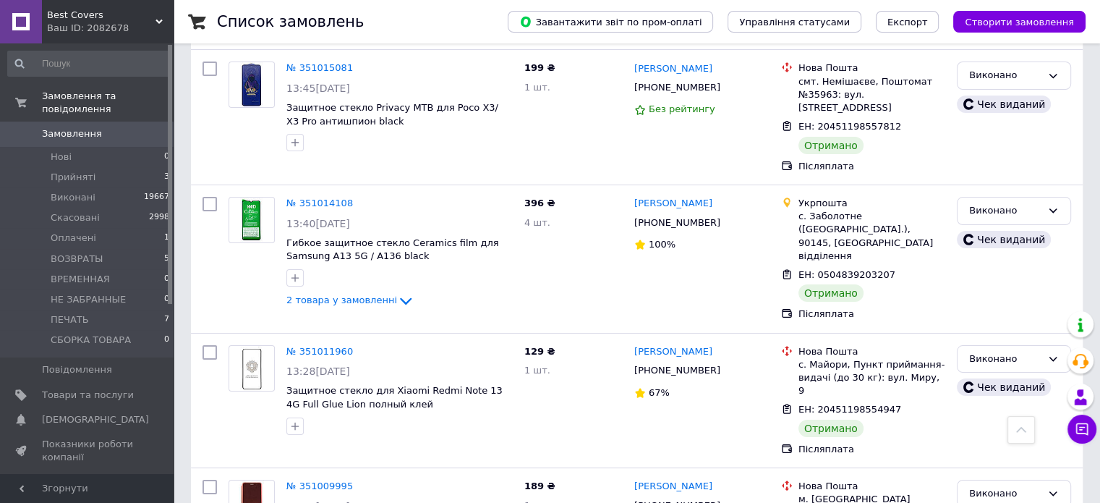
scroll to position [10980, 0]
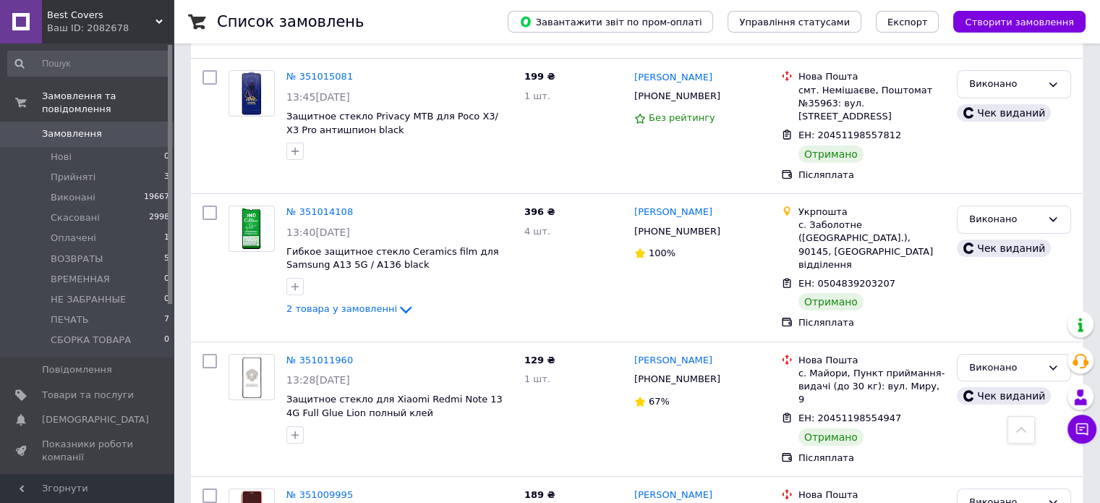
drag, startPoint x: 718, startPoint y: 239, endPoint x: 642, endPoint y: 235, distance: 75.3
drag, startPoint x: 642, startPoint y: 237, endPoint x: 642, endPoint y: 208, distance: 28.2
drag, startPoint x: 714, startPoint y: 237, endPoint x: 646, endPoint y: 238, distance: 68.0
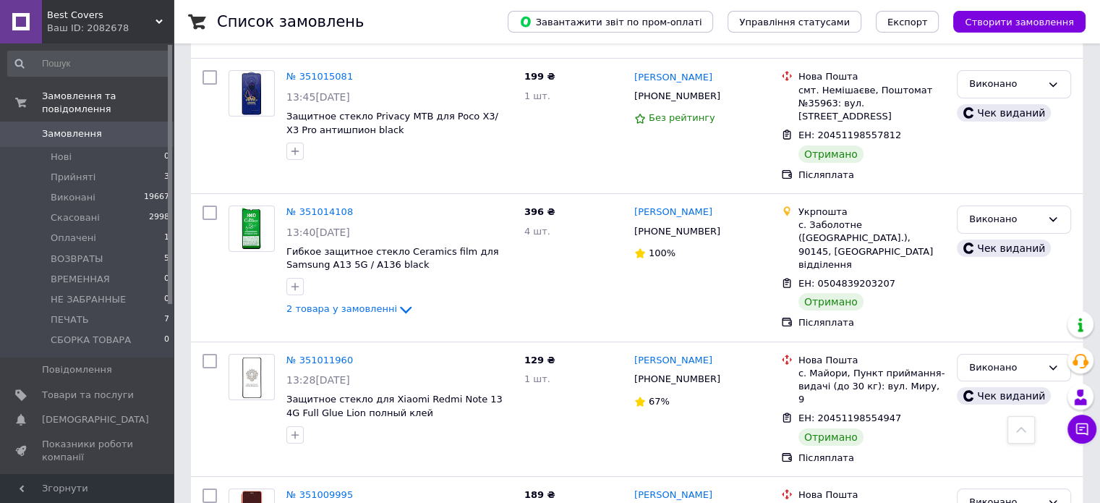
copy link "[PERSON_NAME]"
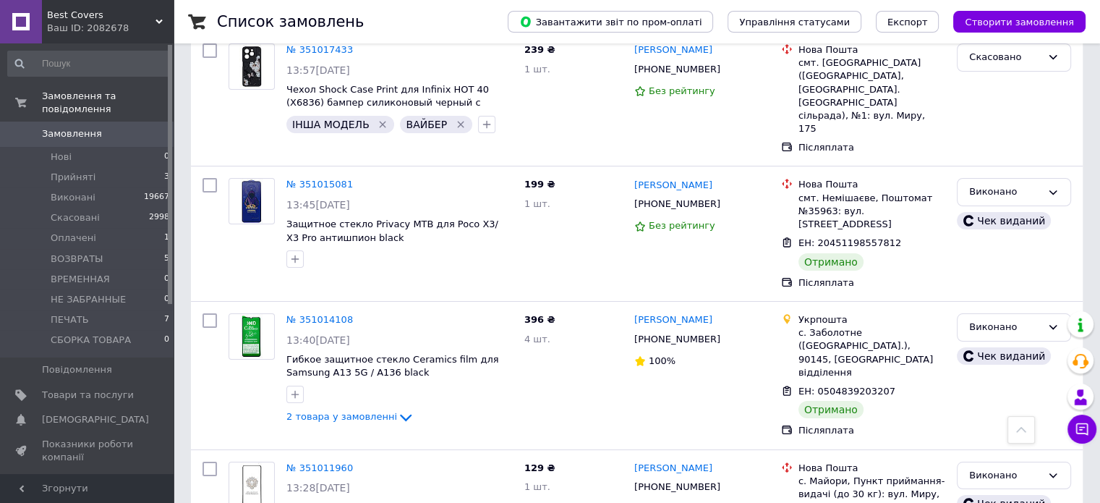
scroll to position [10835, 0]
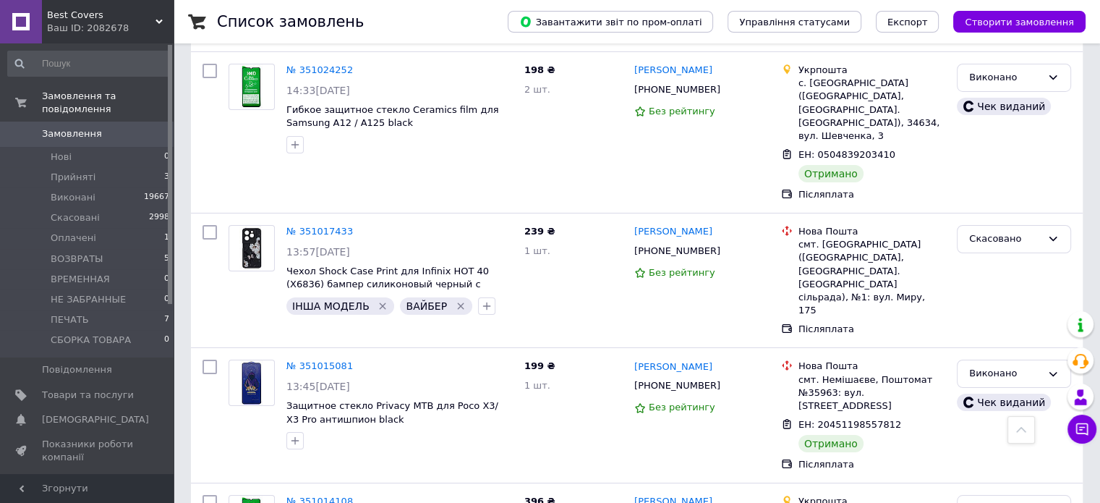
scroll to position [10618, 0]
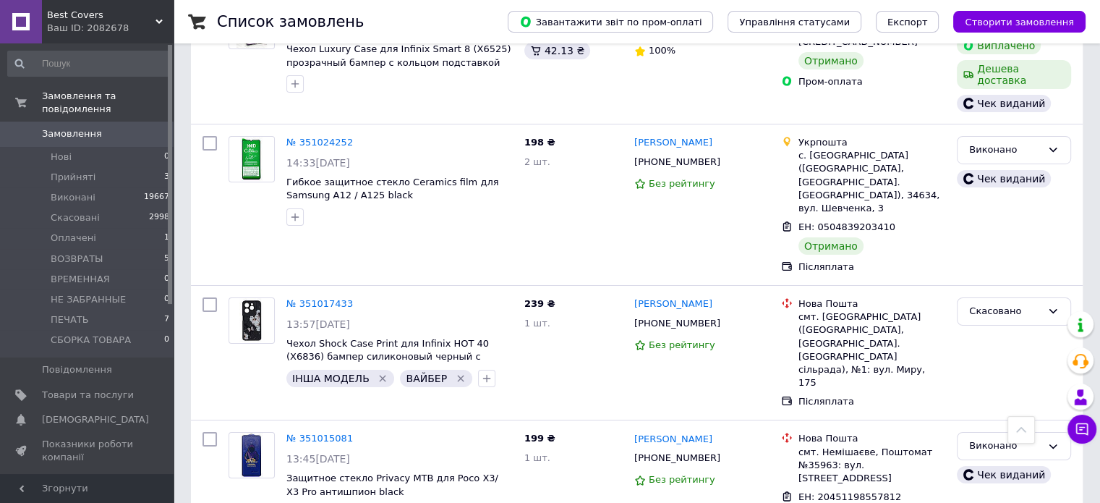
drag, startPoint x: 715, startPoint y: 194, endPoint x: 643, endPoint y: 187, distance: 71.9
copy link "[PERSON_NAME]"
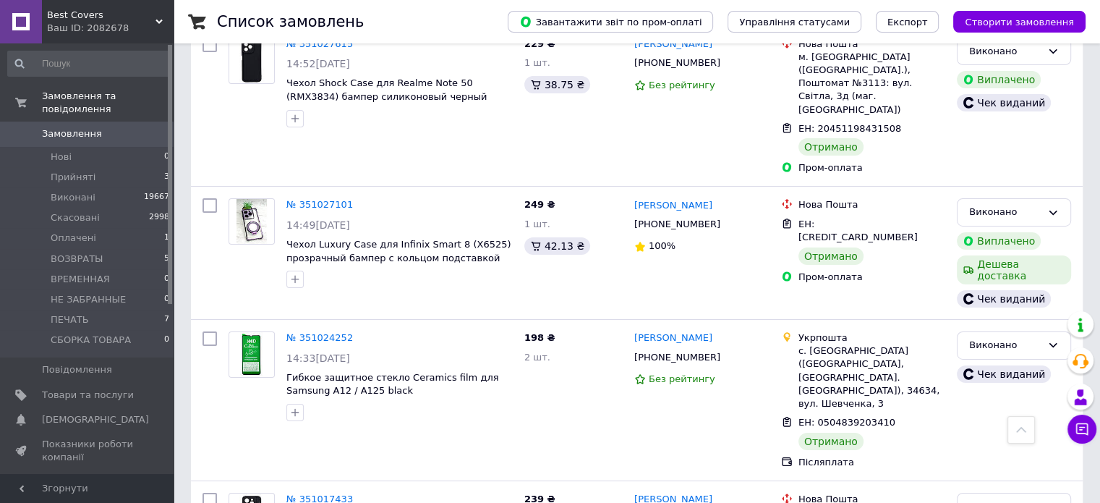
scroll to position [10401, 0]
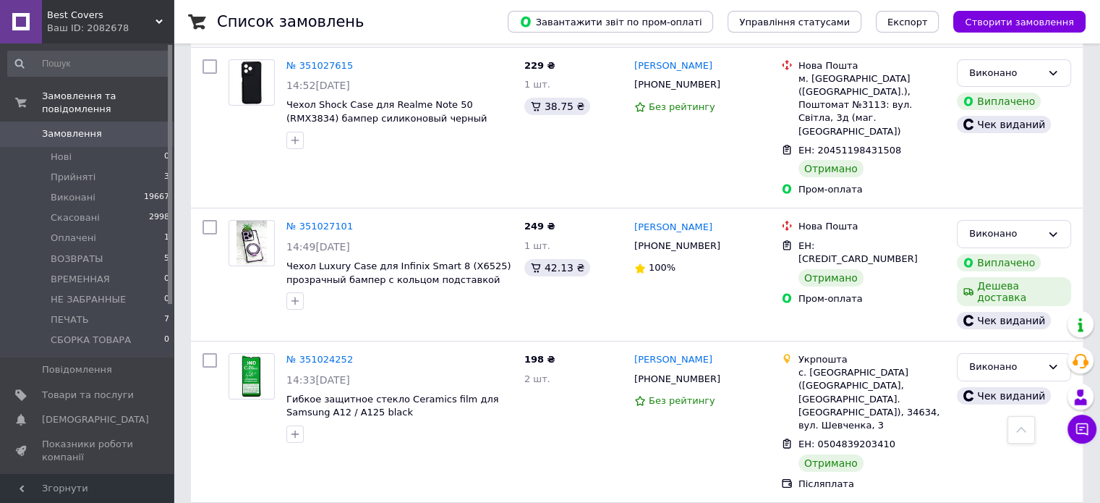
drag, startPoint x: 719, startPoint y: 292, endPoint x: 639, endPoint y: 284, distance: 80.0
drag, startPoint x: 651, startPoint y: 292, endPoint x: 658, endPoint y: 292, distance: 7.3
copy link "[PERSON_NAME]"
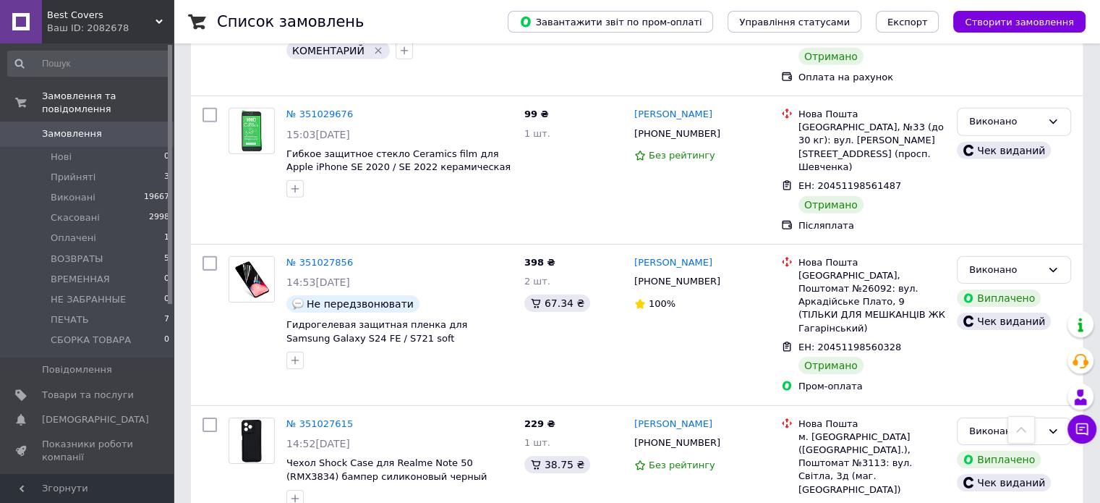
scroll to position [10040, 0]
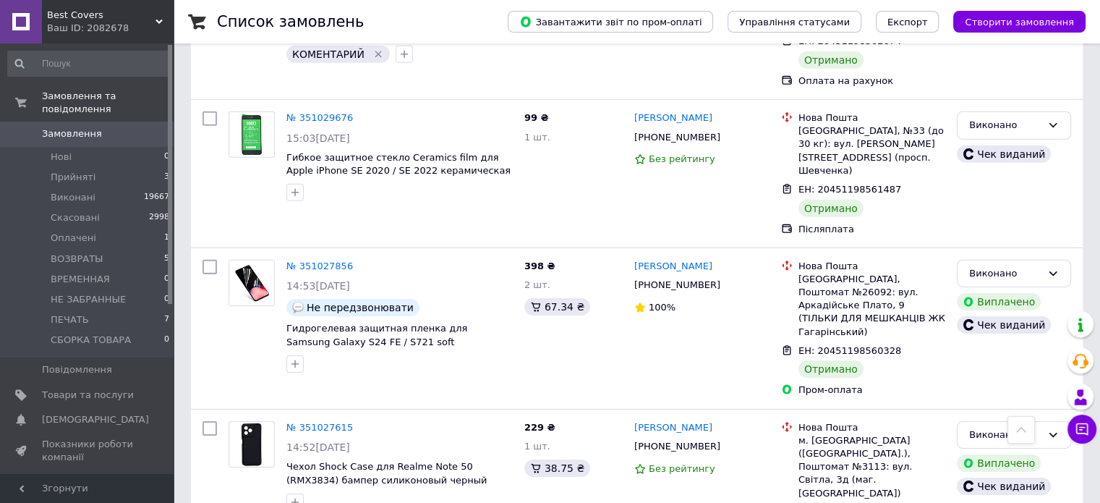
drag, startPoint x: 369, startPoint y: 373, endPoint x: 679, endPoint y: 299, distance: 319.0
drag, startPoint x: 696, startPoint y: 272, endPoint x: 632, endPoint y: 269, distance: 63.7
copy link "[PERSON_NAME]"
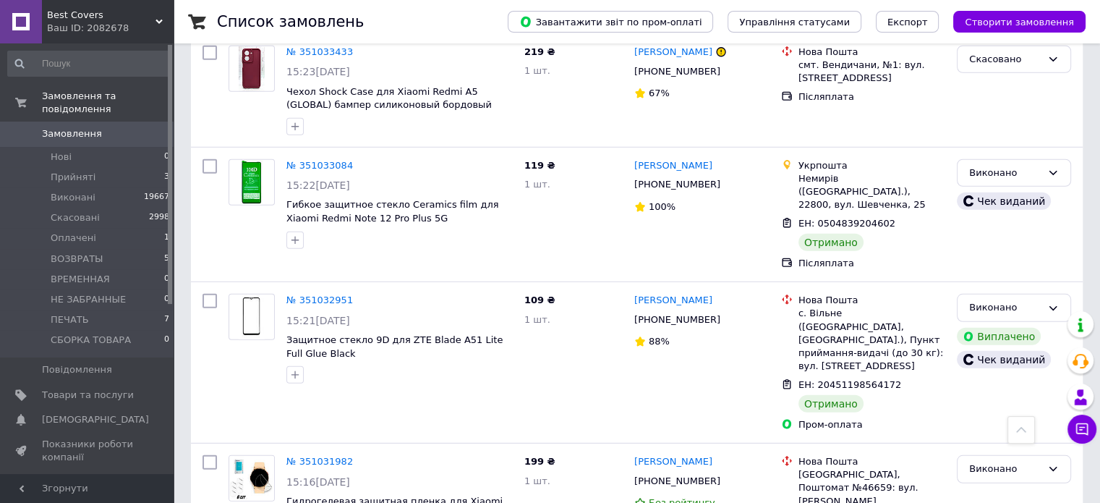
scroll to position [9533, 0]
